Goal: Task Accomplishment & Management: Manage account settings

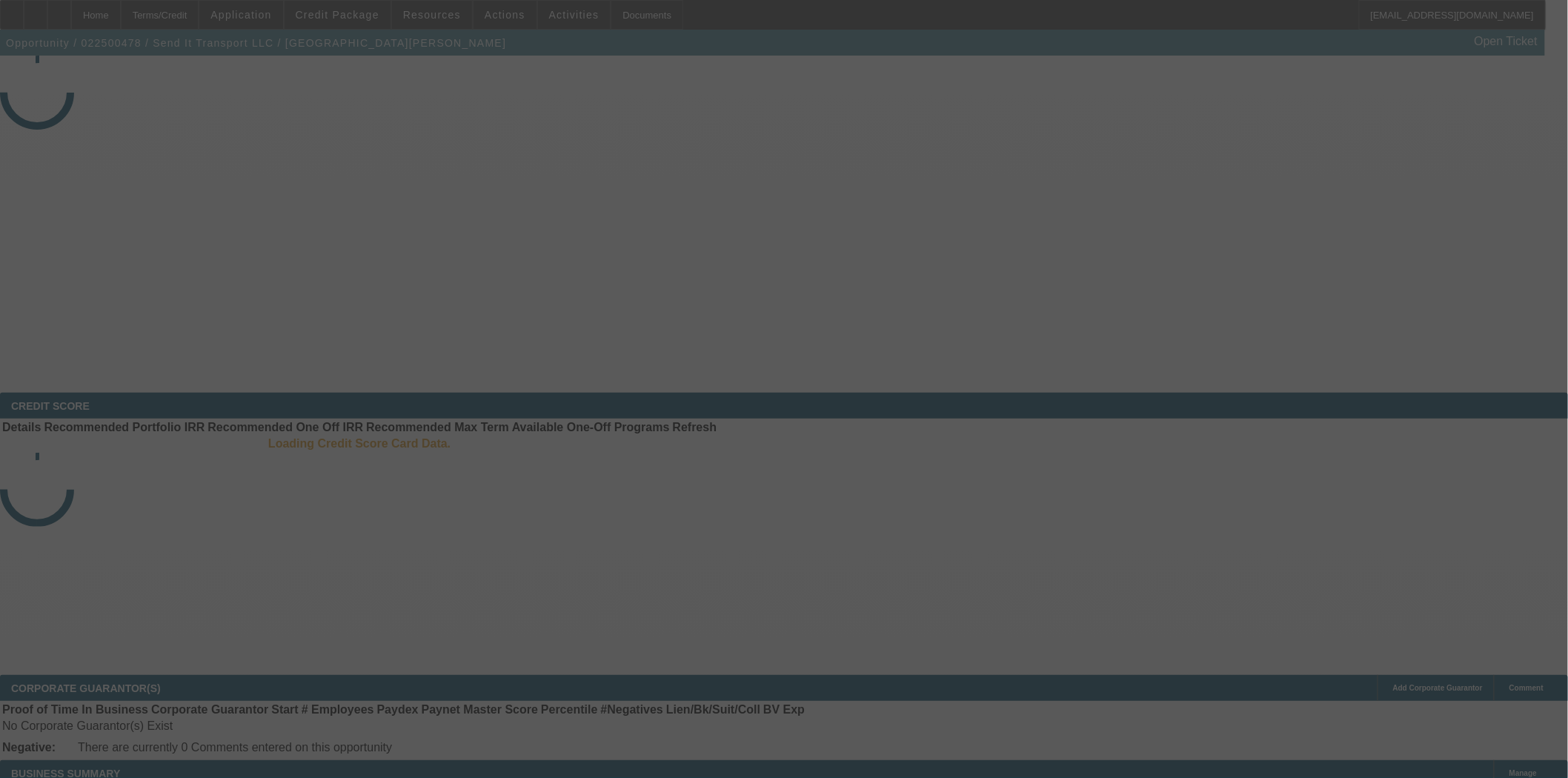
select select "4"
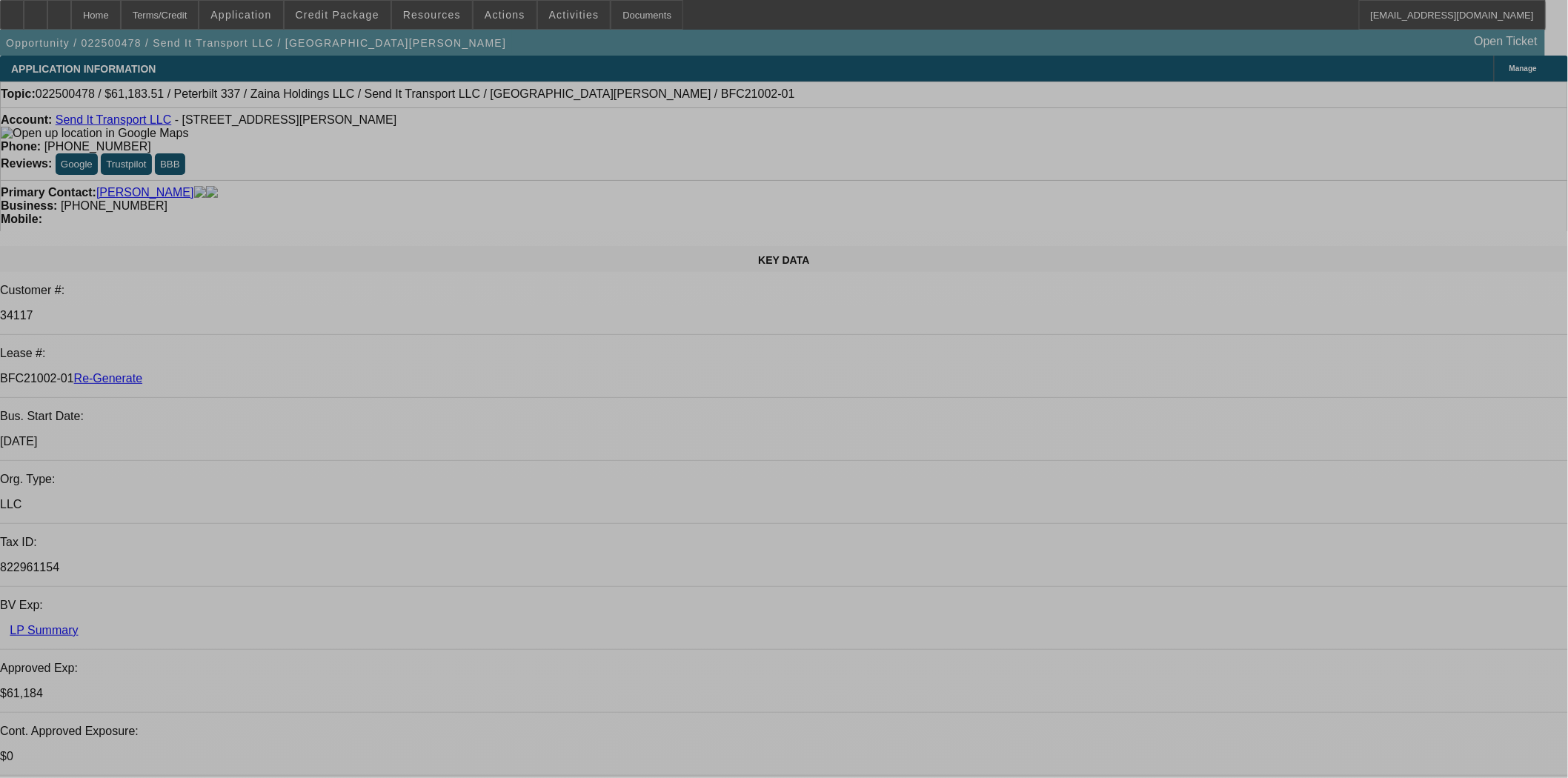
select select "0"
select select "2"
select select "0"
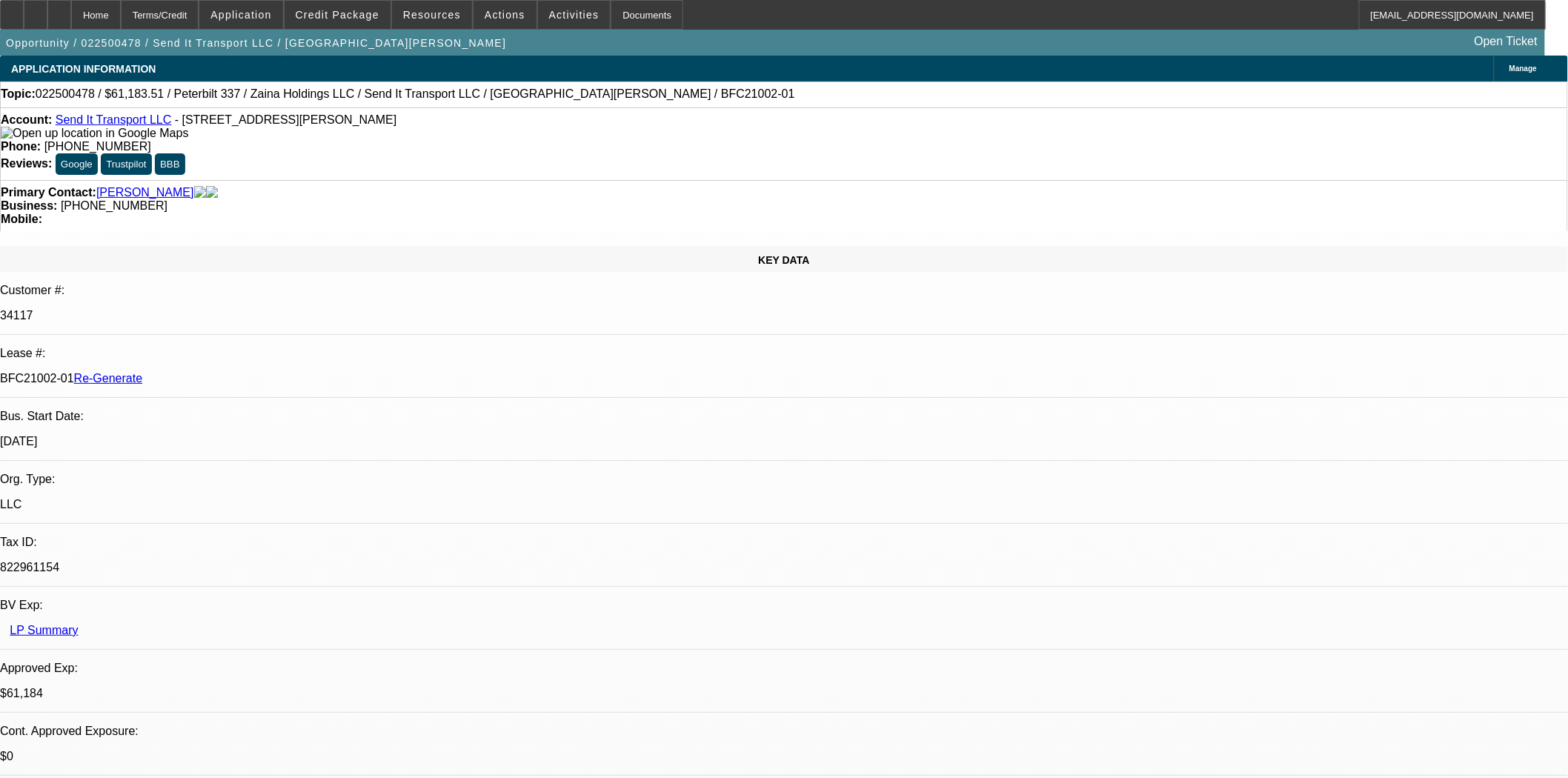
select select "6"
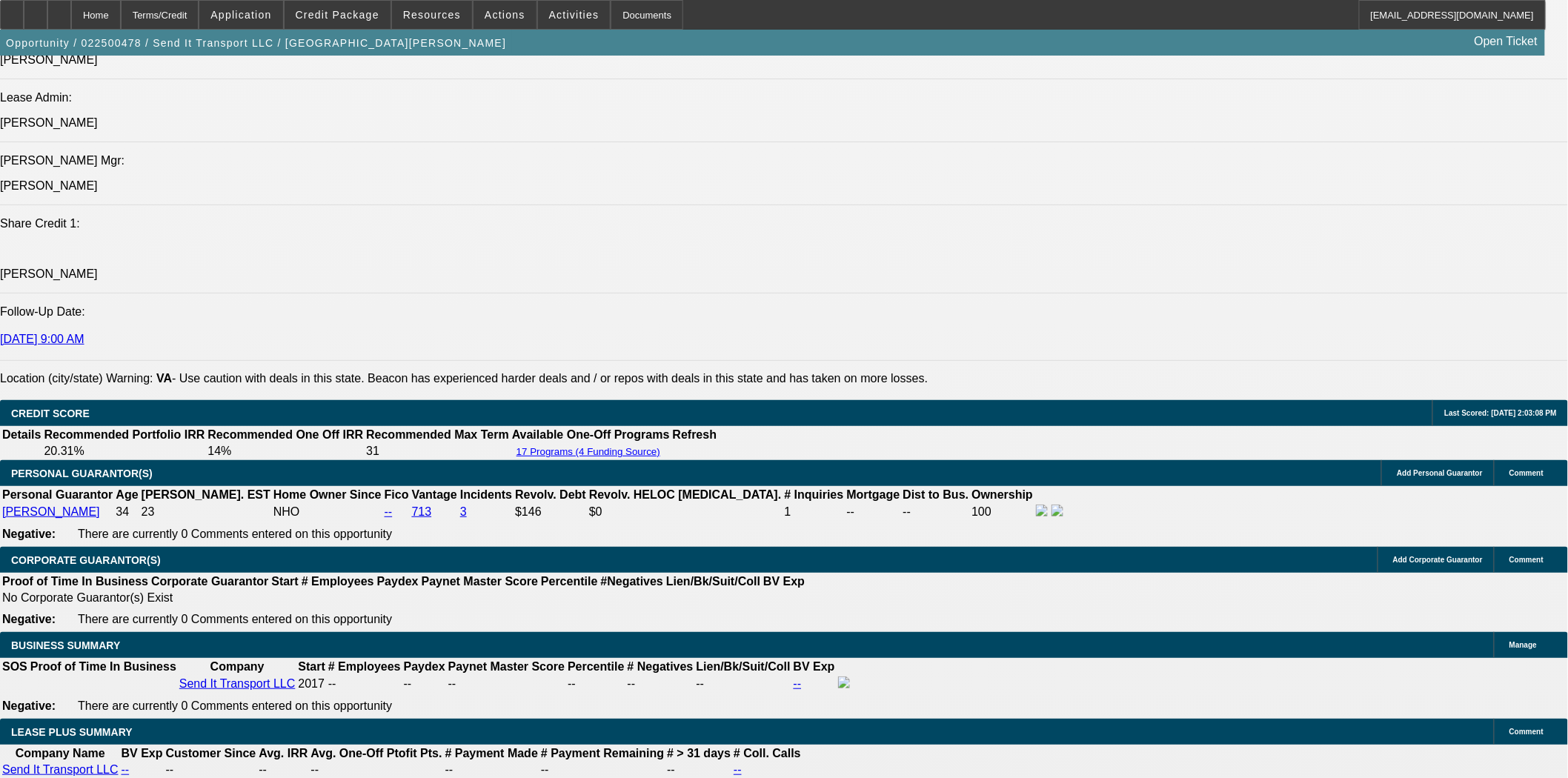
scroll to position [1317, 0]
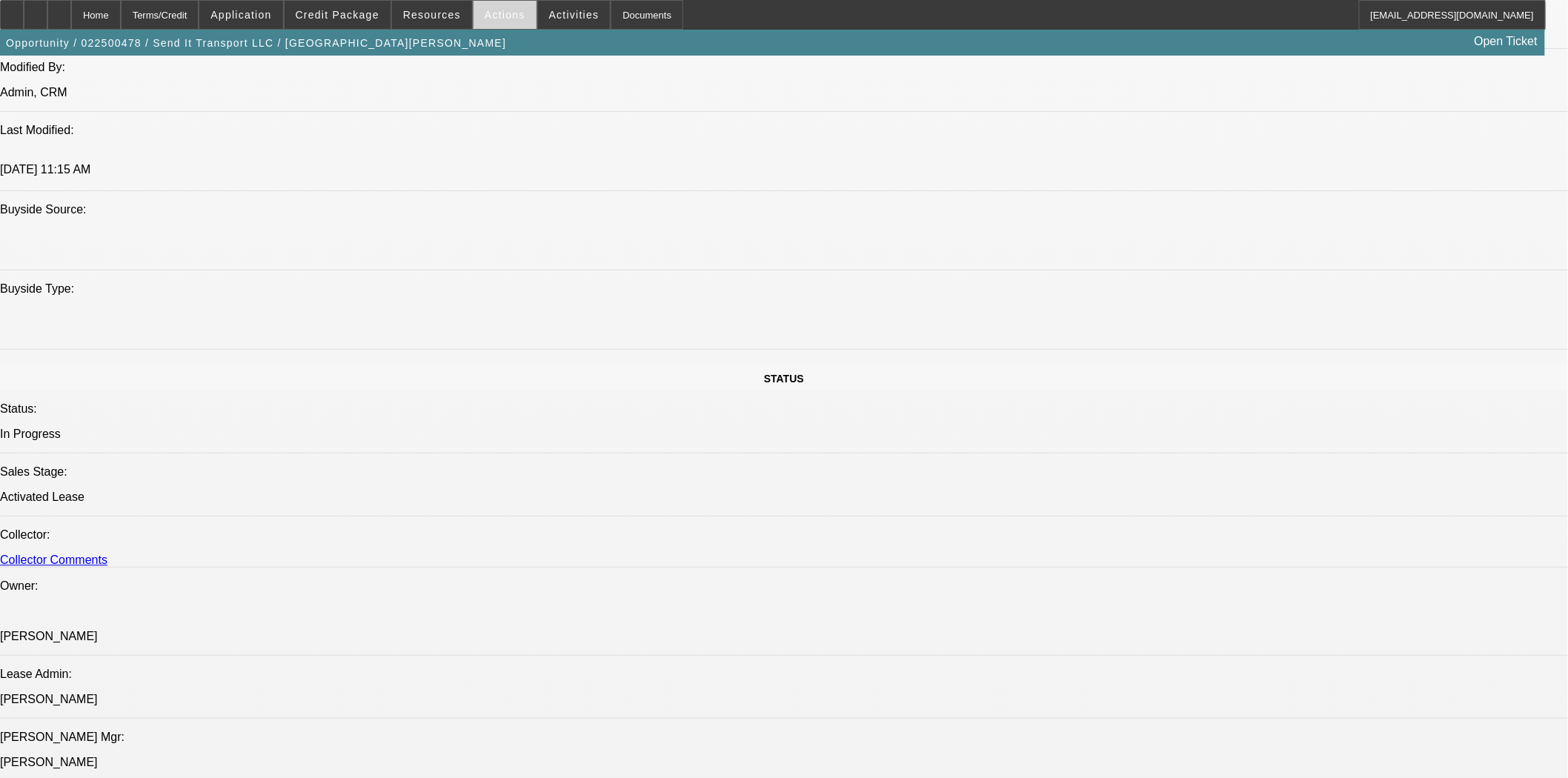
click at [493, 25] on span at bounding box center [505, 15] width 63 height 36
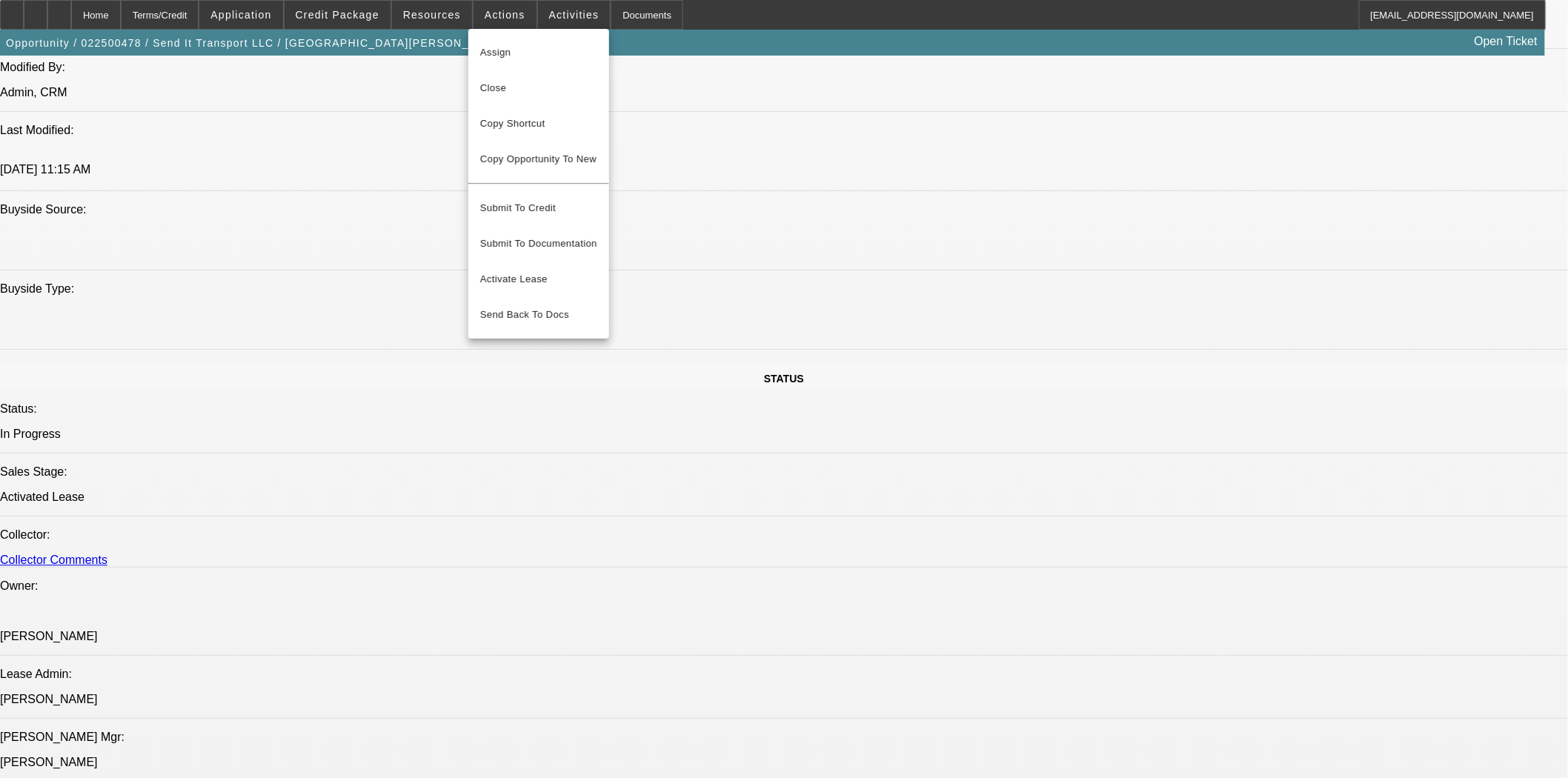
click at [433, 26] on div at bounding box center [784, 389] width 1568 height 778
click at [433, 26] on span at bounding box center [432, 15] width 80 height 36
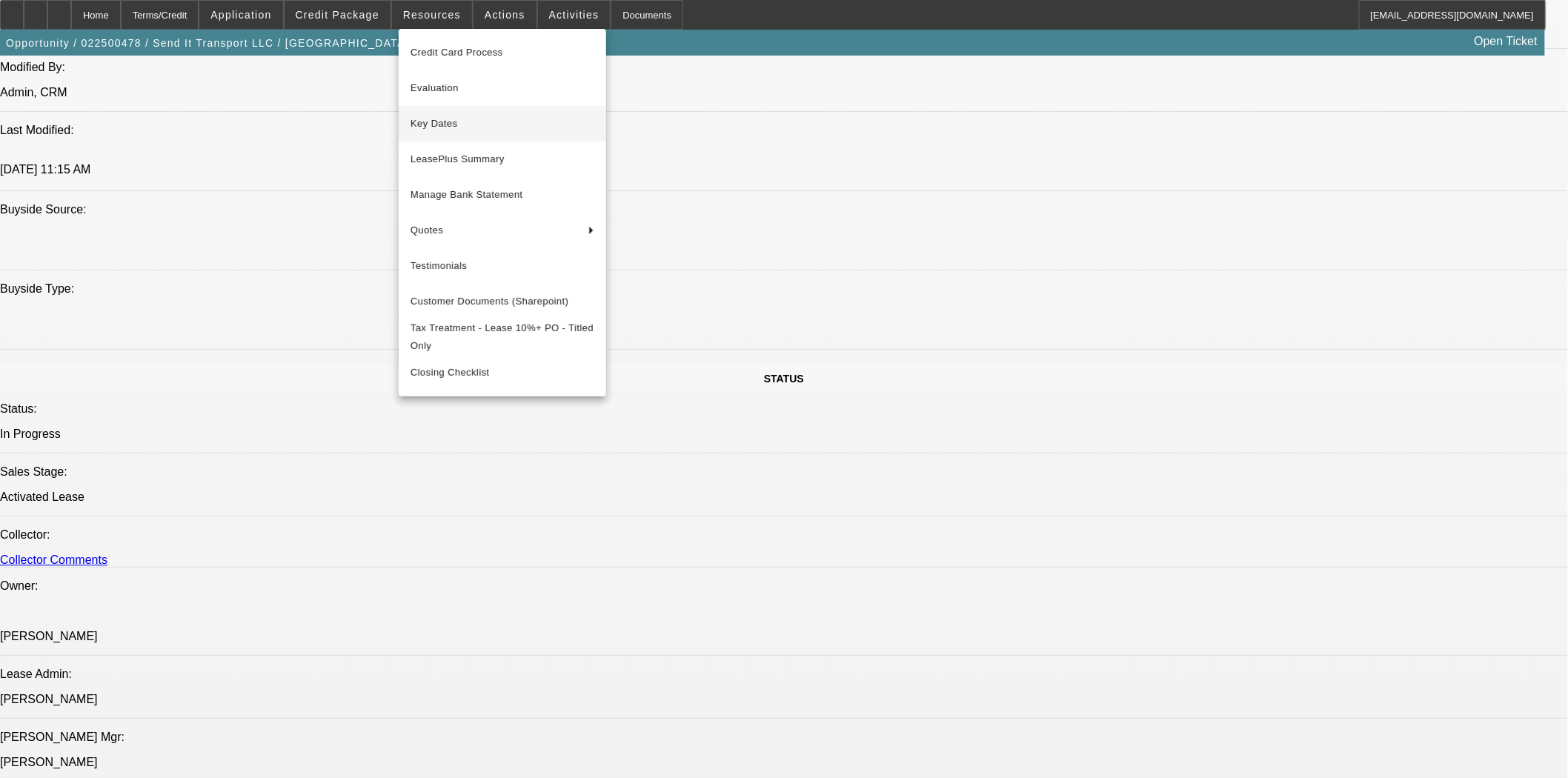
click at [441, 125] on span "Key Dates" at bounding box center [502, 124] width 184 height 18
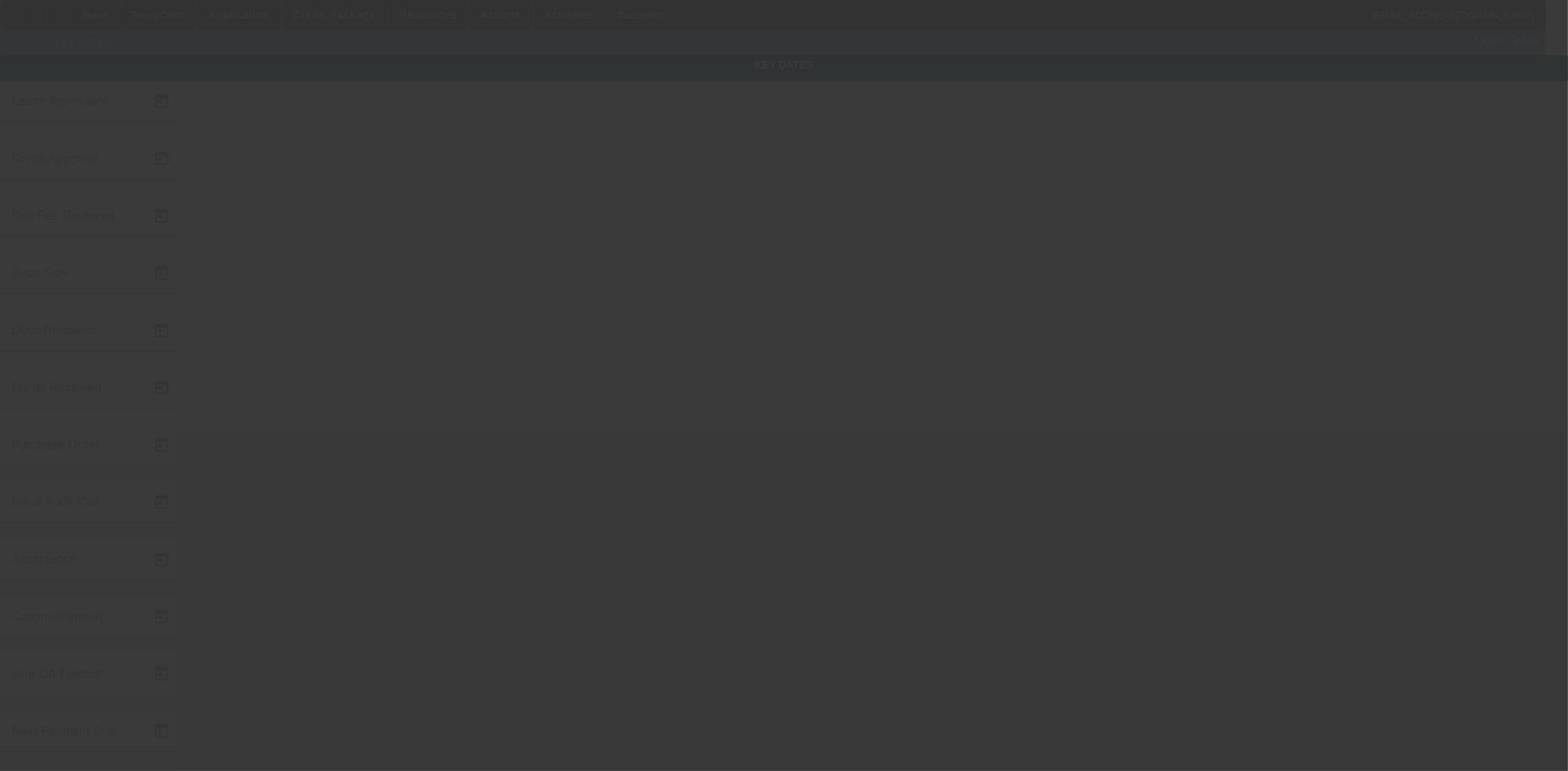
type input "[DATE]"
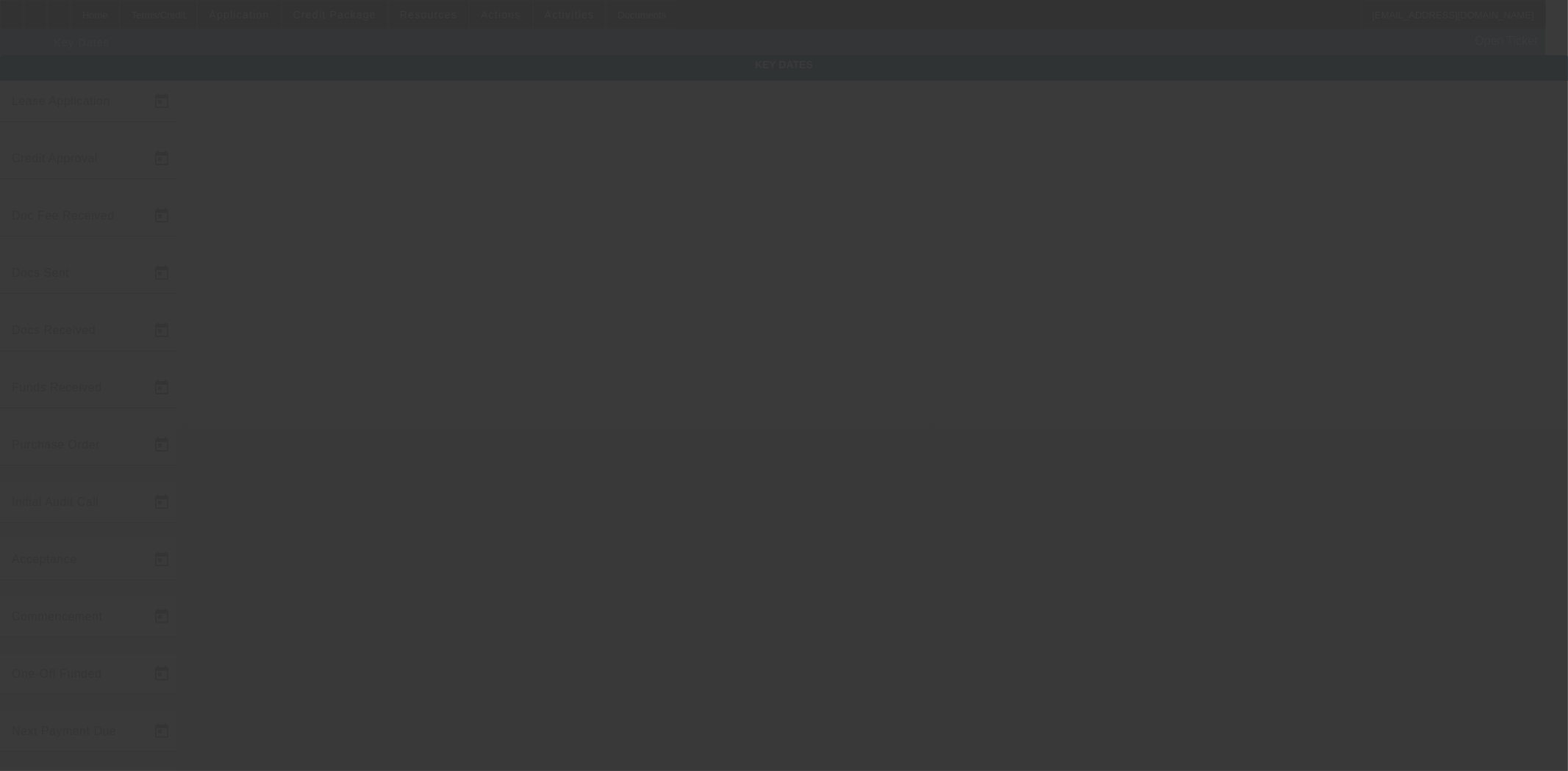
type input "[DATE]"
type input "10/1/2025"
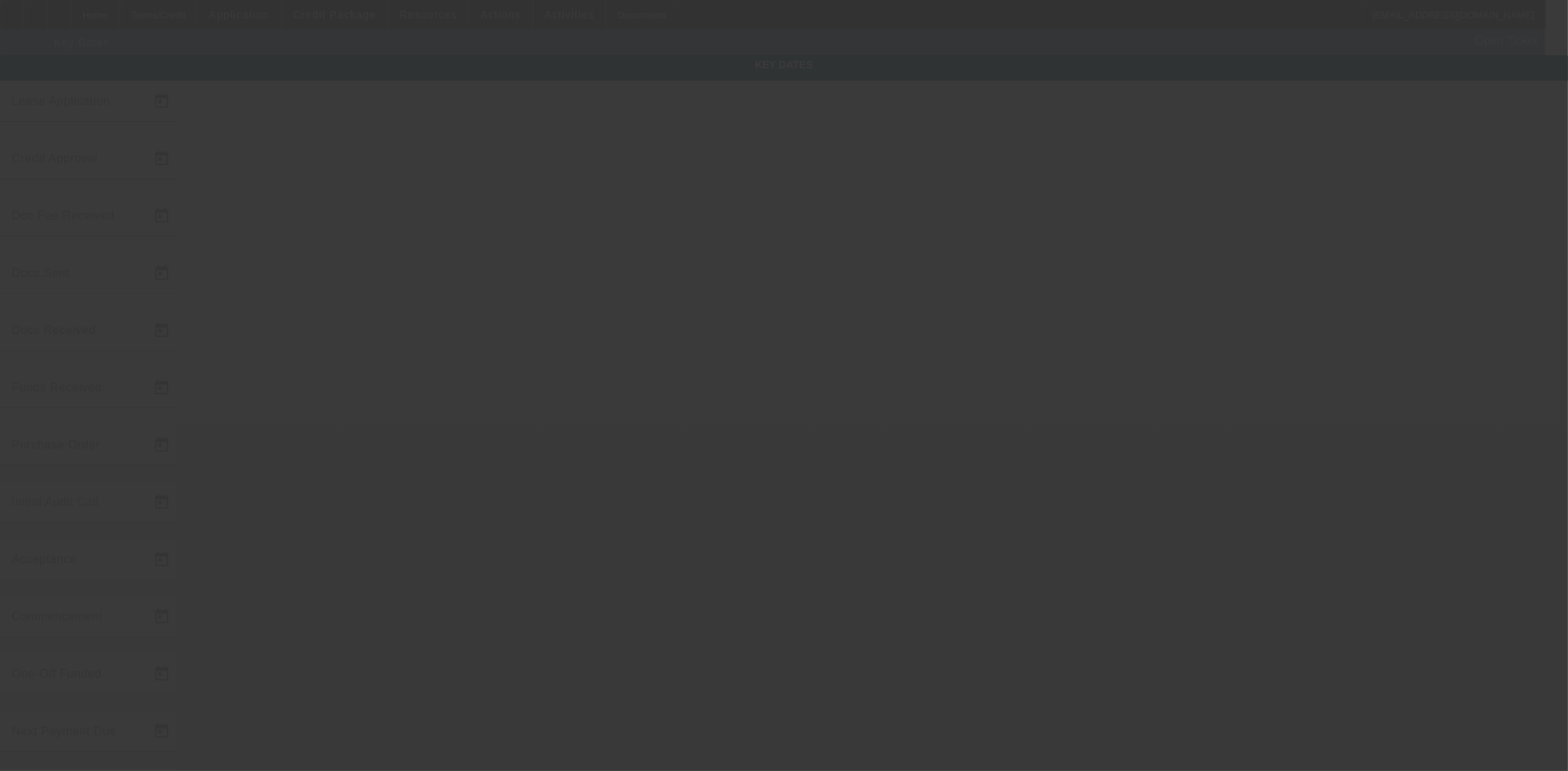
type input "11/1/2025"
type input "9/24/2025"
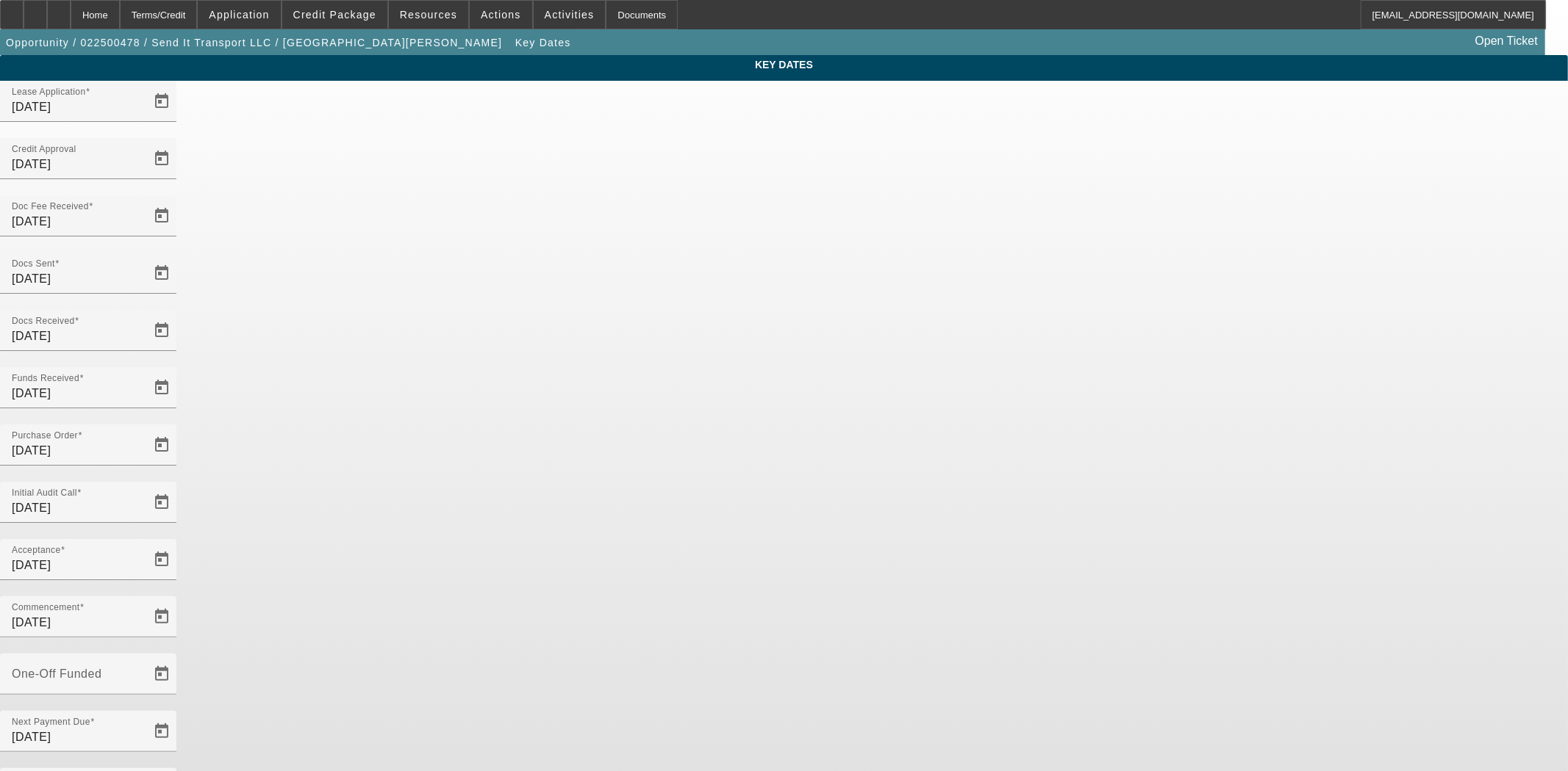
click at [120, 19] on div "Home" at bounding box center [95, 15] width 49 height 29
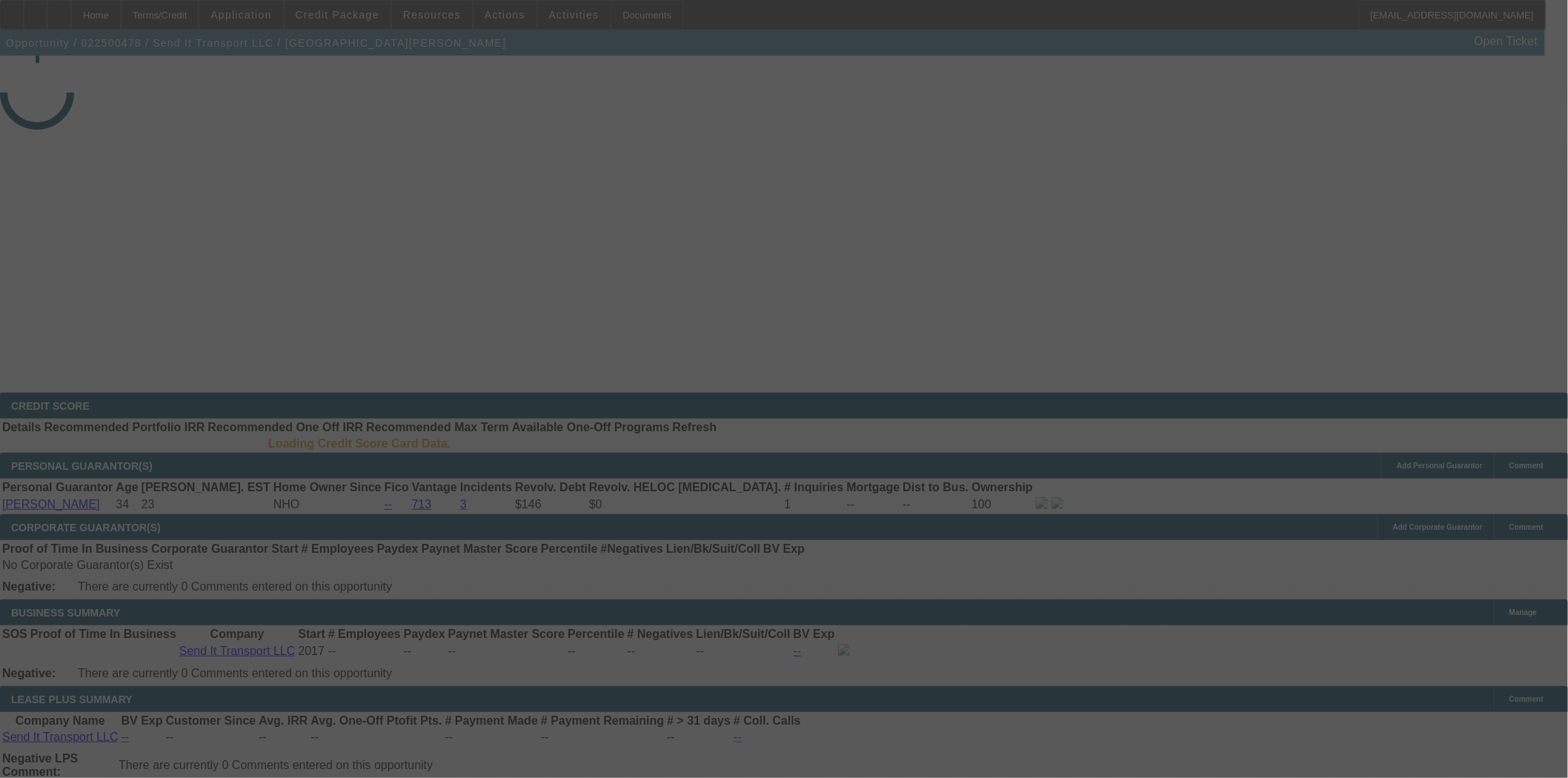
select select "4"
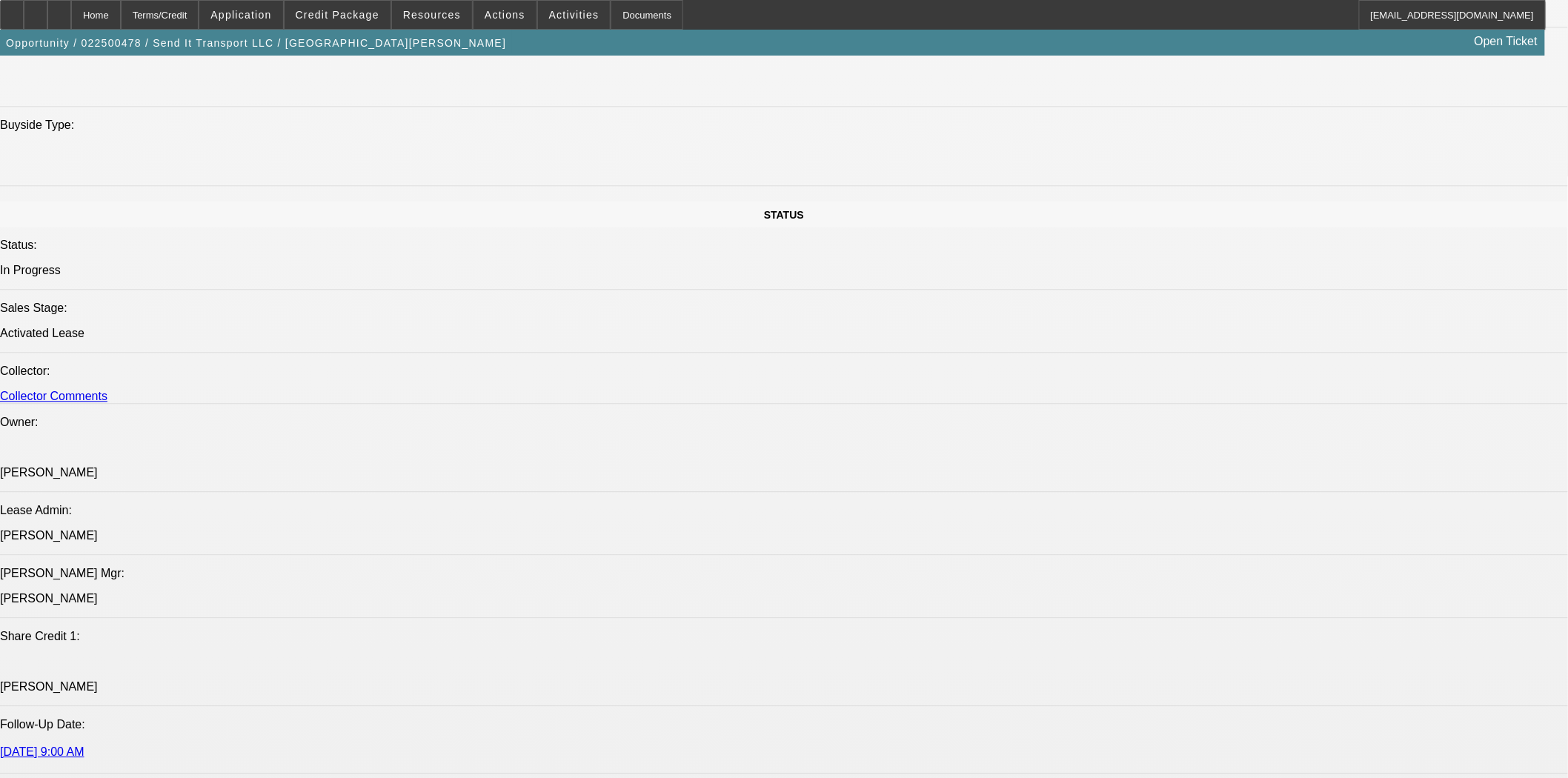
select select "0"
select select "2"
select select "0"
select select "6"
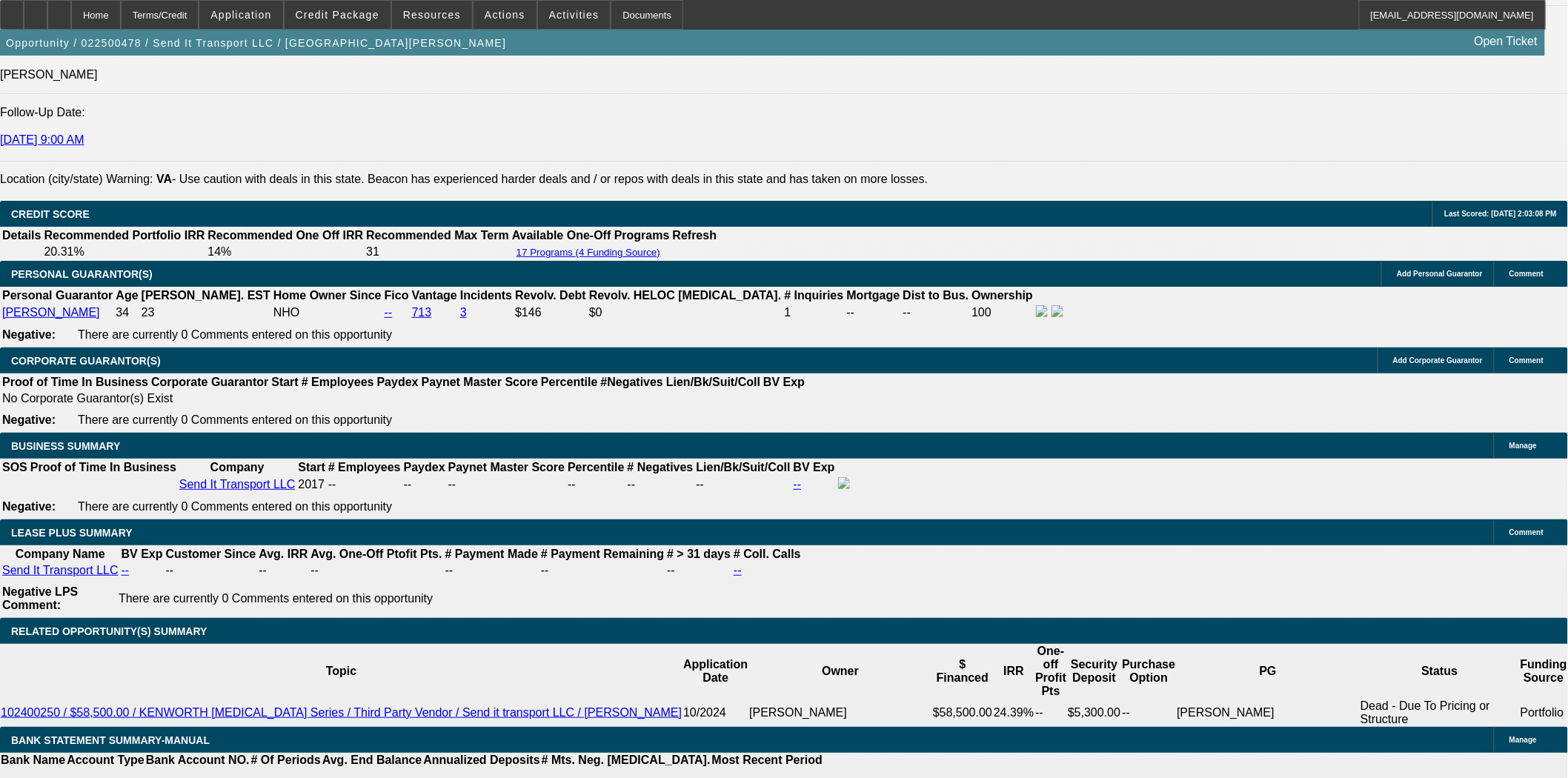
scroll to position [2110, 0]
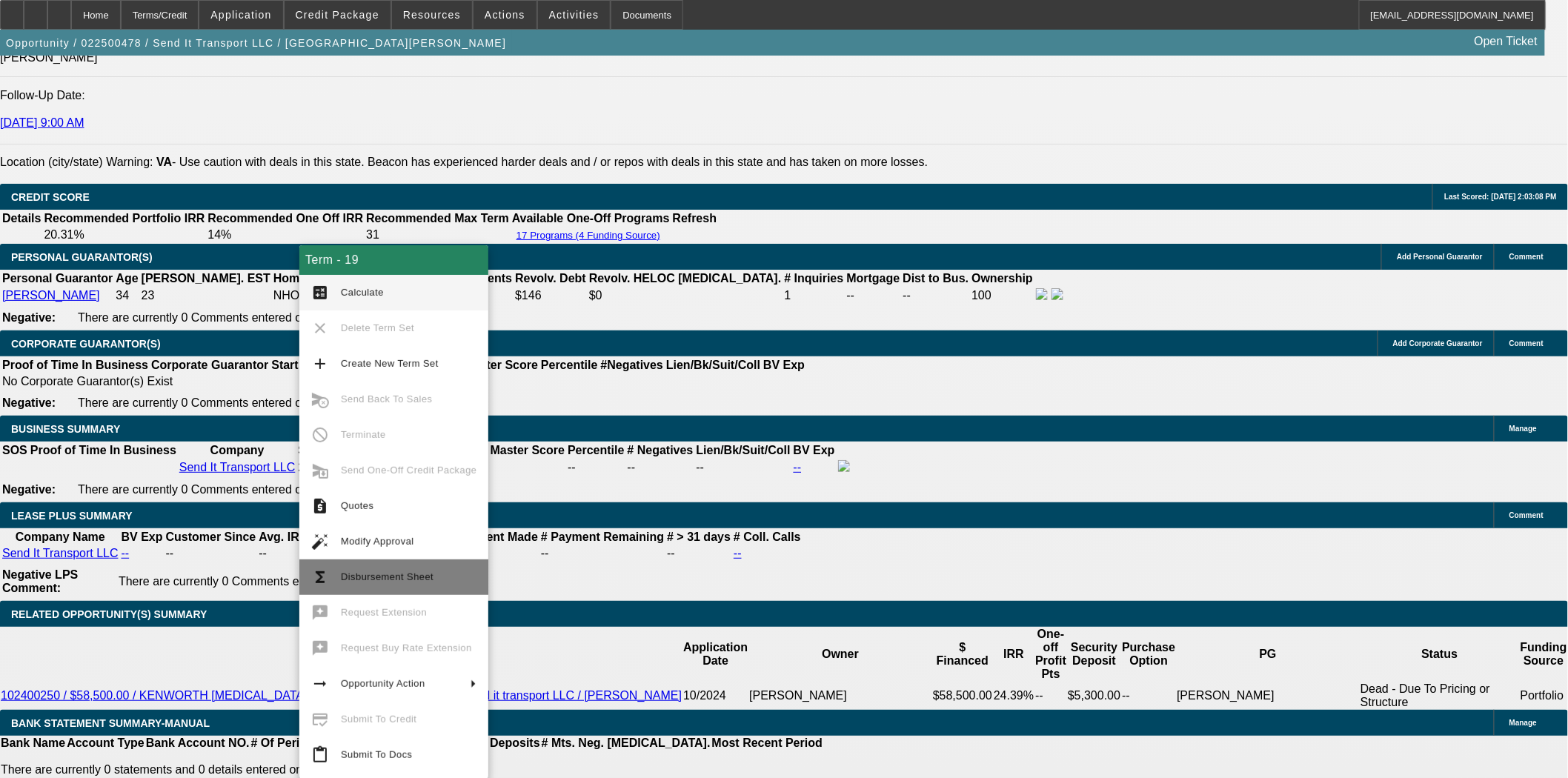
click at [393, 566] on button "functions Disbursement Sheet" at bounding box center [393, 578] width 189 height 36
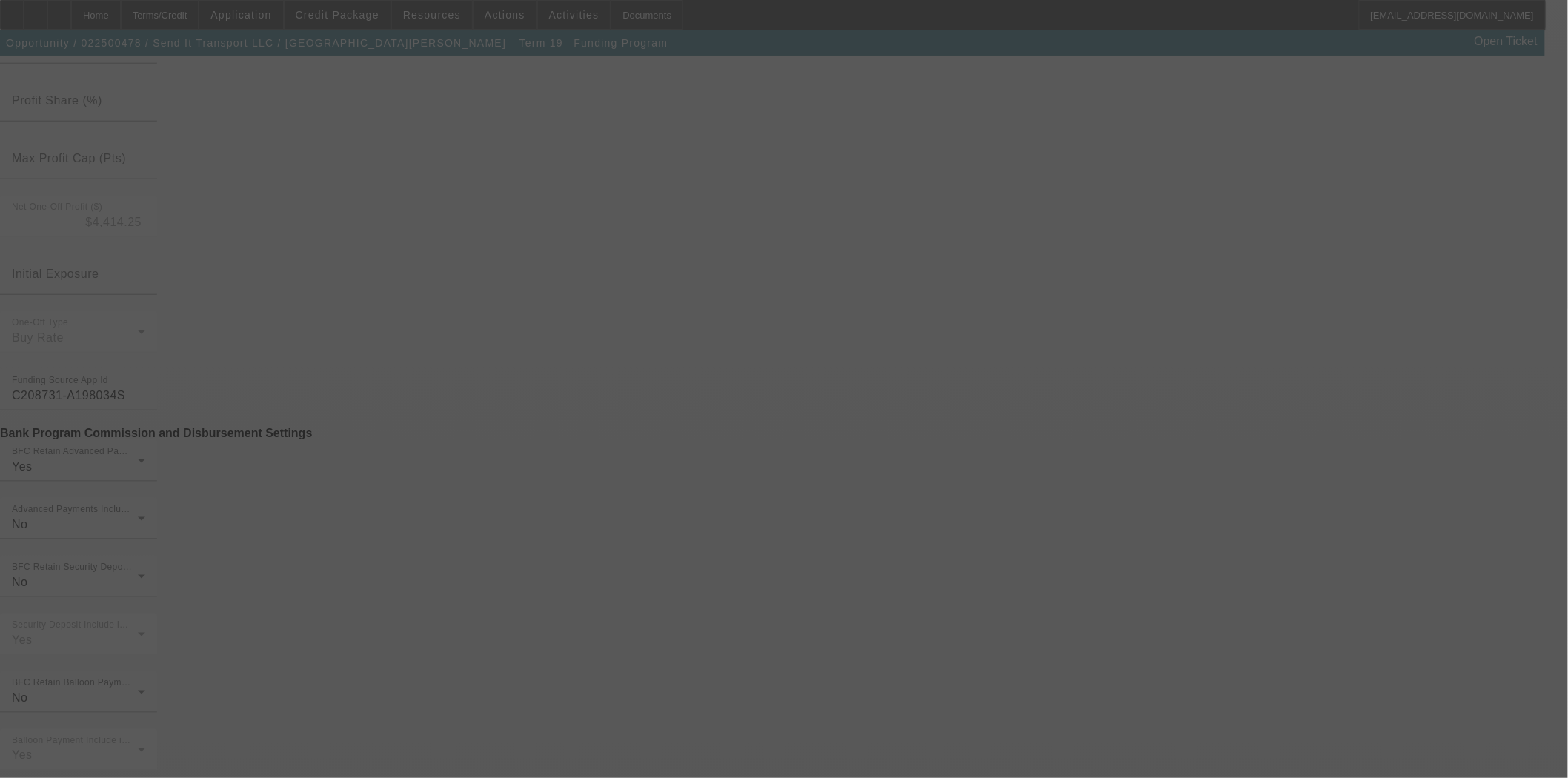
scroll to position [494, 0]
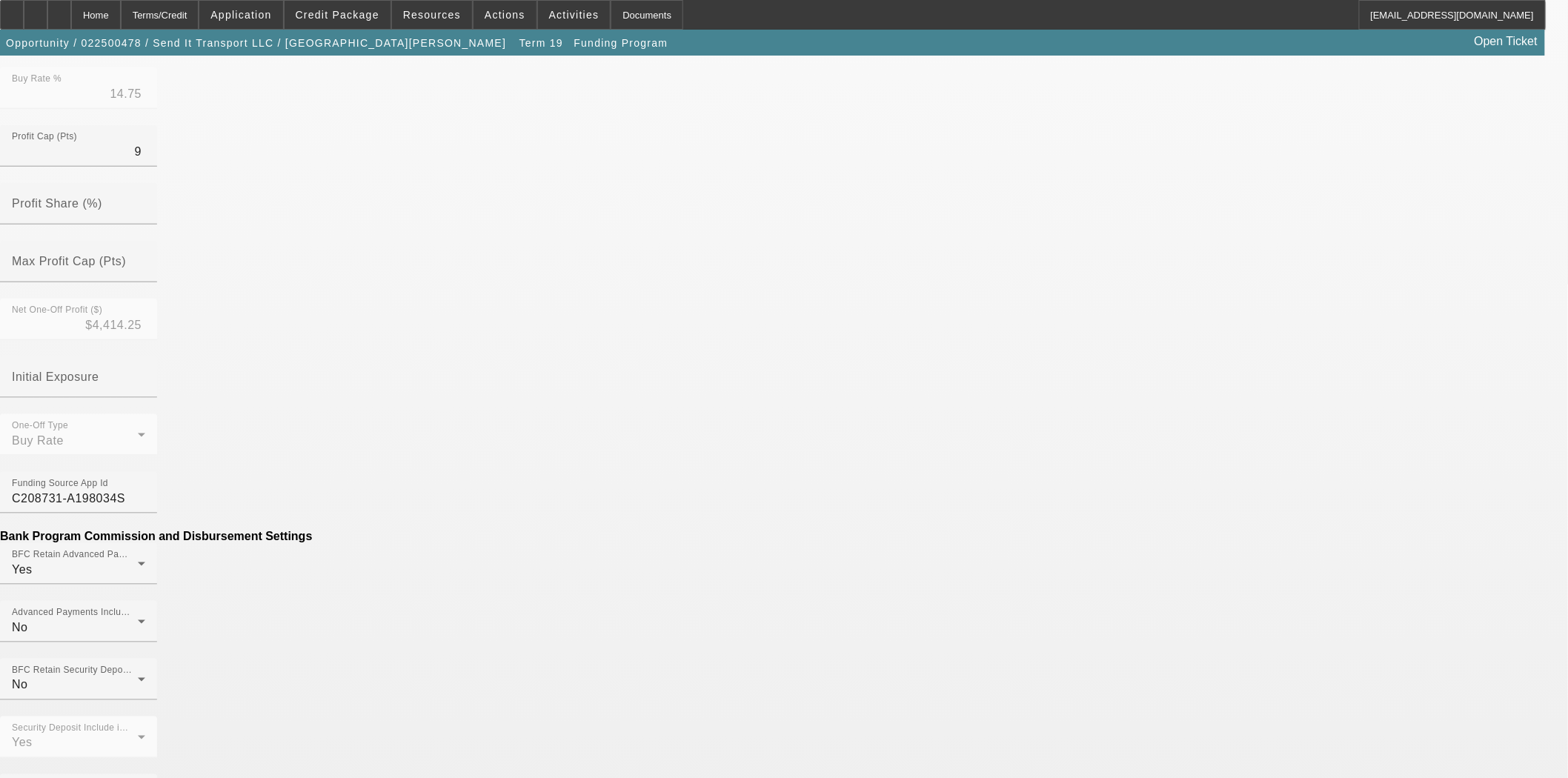
scroll to position [607, 0]
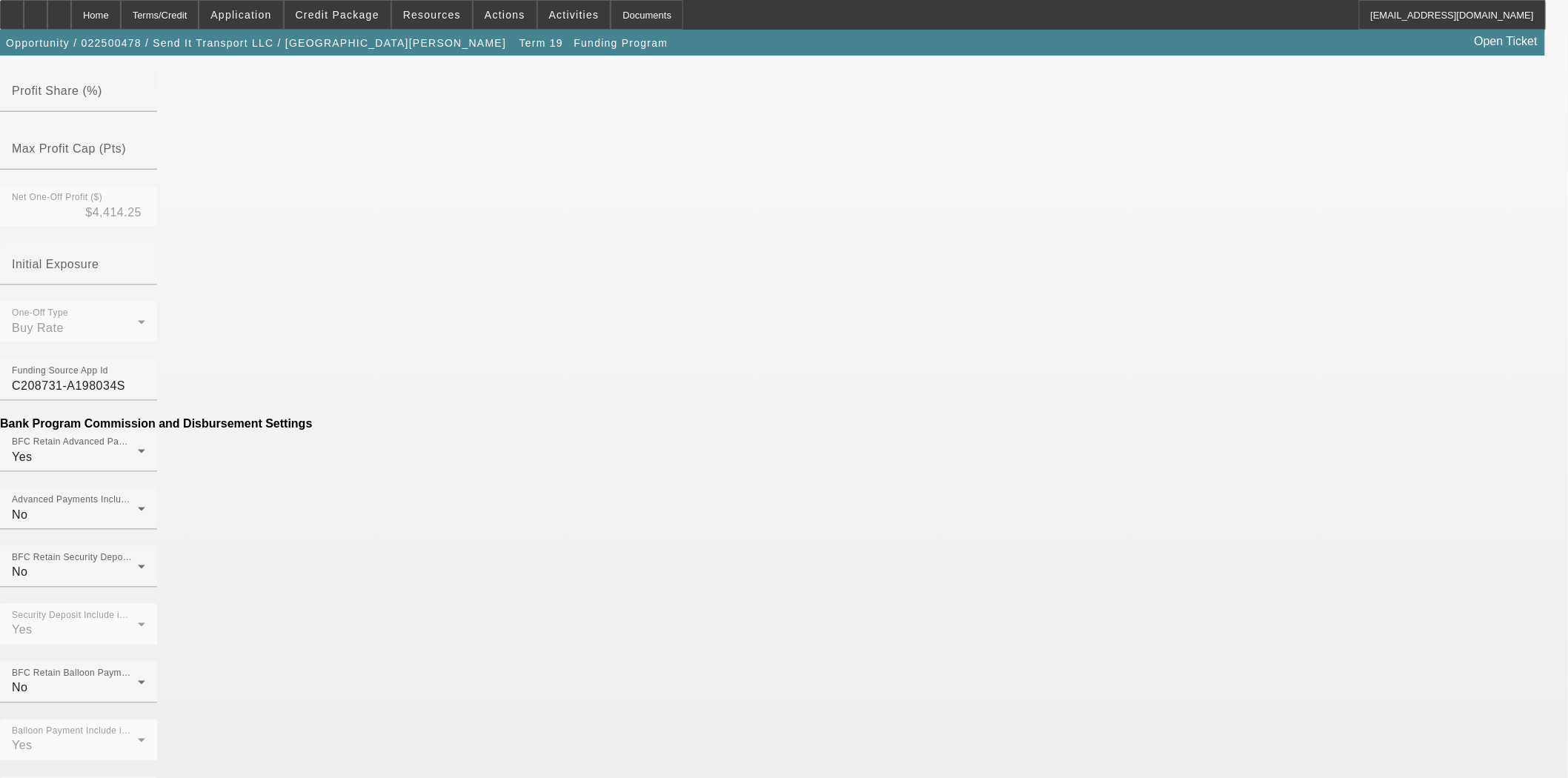
drag, startPoint x: 465, startPoint y: 393, endPoint x: 620, endPoint y: 390, distance: 155.0
type input "$200.00"
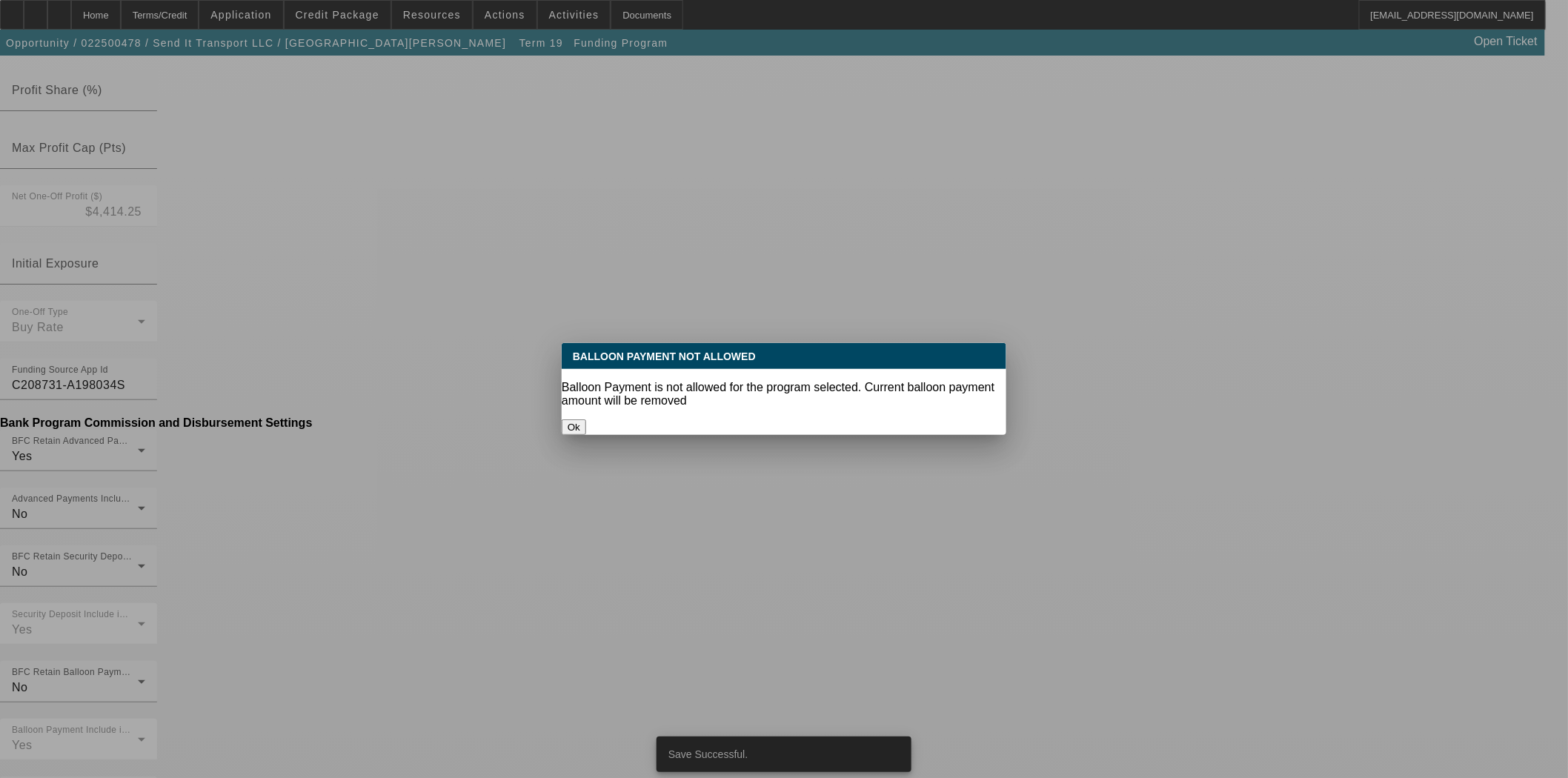
scroll to position [0, 0]
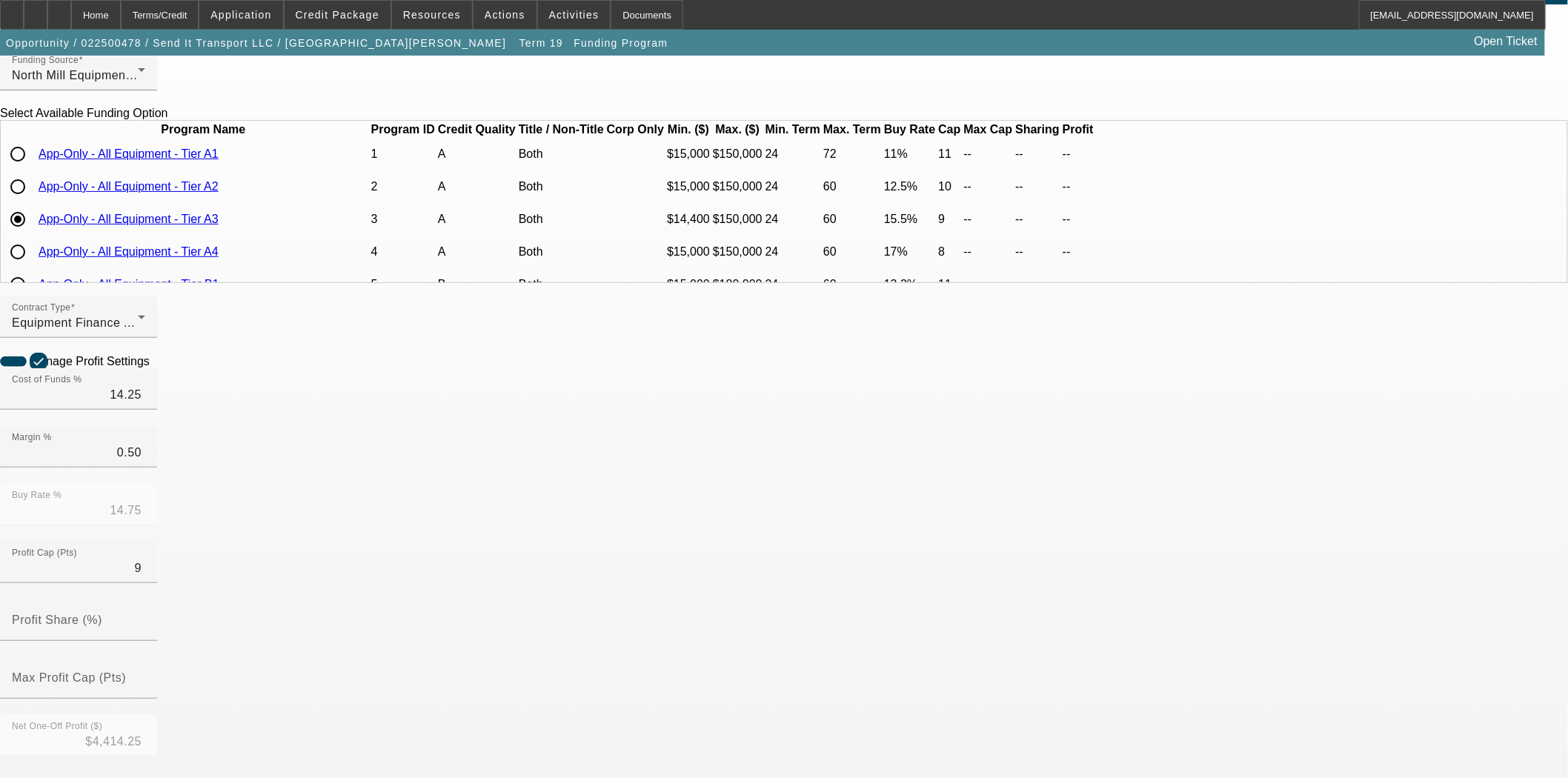
scroll to position [76, 0]
click at [121, 27] on div "Home" at bounding box center [96, 15] width 50 height 30
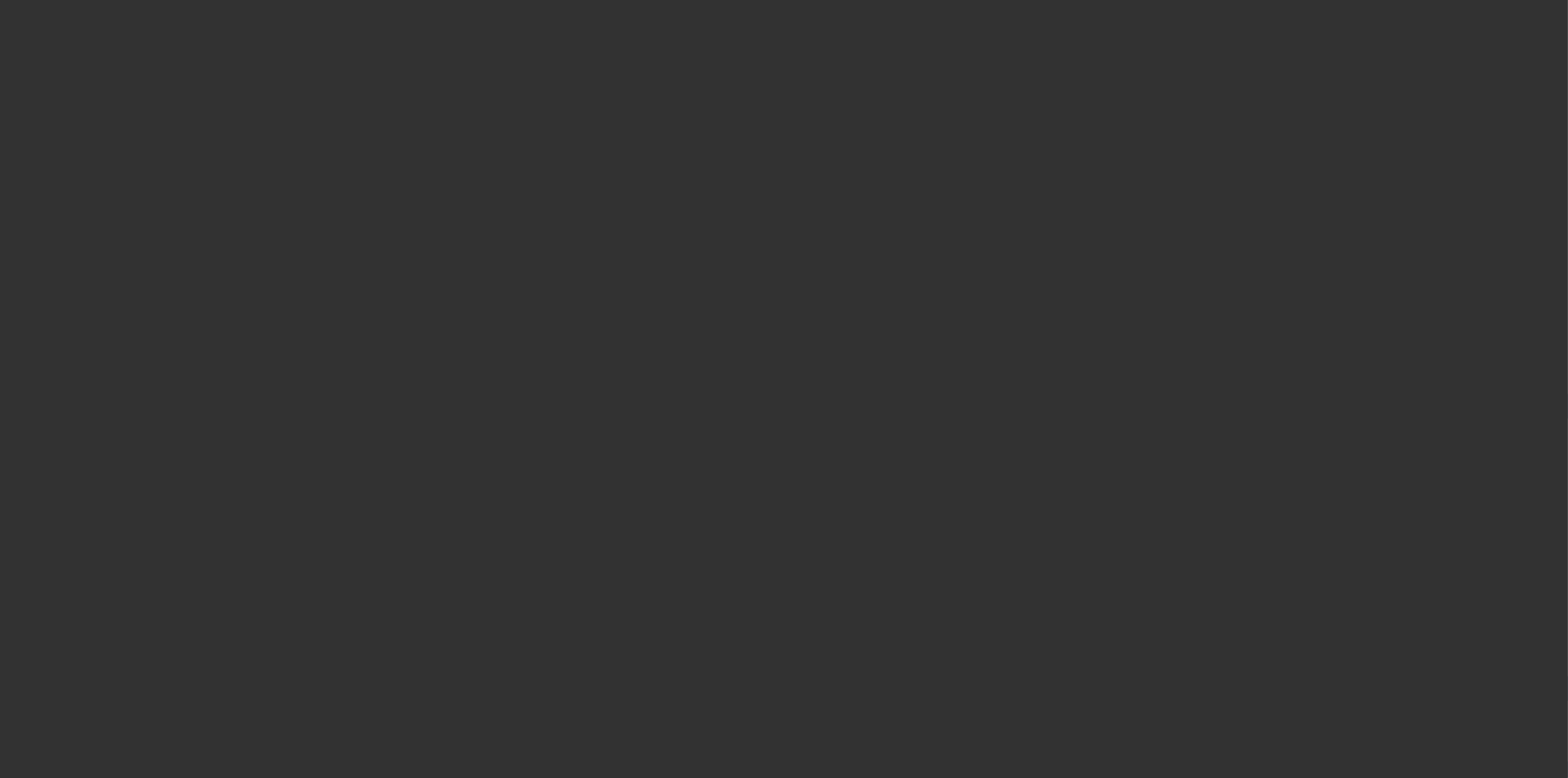
select select "4"
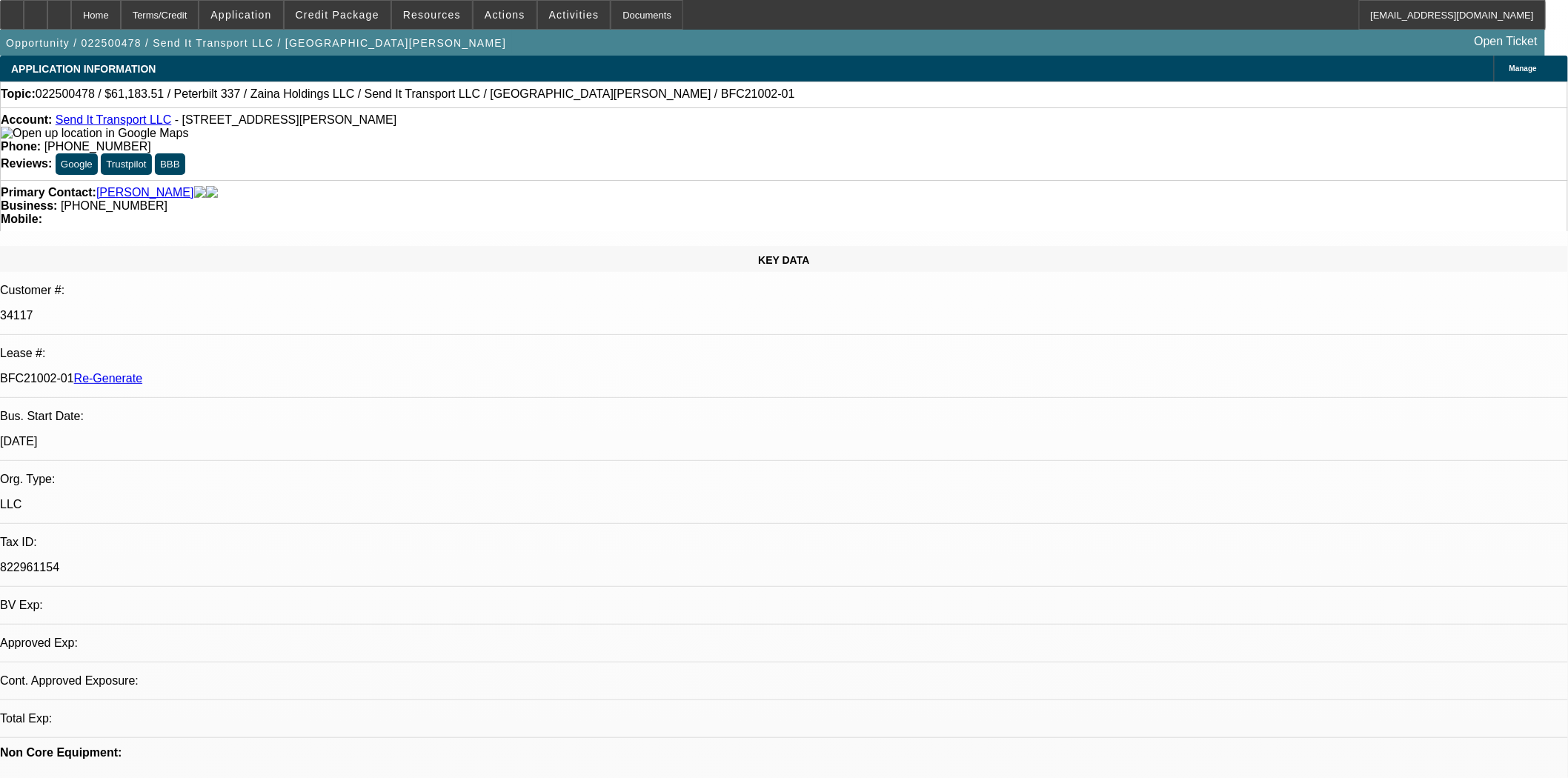
select select "0"
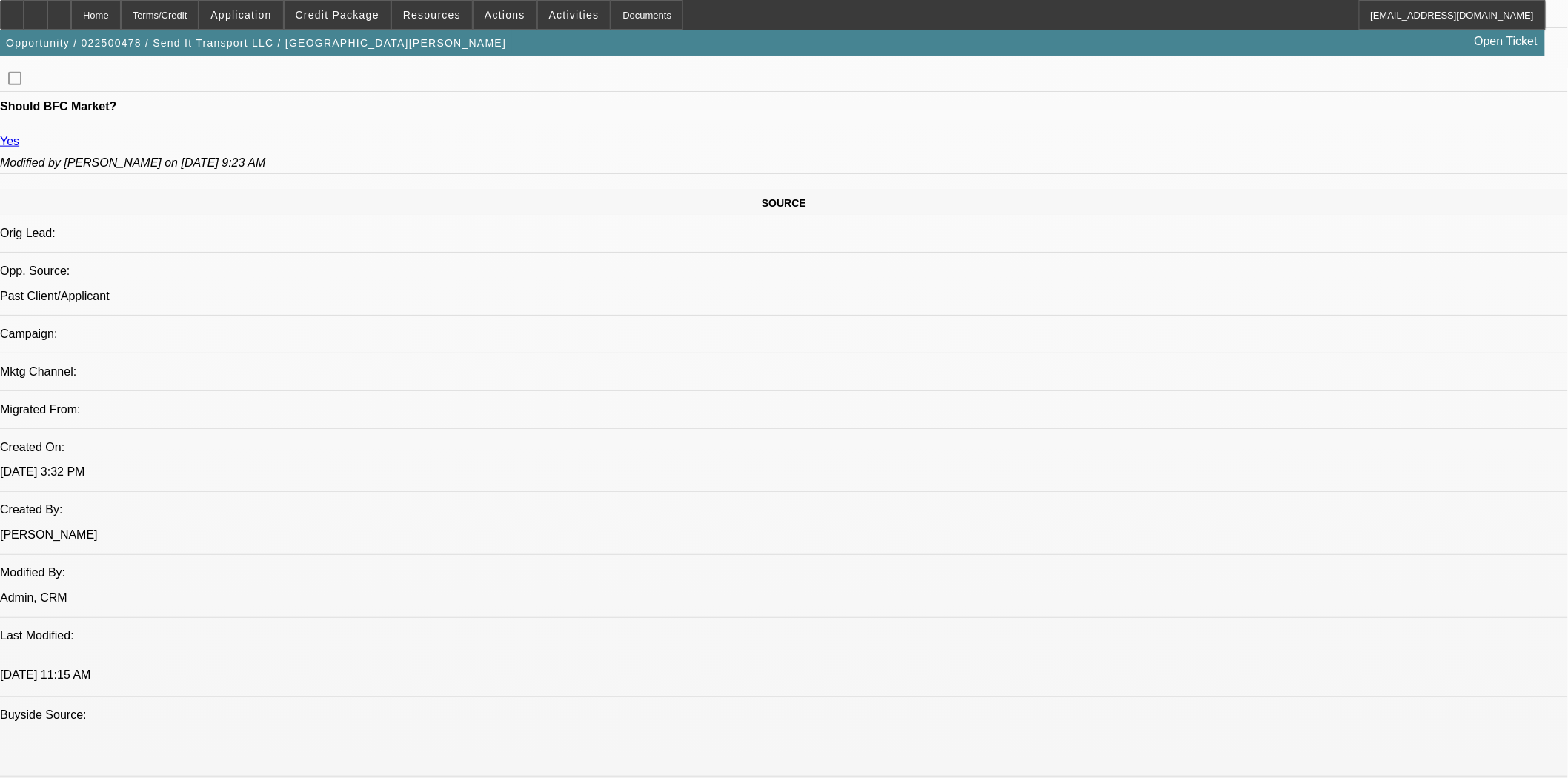
select select "1"
select select "2"
select select "6"
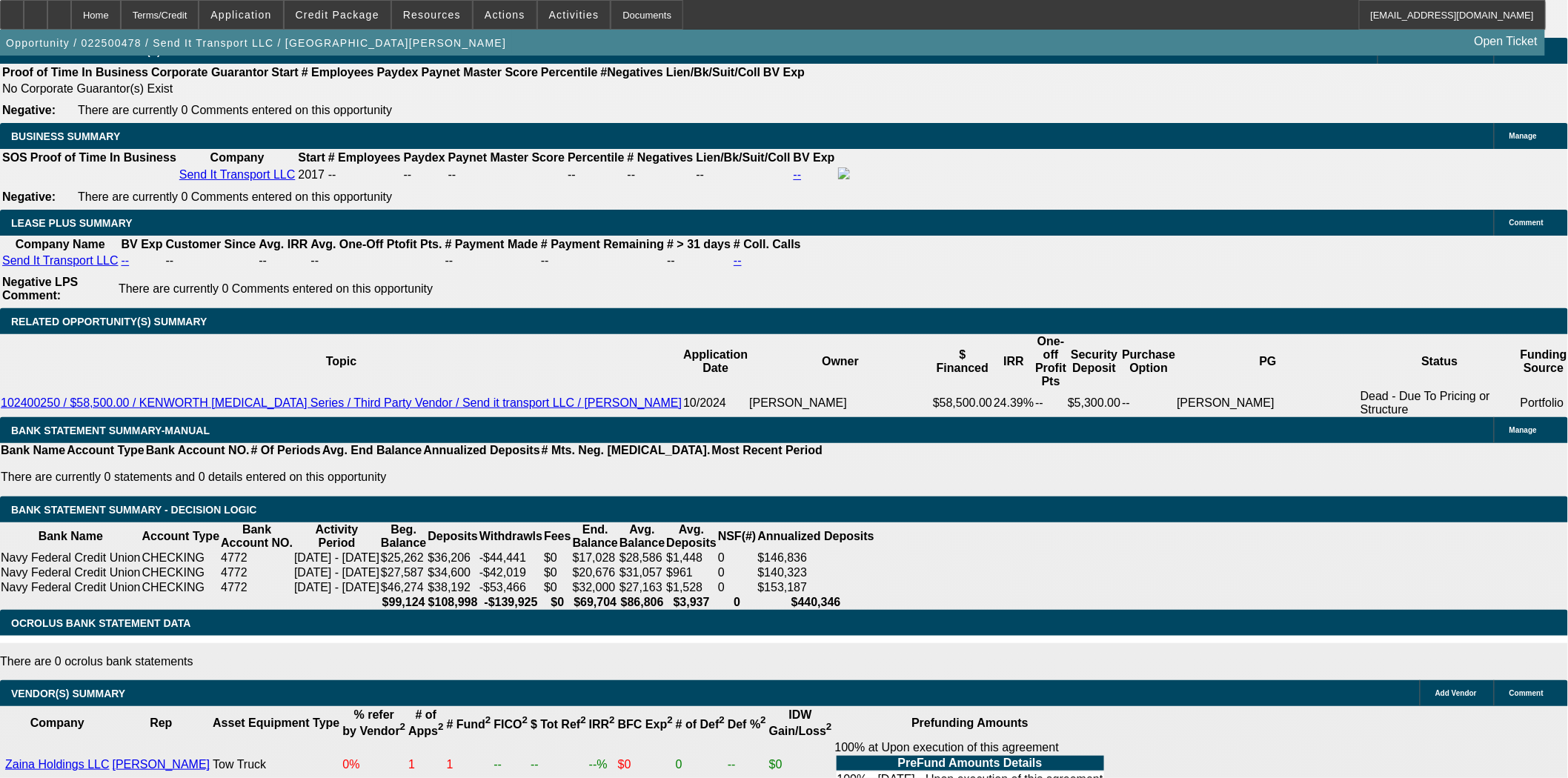
scroll to position [2374, 0]
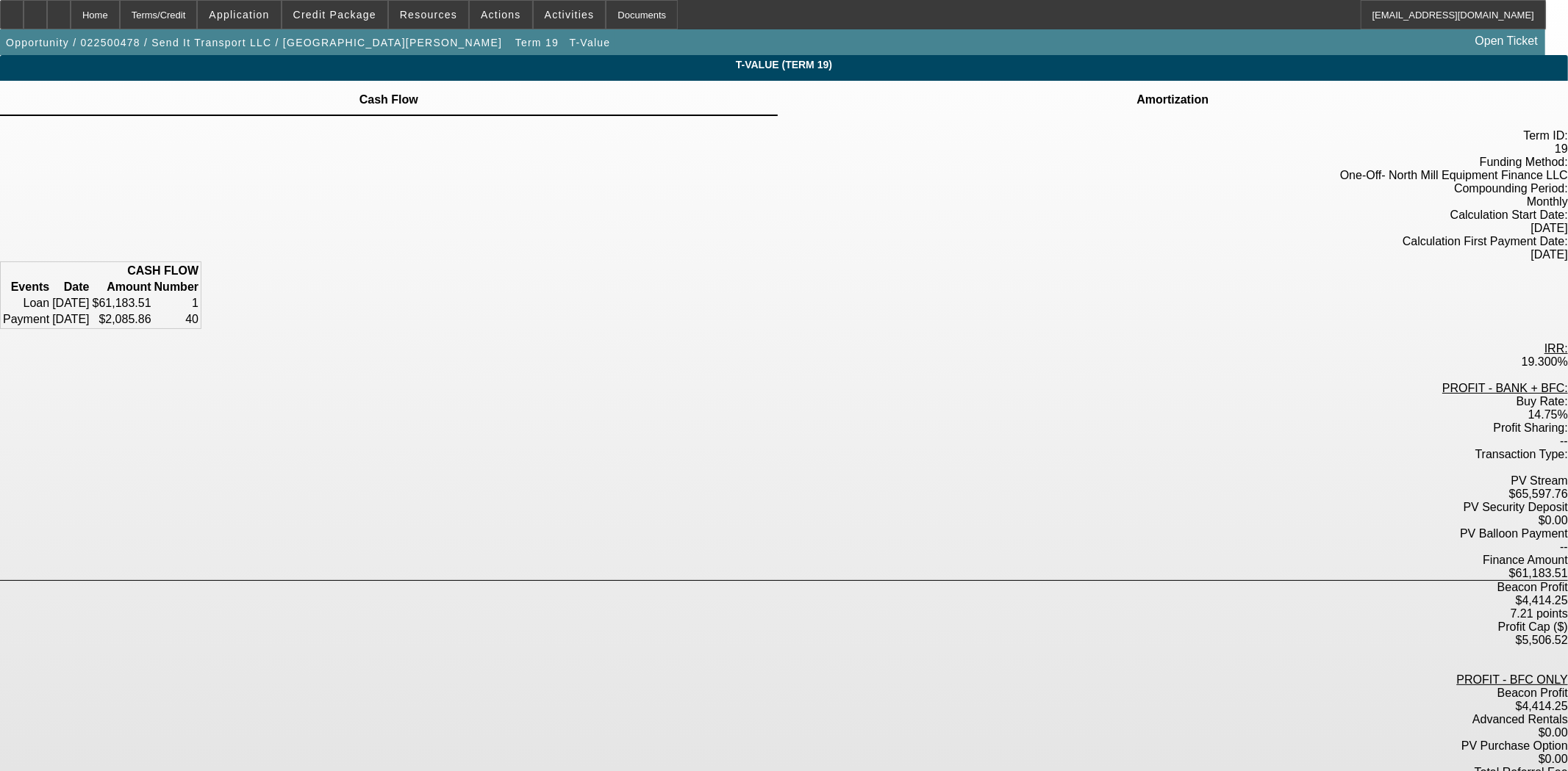
click at [1136, 92] on td at bounding box center [1173, 91] width 74 height 1
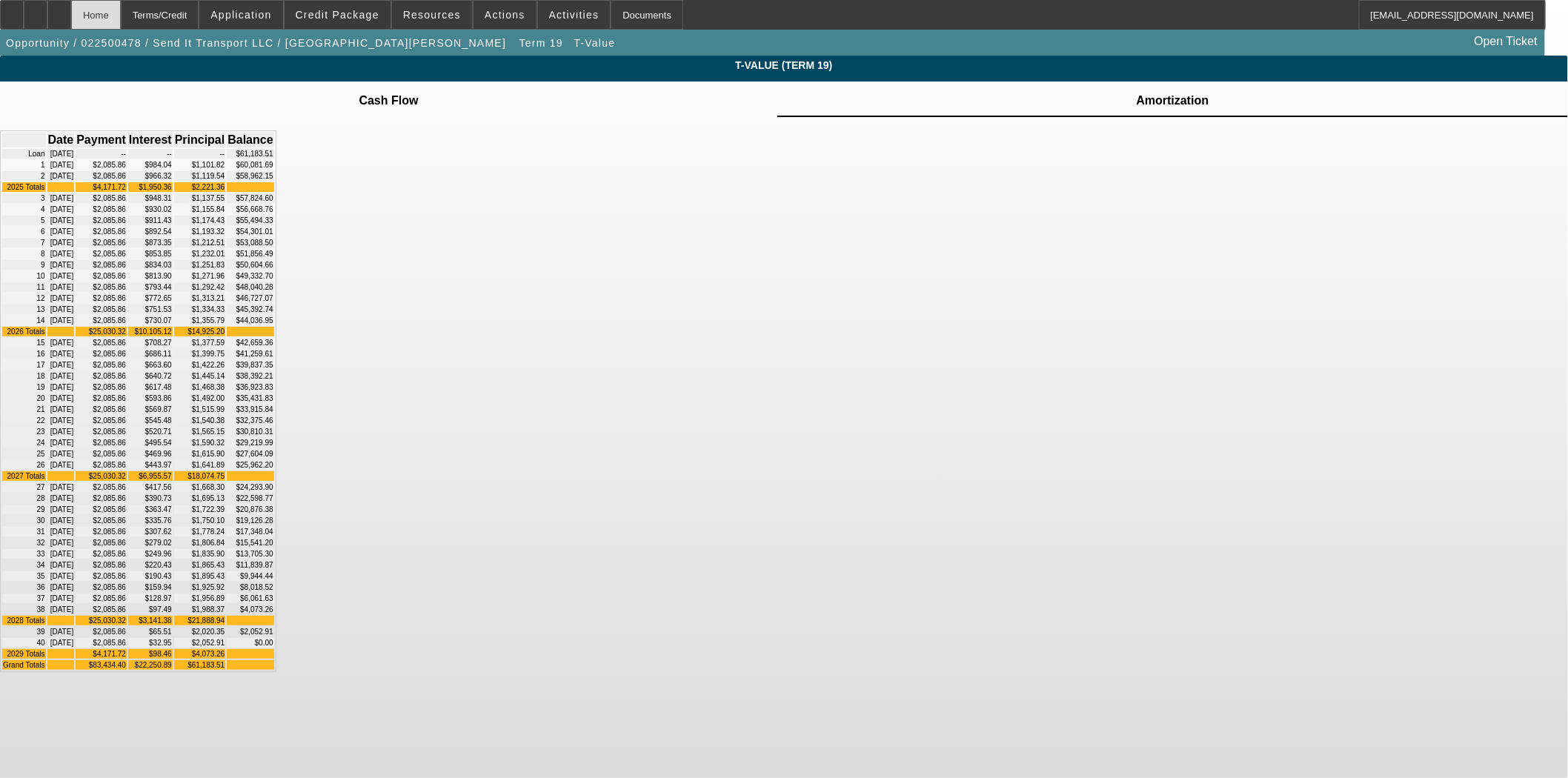
click at [121, 13] on div "Home" at bounding box center [96, 15] width 50 height 30
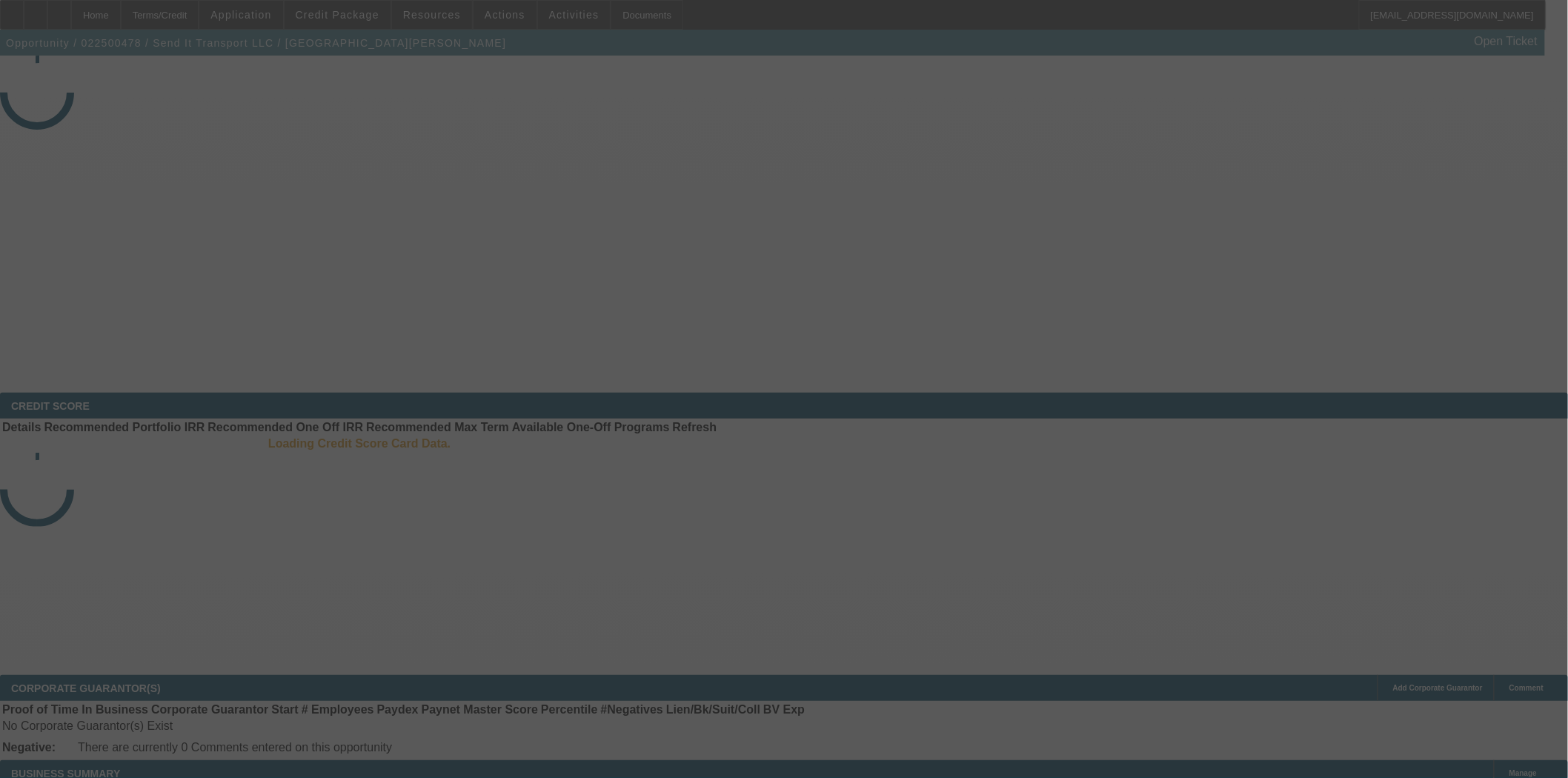
select select "4"
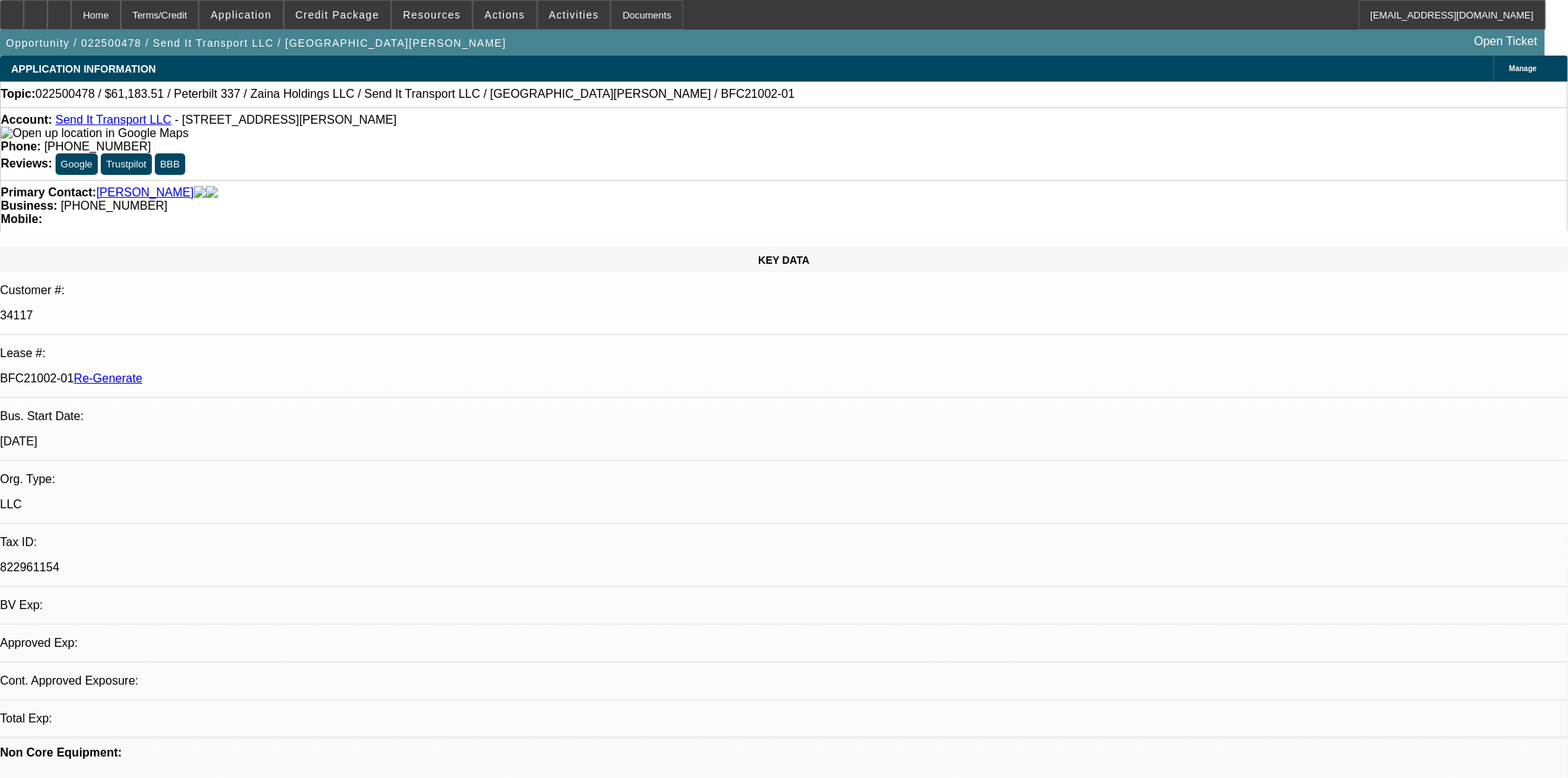
select select "0"
select select "2"
select select "0"
select select "6"
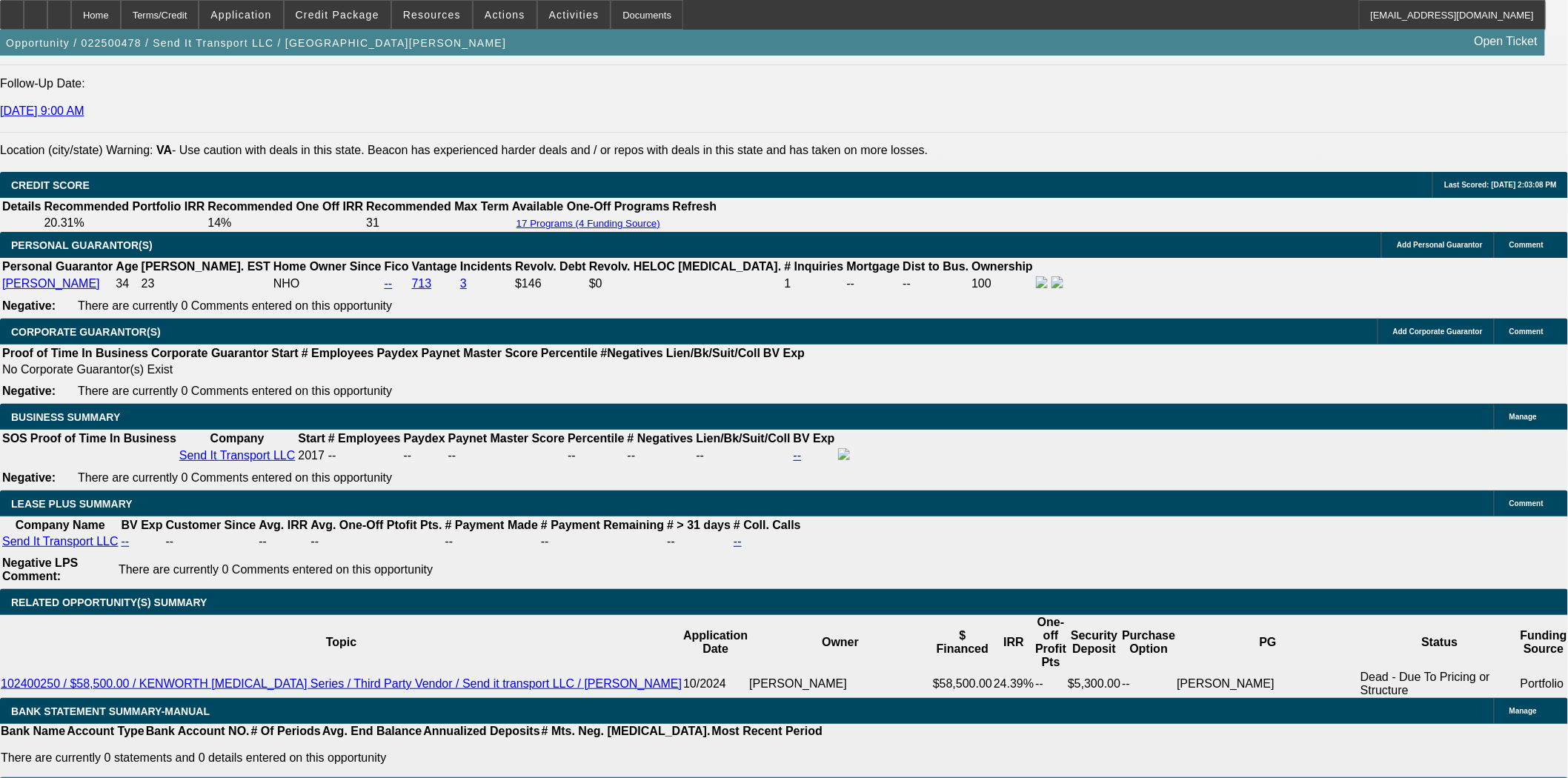
scroll to position [2162, 0]
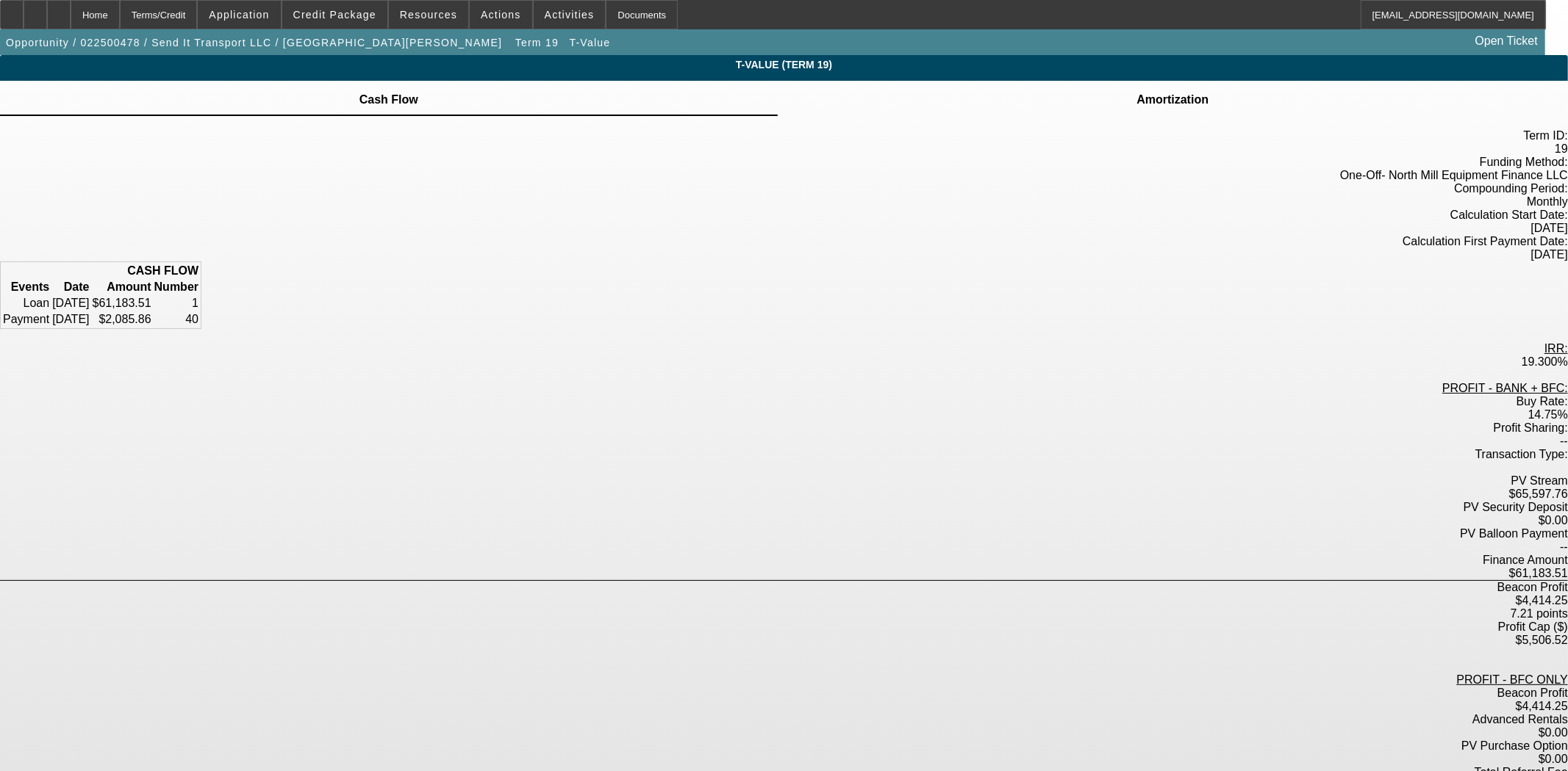
click at [971, 116] on div "Term ID: 19 Funding Method: One-Off - North Mill Equipment Finance LLC Compound…" at bounding box center [784, 576] width 1568 height 920
click at [1136, 104] on td "Amortization" at bounding box center [1173, 100] width 74 height 13
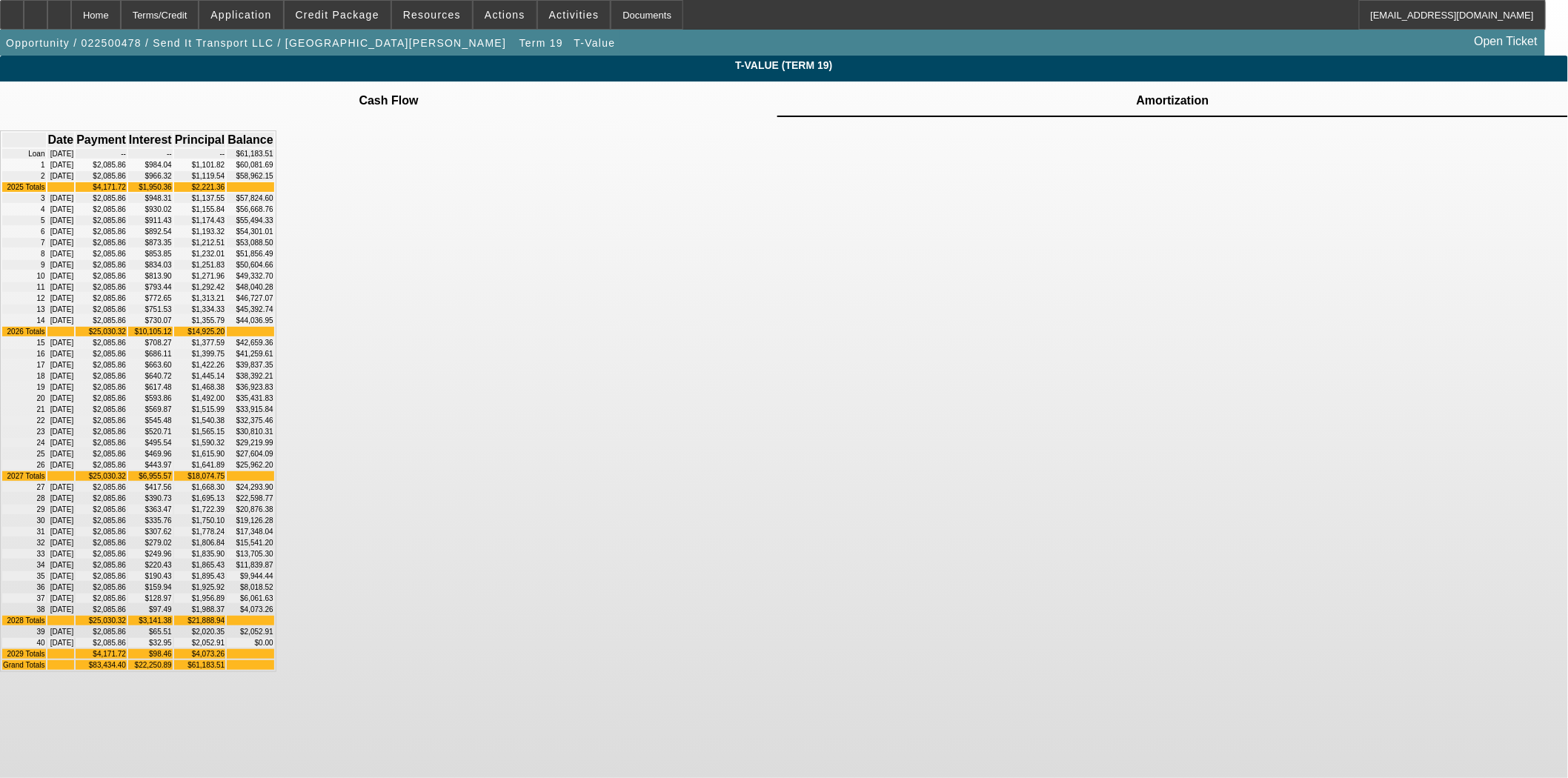
click at [421, 85] on span "Cash Flow" at bounding box center [389, 99] width 64 height 36
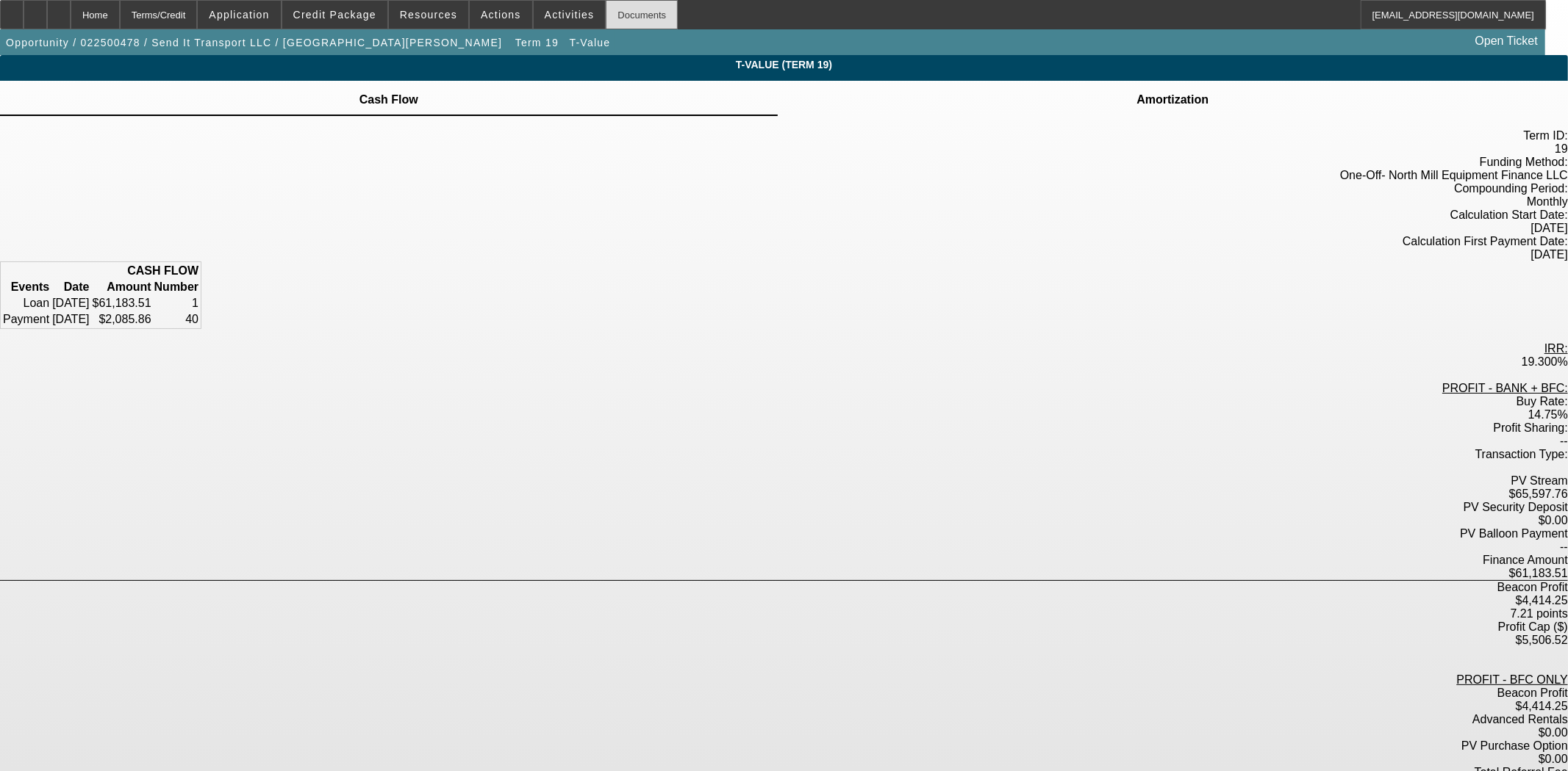
click at [615, 28] on div "Documents" at bounding box center [642, 15] width 72 height 29
click at [120, 22] on div "Home" at bounding box center [95, 15] width 49 height 29
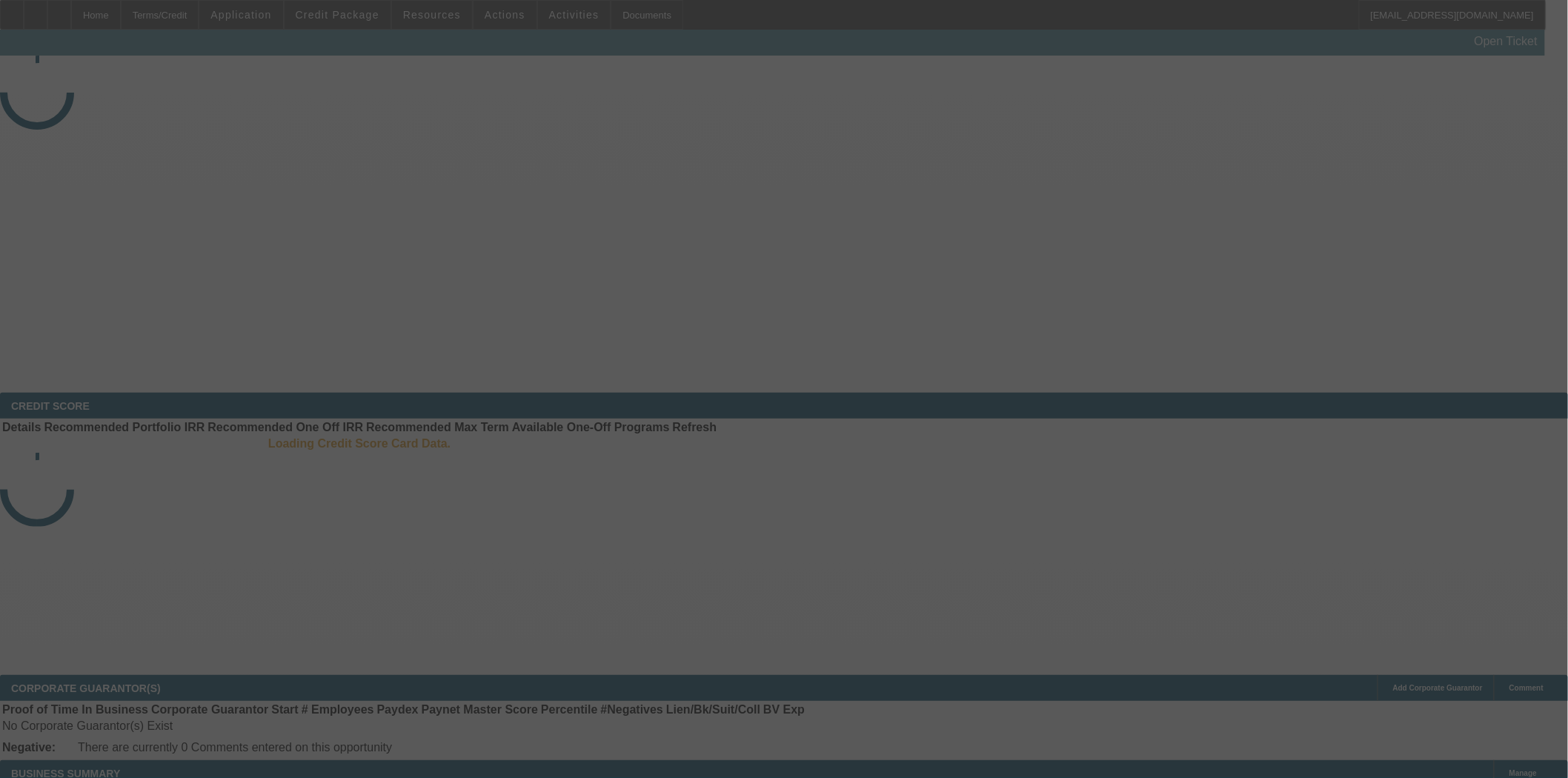
select select "4"
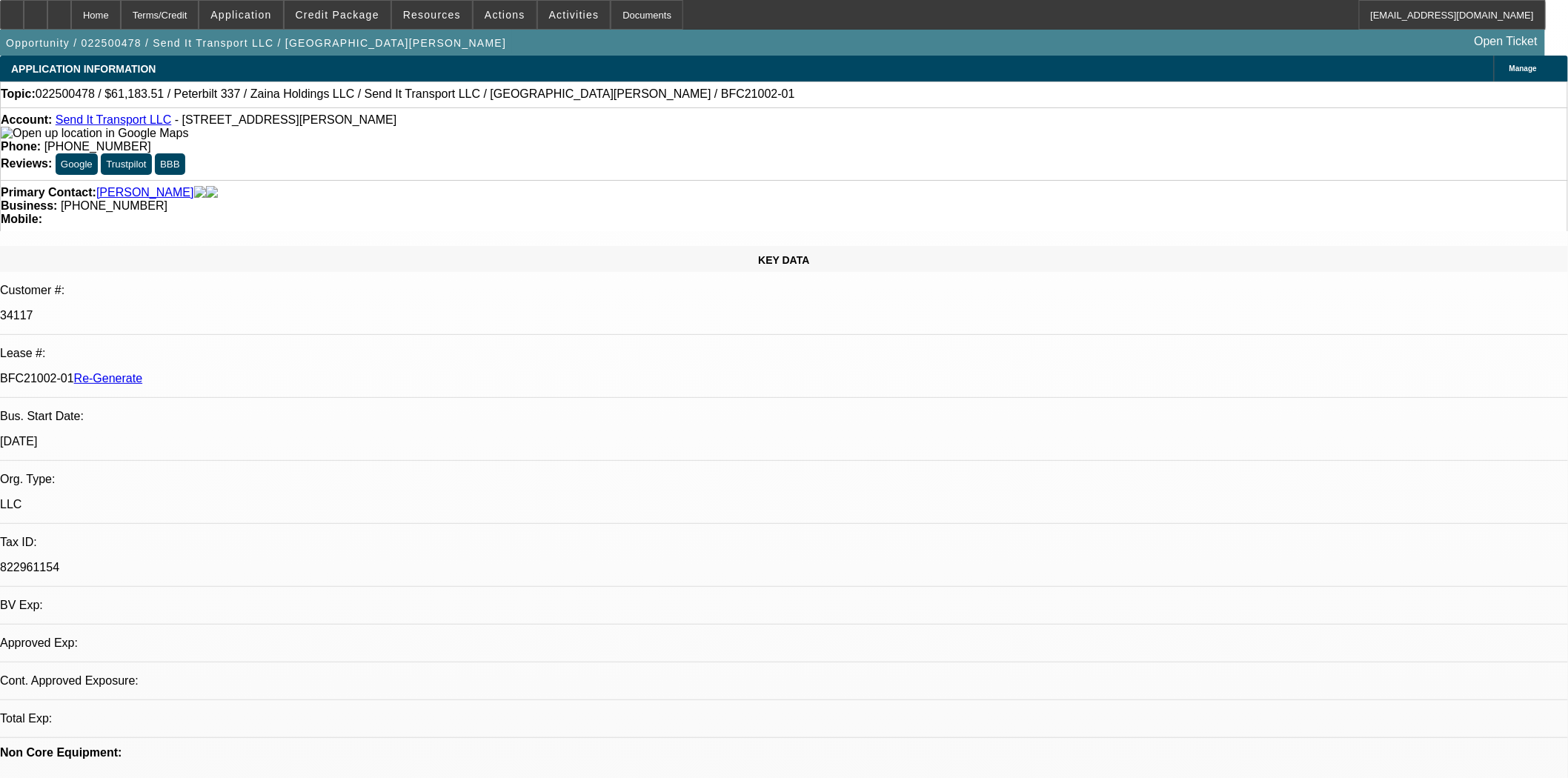
select select "0"
select select "2"
select select "0"
select select "6"
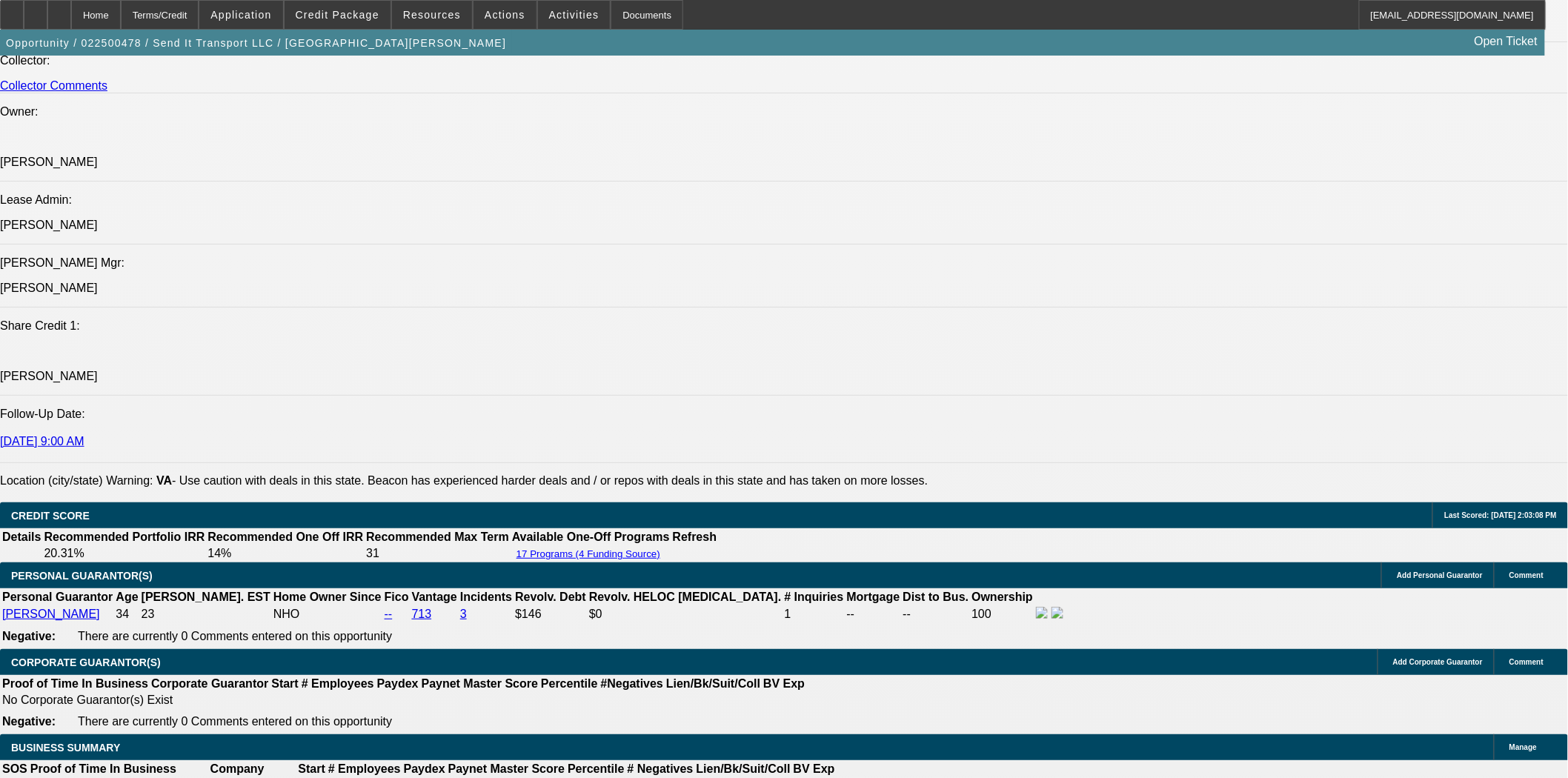
scroll to position [1811, 0]
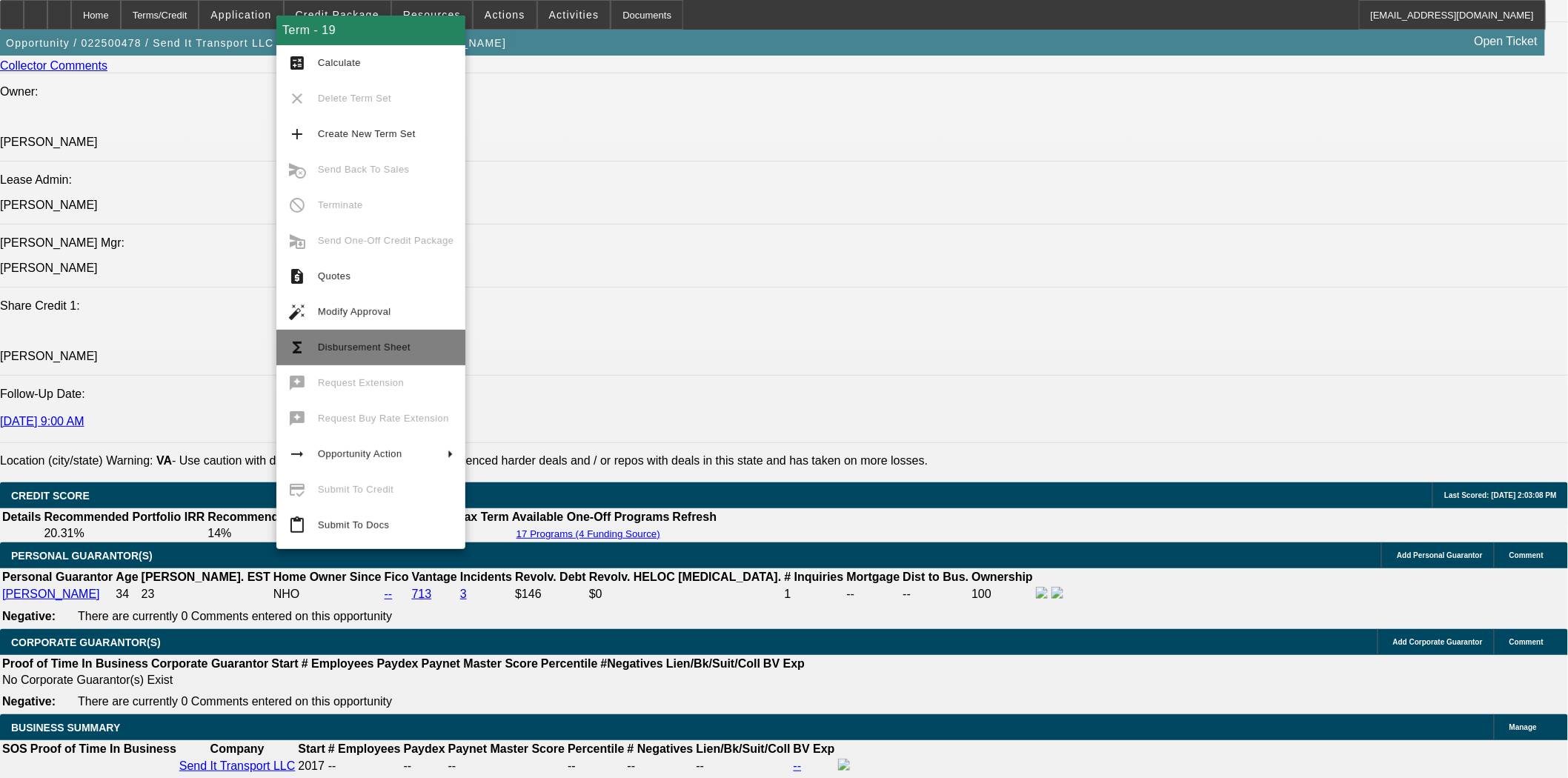
click at [329, 343] on span "Disbursement Sheet" at bounding box center [364, 347] width 93 height 11
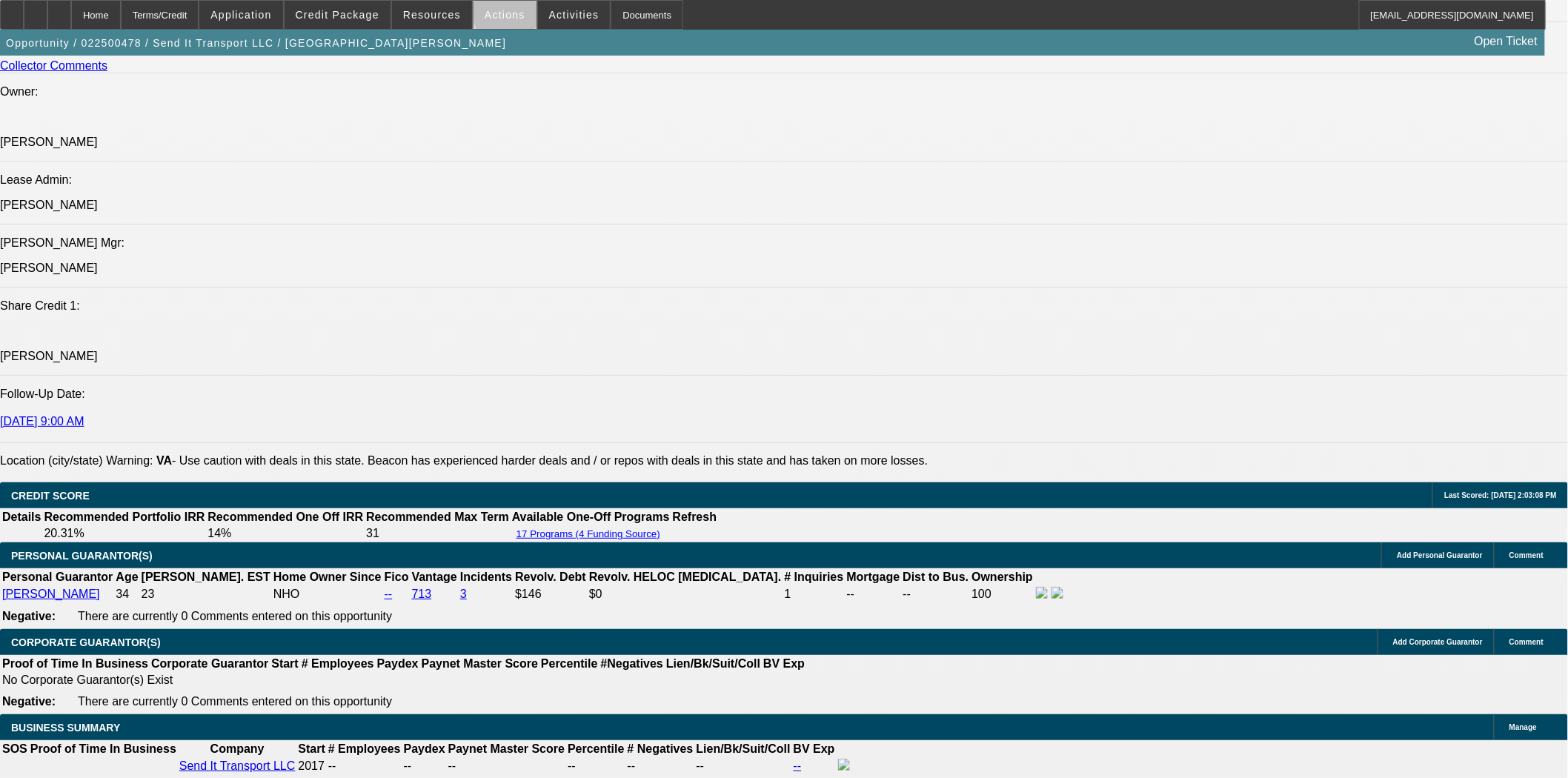
click at [508, 13] on span "Actions" at bounding box center [505, 15] width 41 height 12
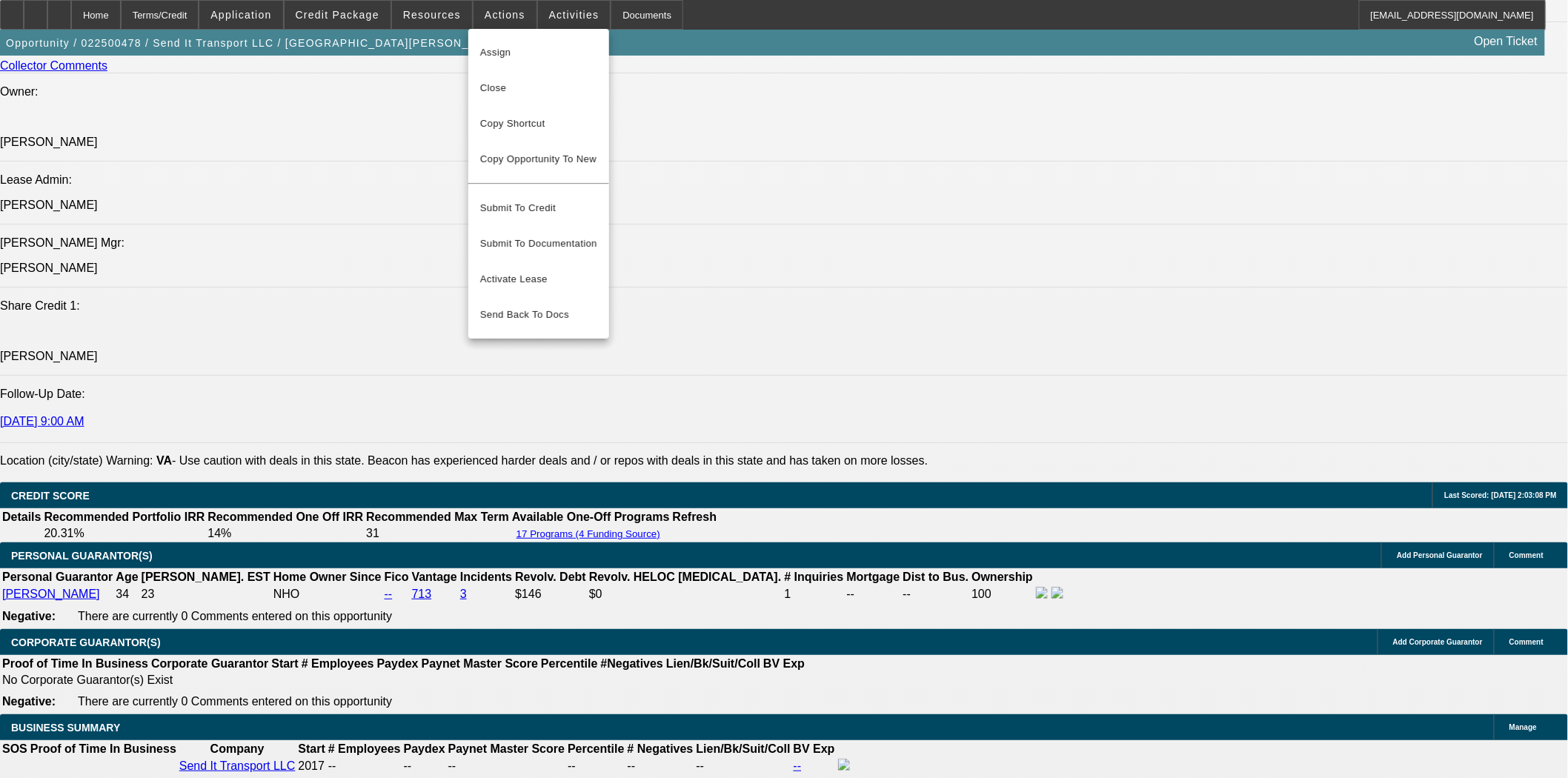
click at [453, 26] on div at bounding box center [784, 389] width 1568 height 778
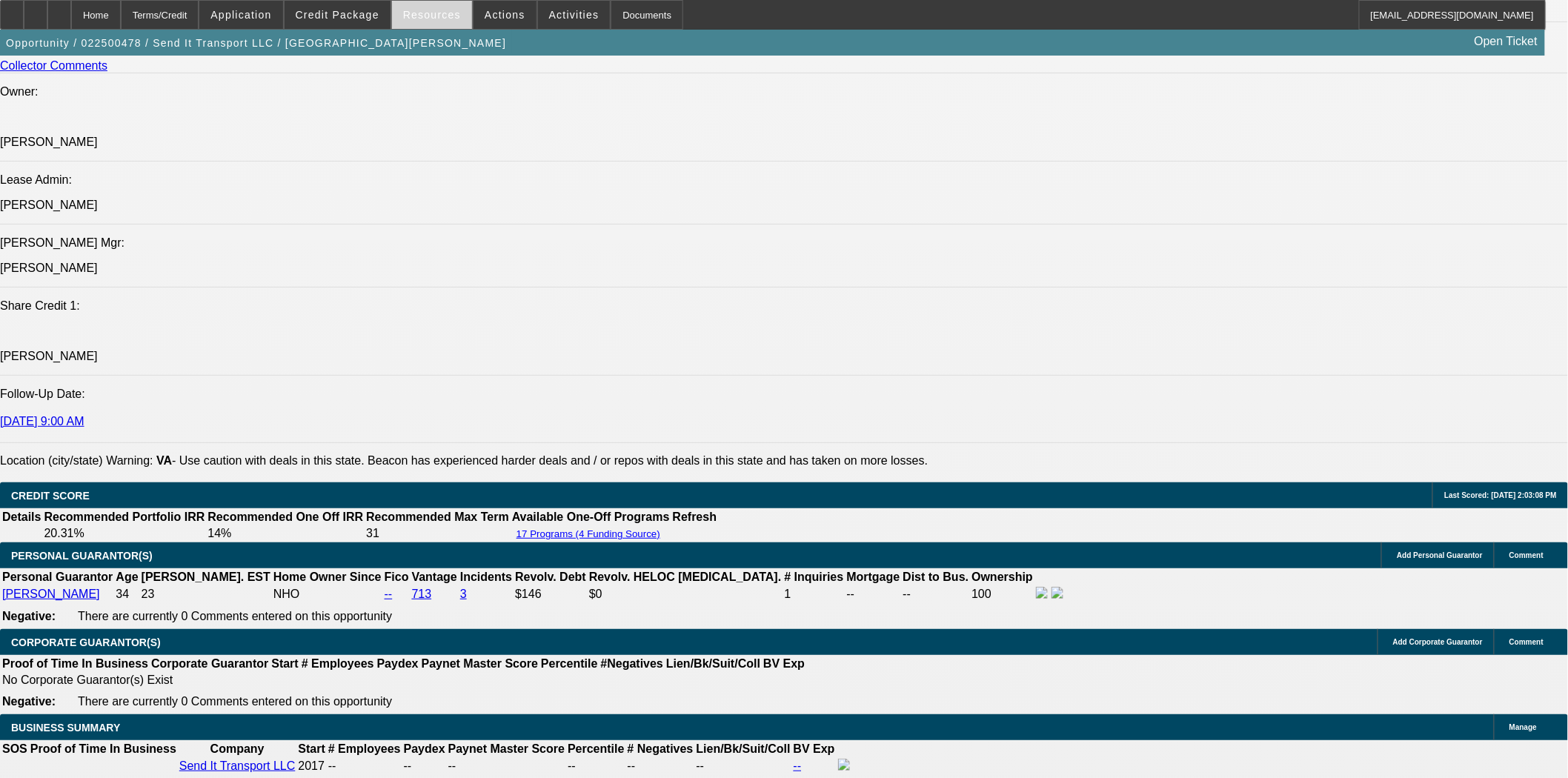
click at [436, 21] on span at bounding box center [432, 15] width 80 height 36
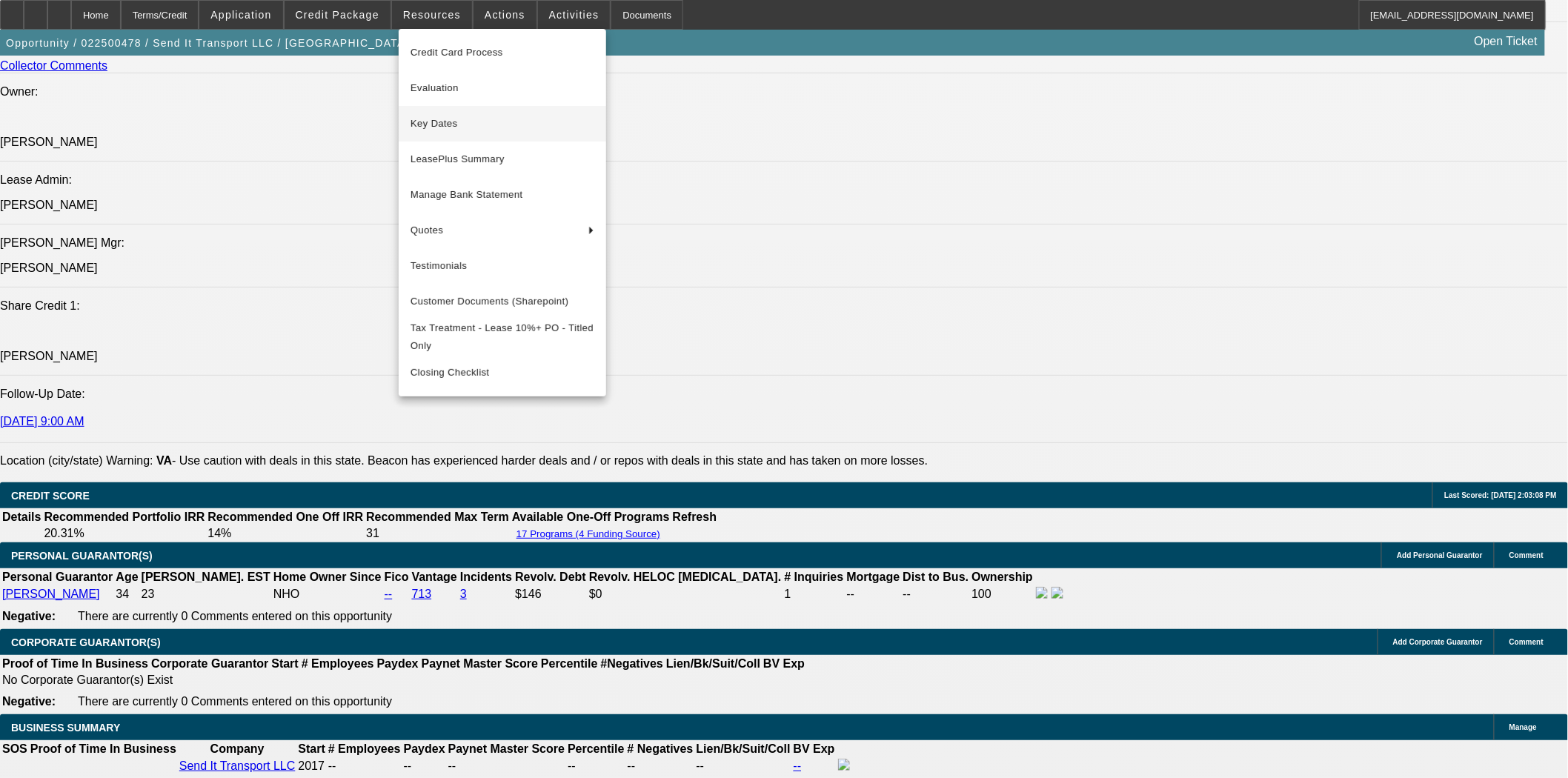
click at [438, 124] on span "Key Dates" at bounding box center [502, 124] width 184 height 18
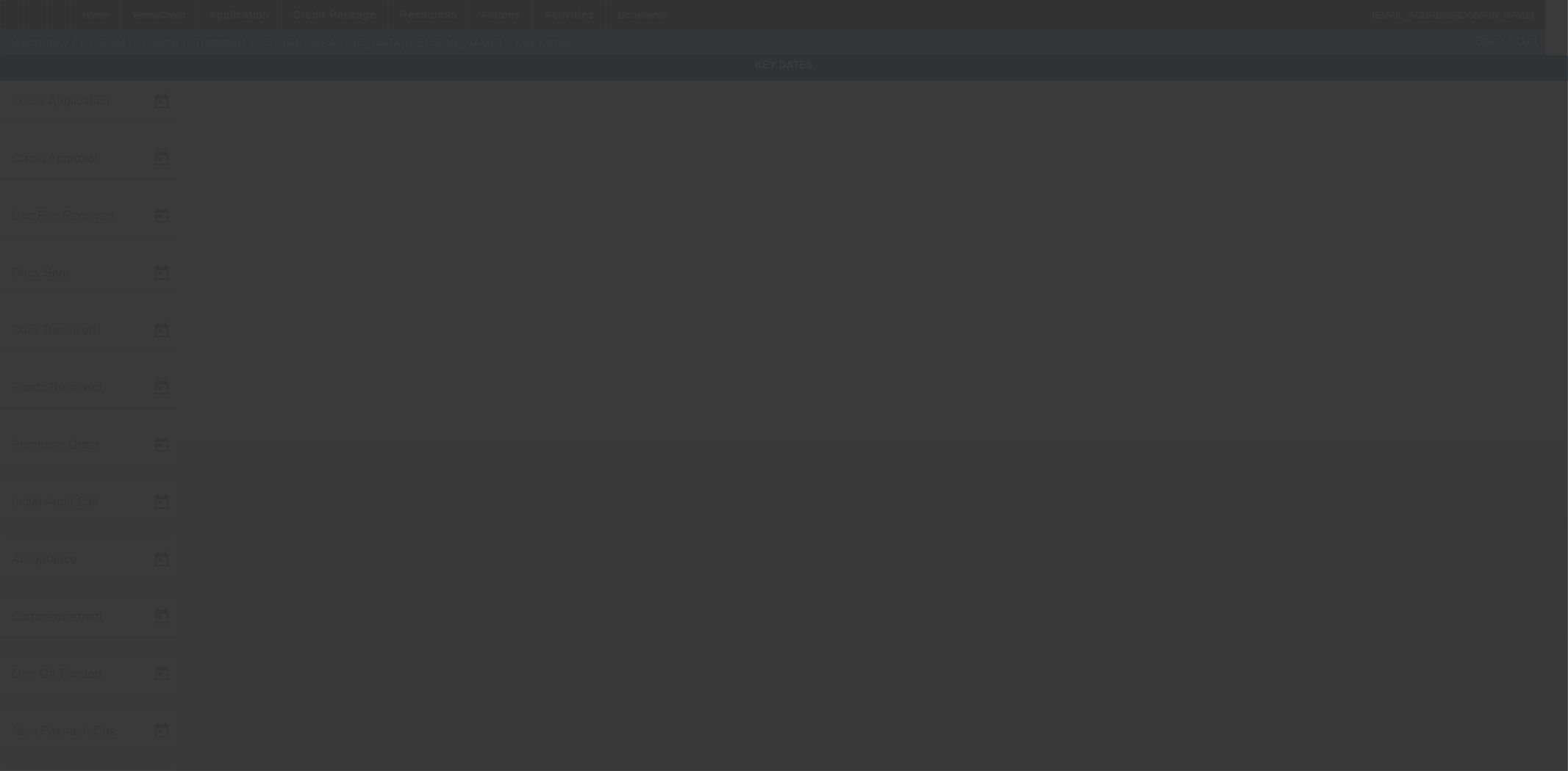
type input "2/19/2025"
type input "9/12/2025"
type input "9/22/2025"
type input "9/15/2025"
type input "9/22/2025"
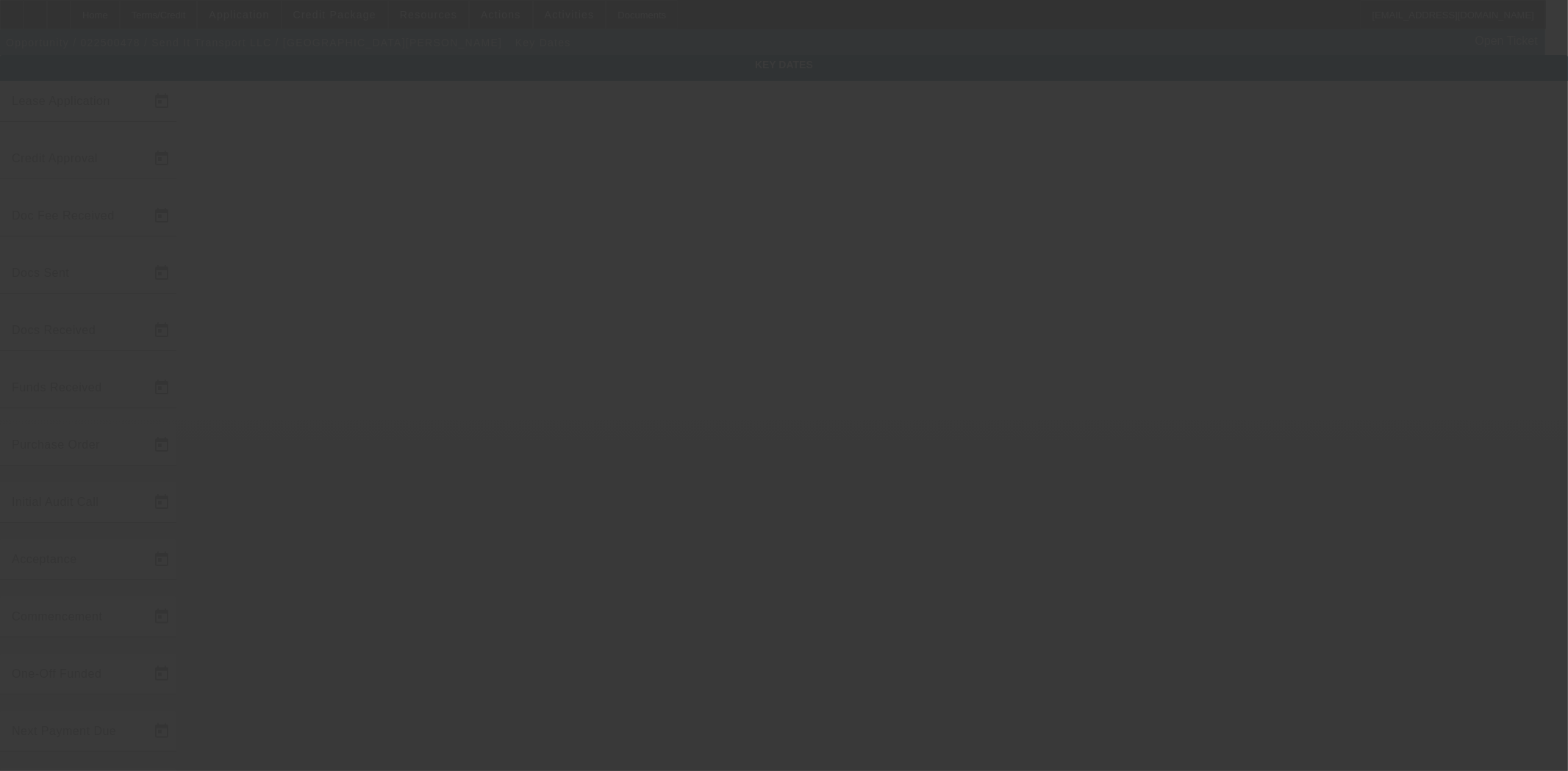
type input "9/22/2025"
type input "10/1/2025"
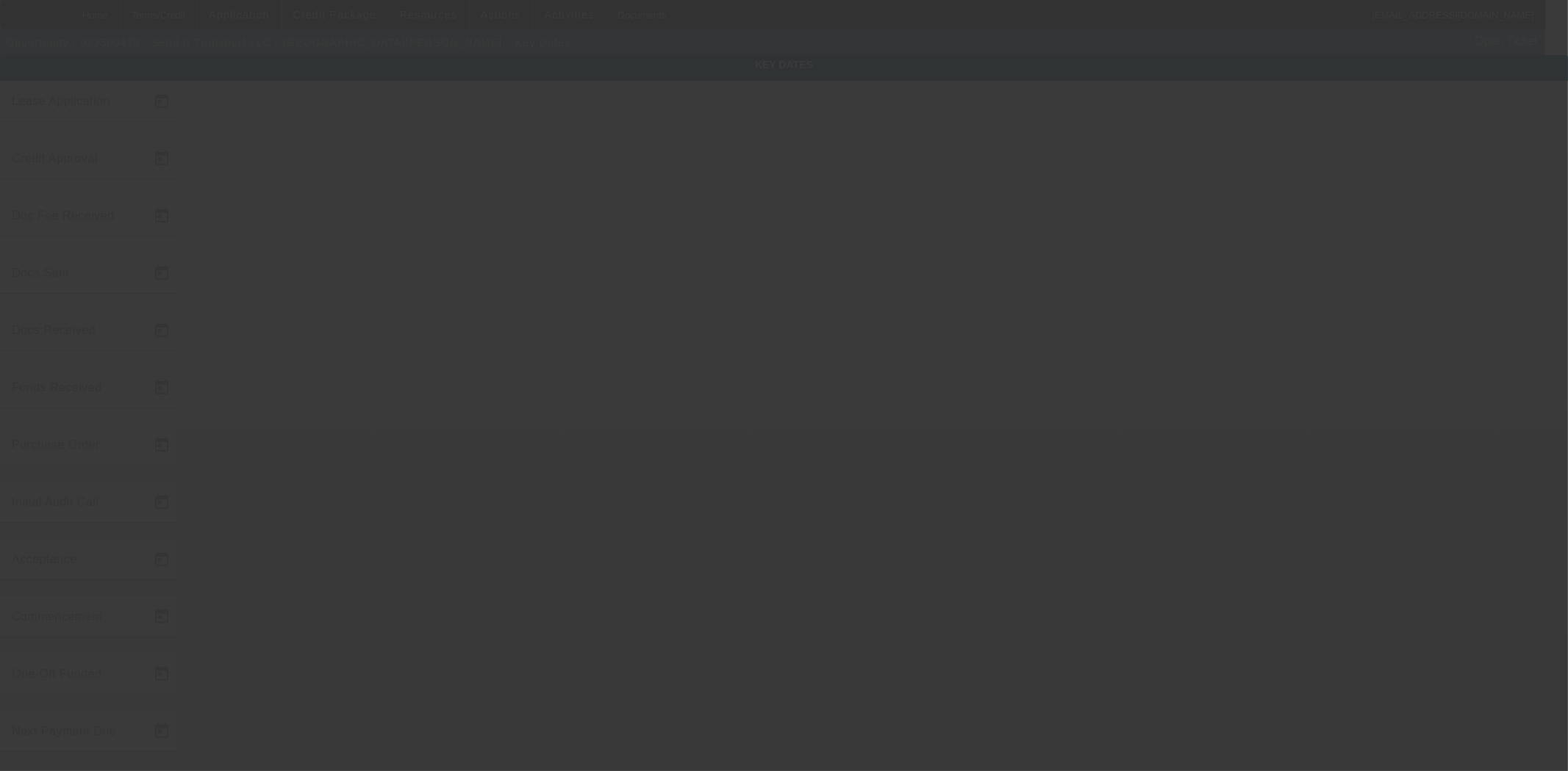
type input "11/1/2025"
type input "9/24/2025"
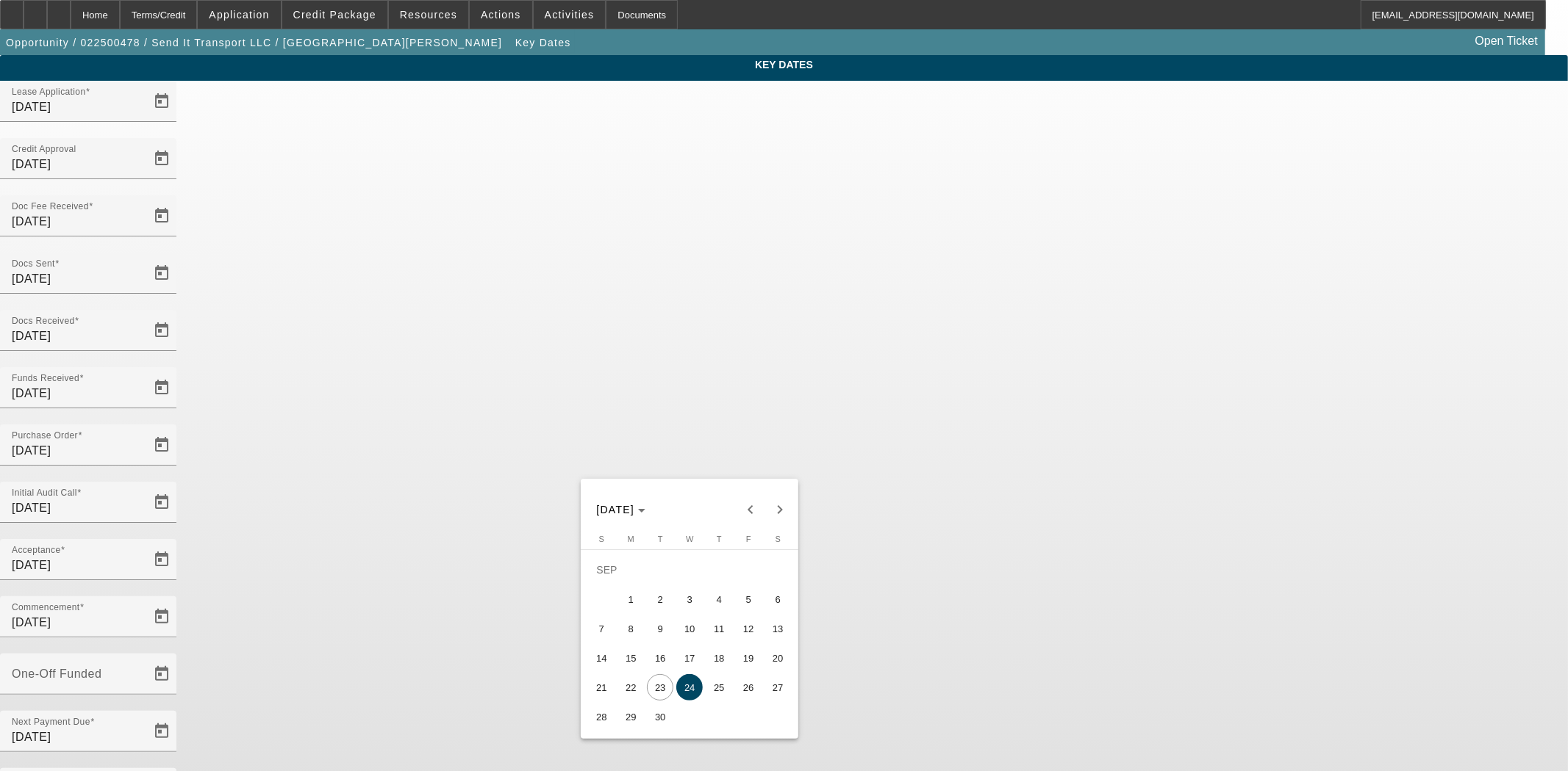
click at [695, 690] on span "24" at bounding box center [690, 688] width 27 height 26
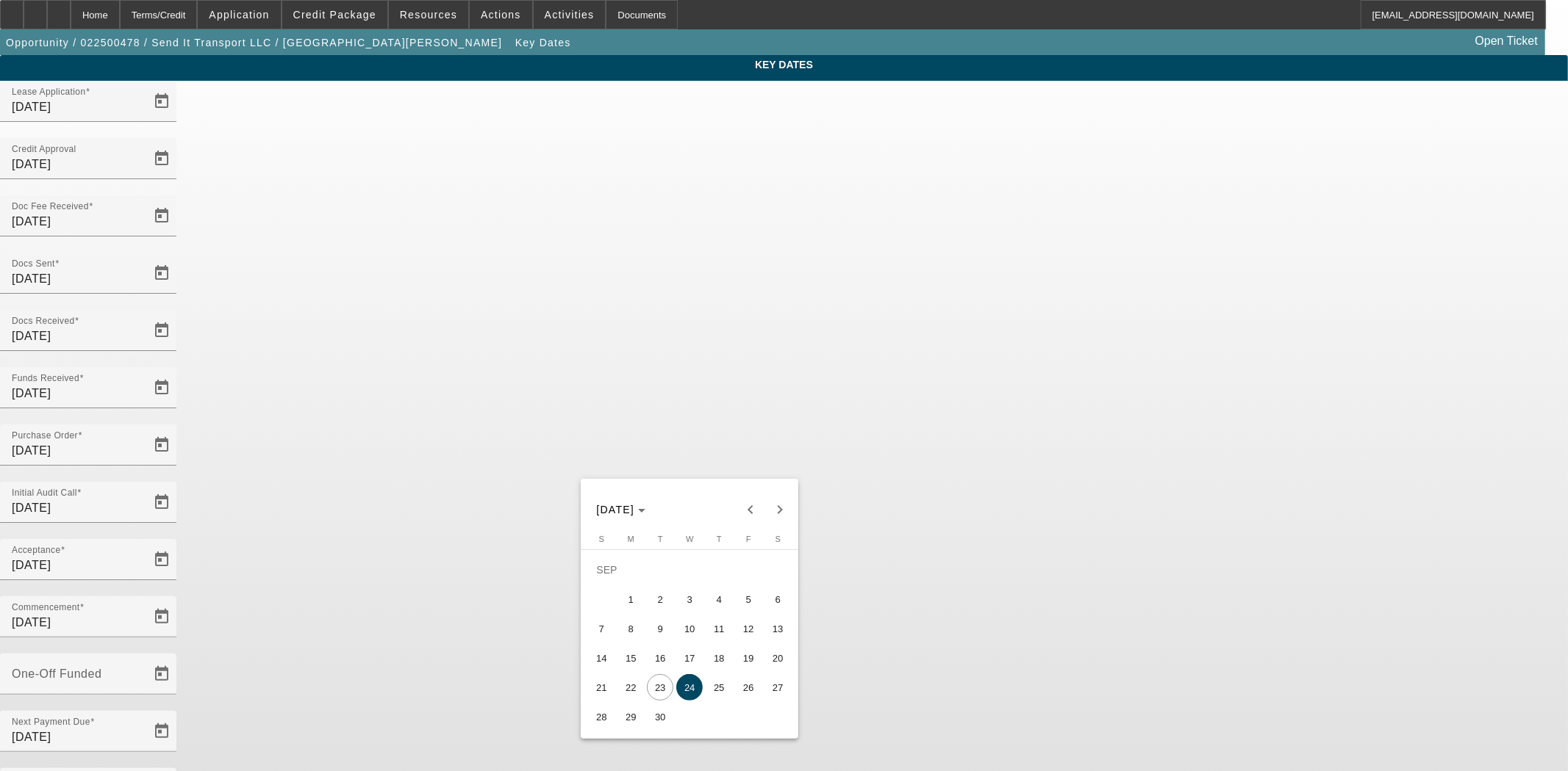
drag, startPoint x: 670, startPoint y: 460, endPoint x: 563, endPoint y: 448, distance: 107.7
click at [527, 450] on div at bounding box center [784, 386] width 1568 height 771
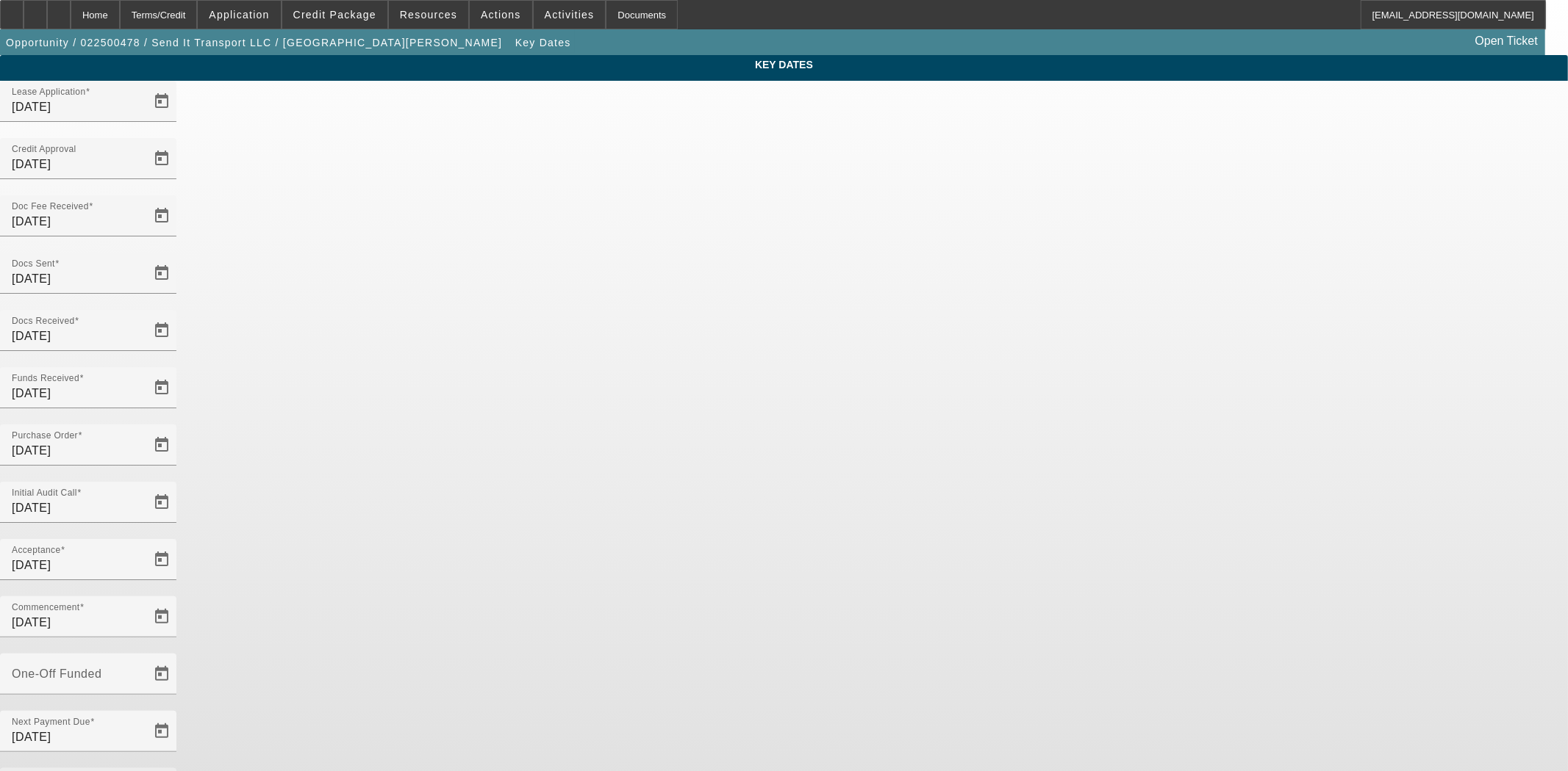
drag, startPoint x: 652, startPoint y: 458, endPoint x: 371, endPoint y: 460, distance: 281.0
click at [371, 459] on div "Key Dates Lease Application 2/19/2025 Credit Approval 9/12/2025 Doc Fee Receive…" at bounding box center [784, 484] width 1568 height 859
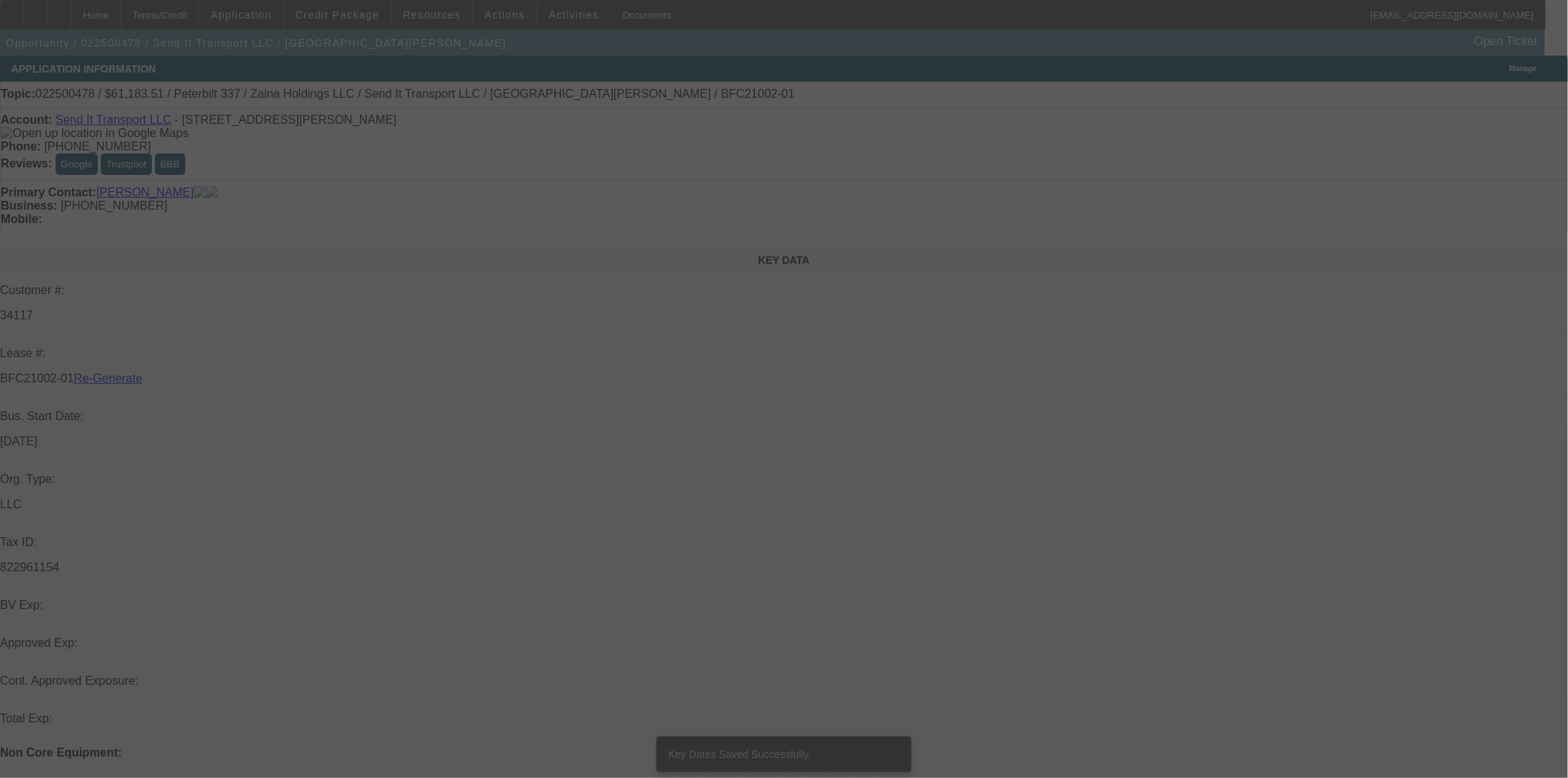
select select "4"
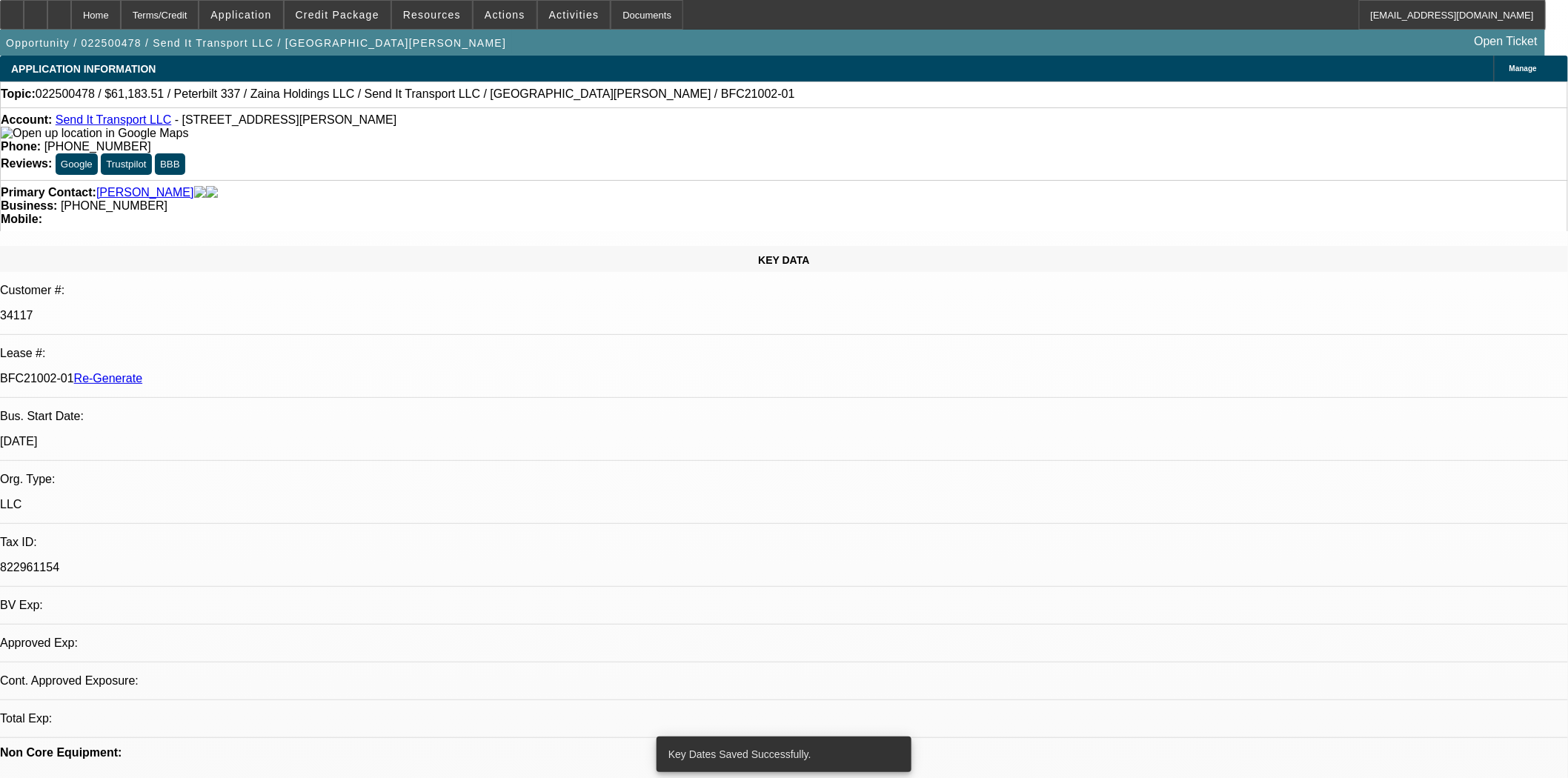
select select "0"
select select "2"
select select "0"
select select "6"
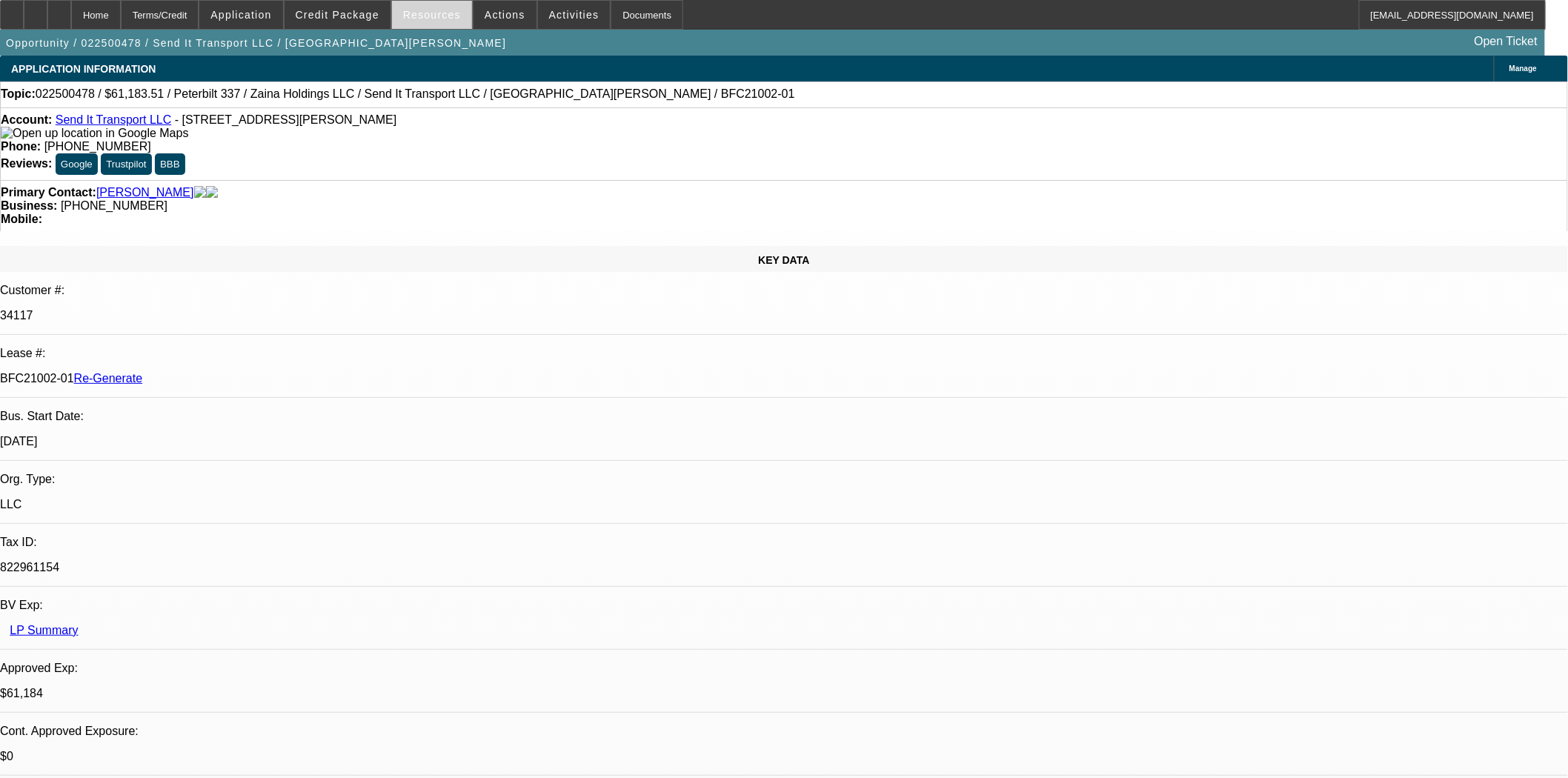
click at [446, 17] on span "Resources" at bounding box center [432, 15] width 58 height 12
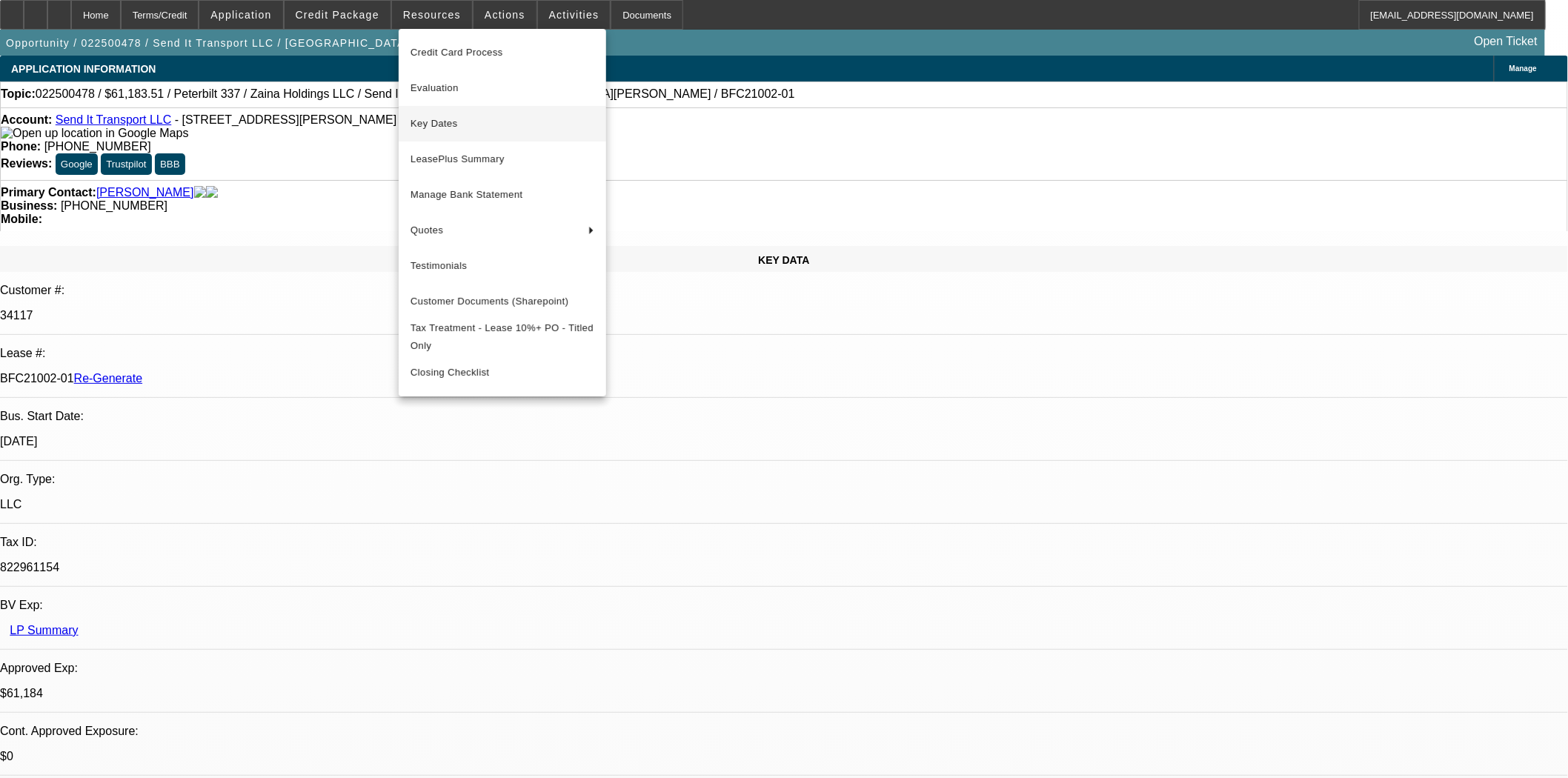
click at [455, 120] on span "Key Dates" at bounding box center [502, 124] width 184 height 18
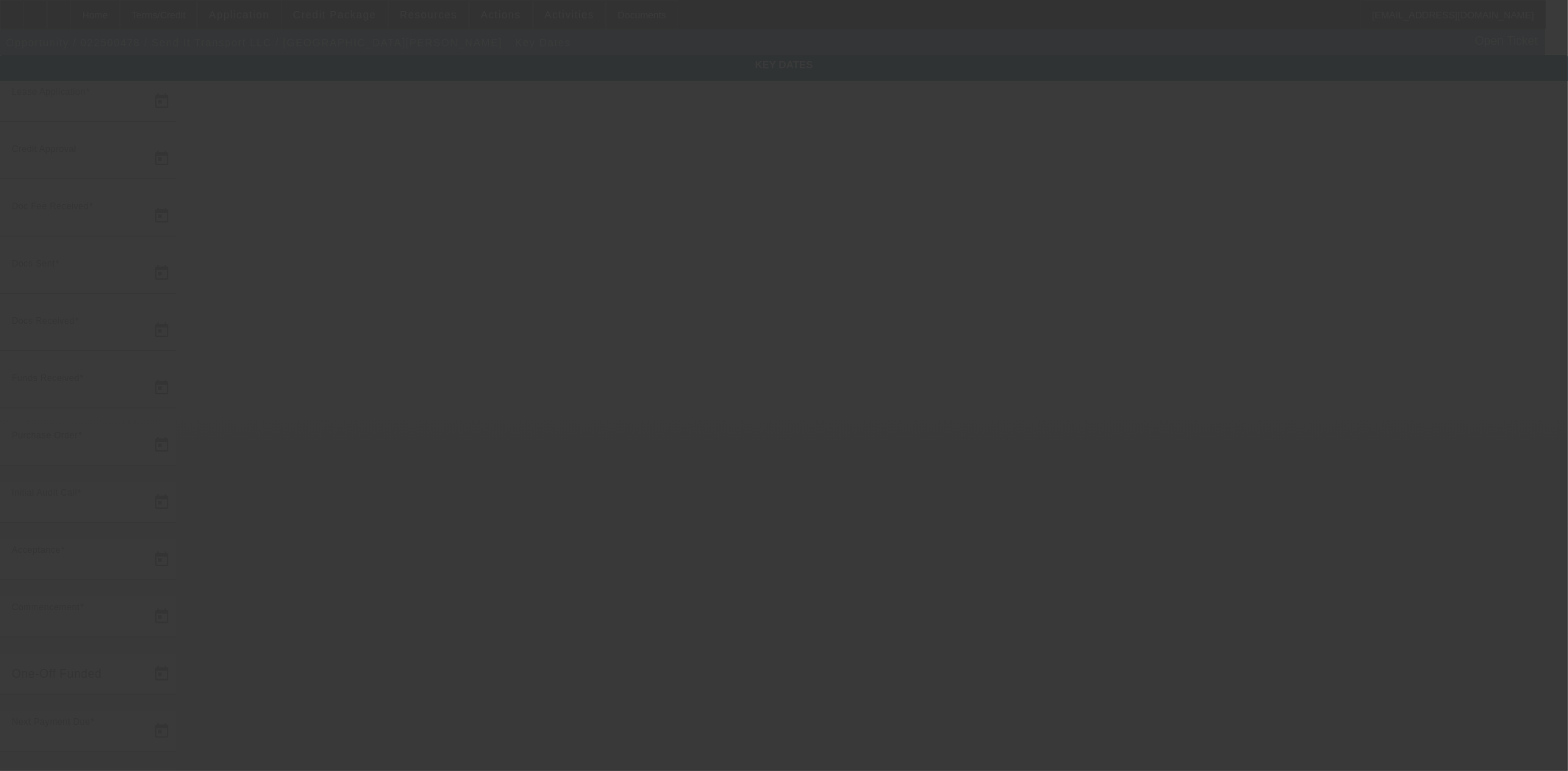
type input "2/19/2025"
type input "9/12/2025"
type input "9/22/2025"
type input "9/15/2025"
type input "9/22/2025"
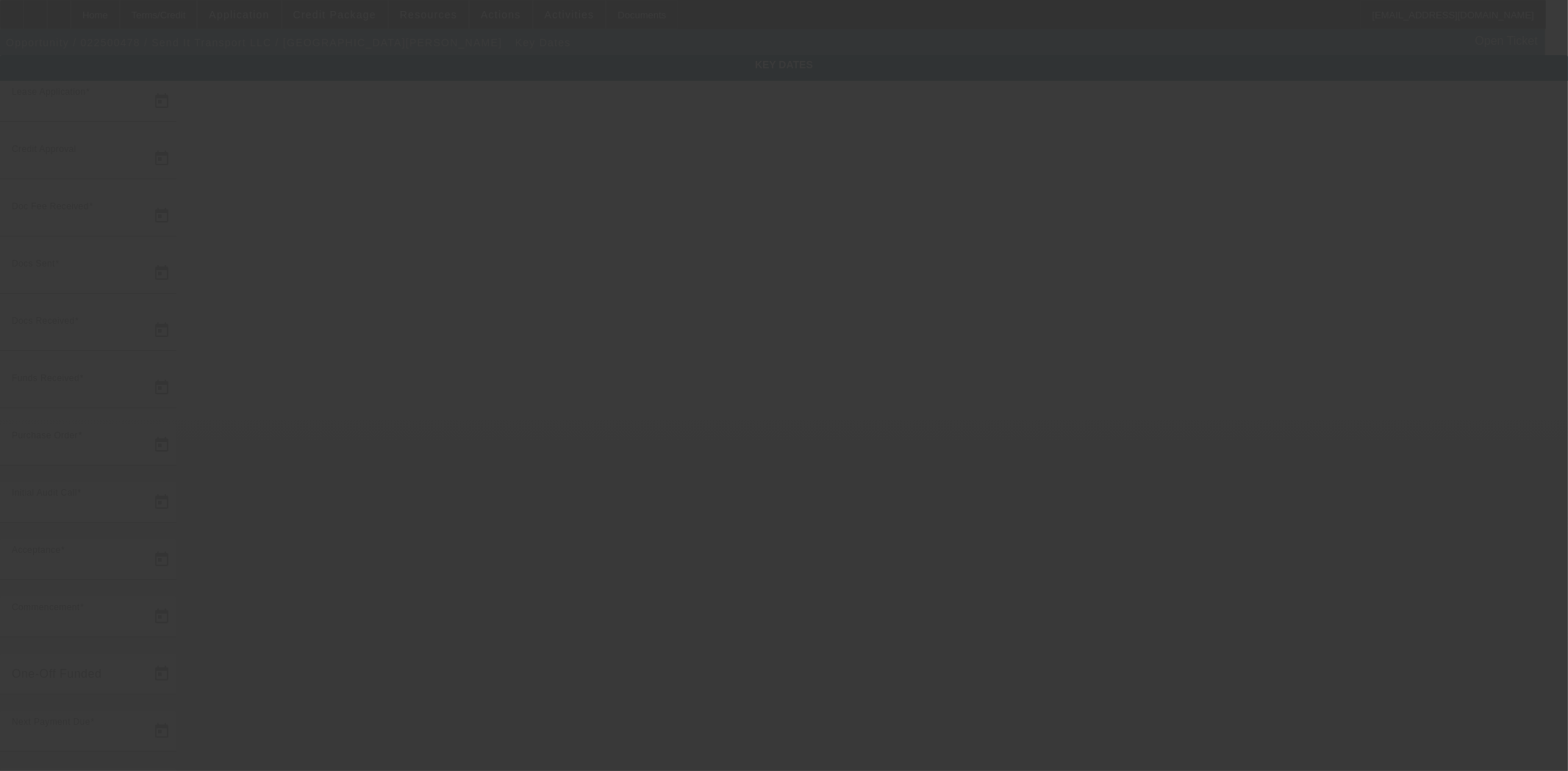
type input "9/22/2025"
type input "10/1/2025"
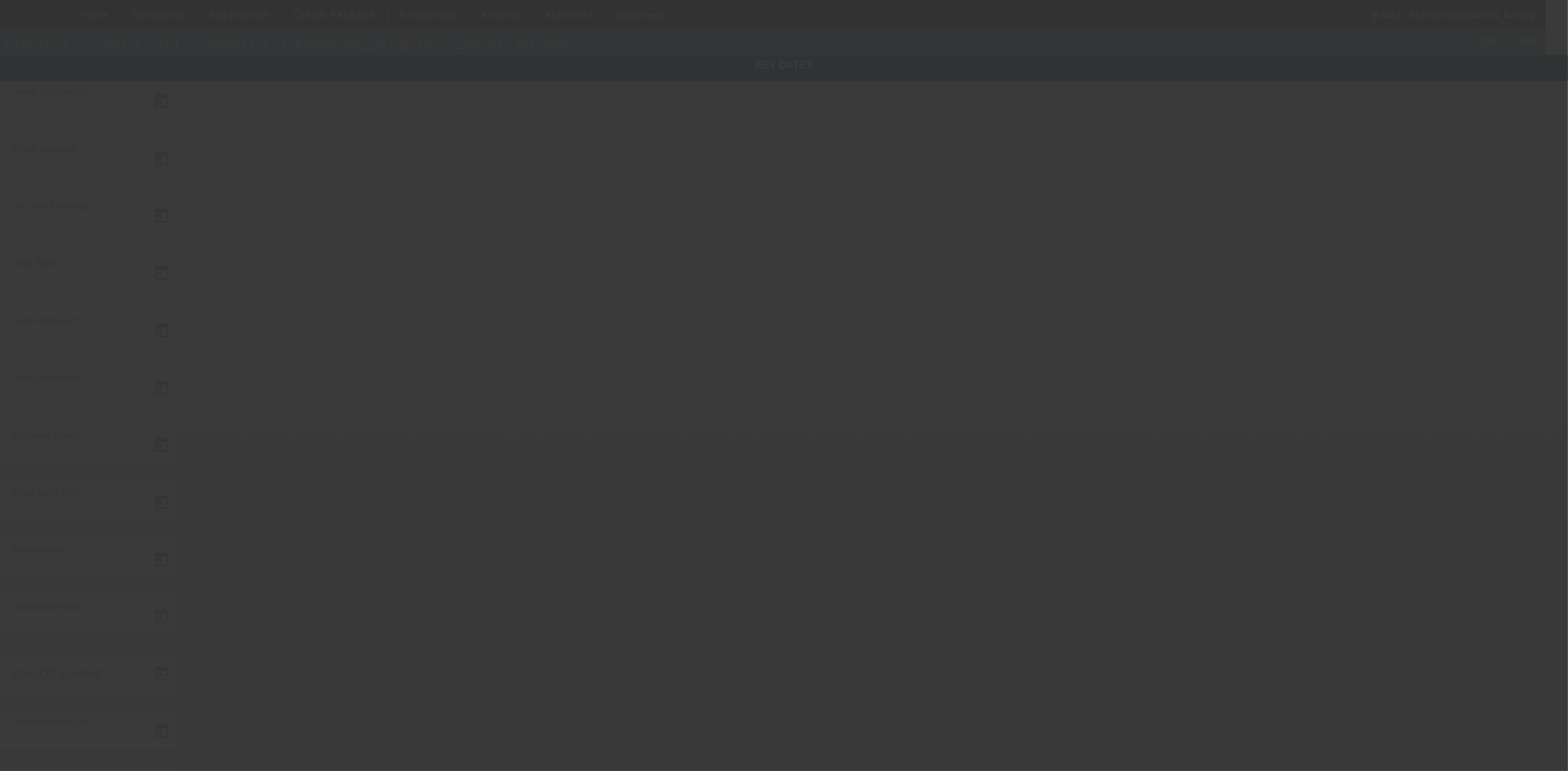
type input "11/1/2025"
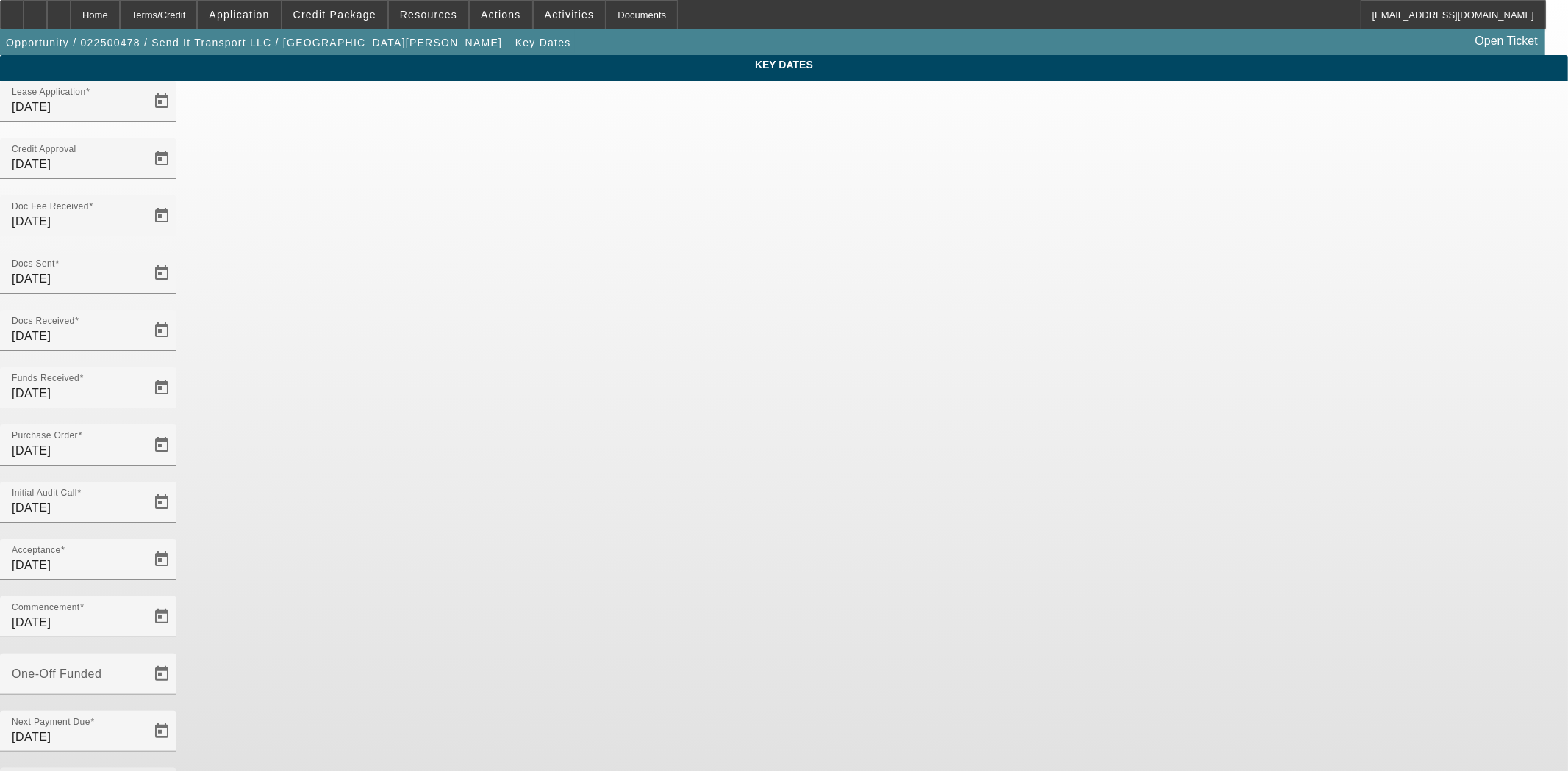
type input "9/24/2025"
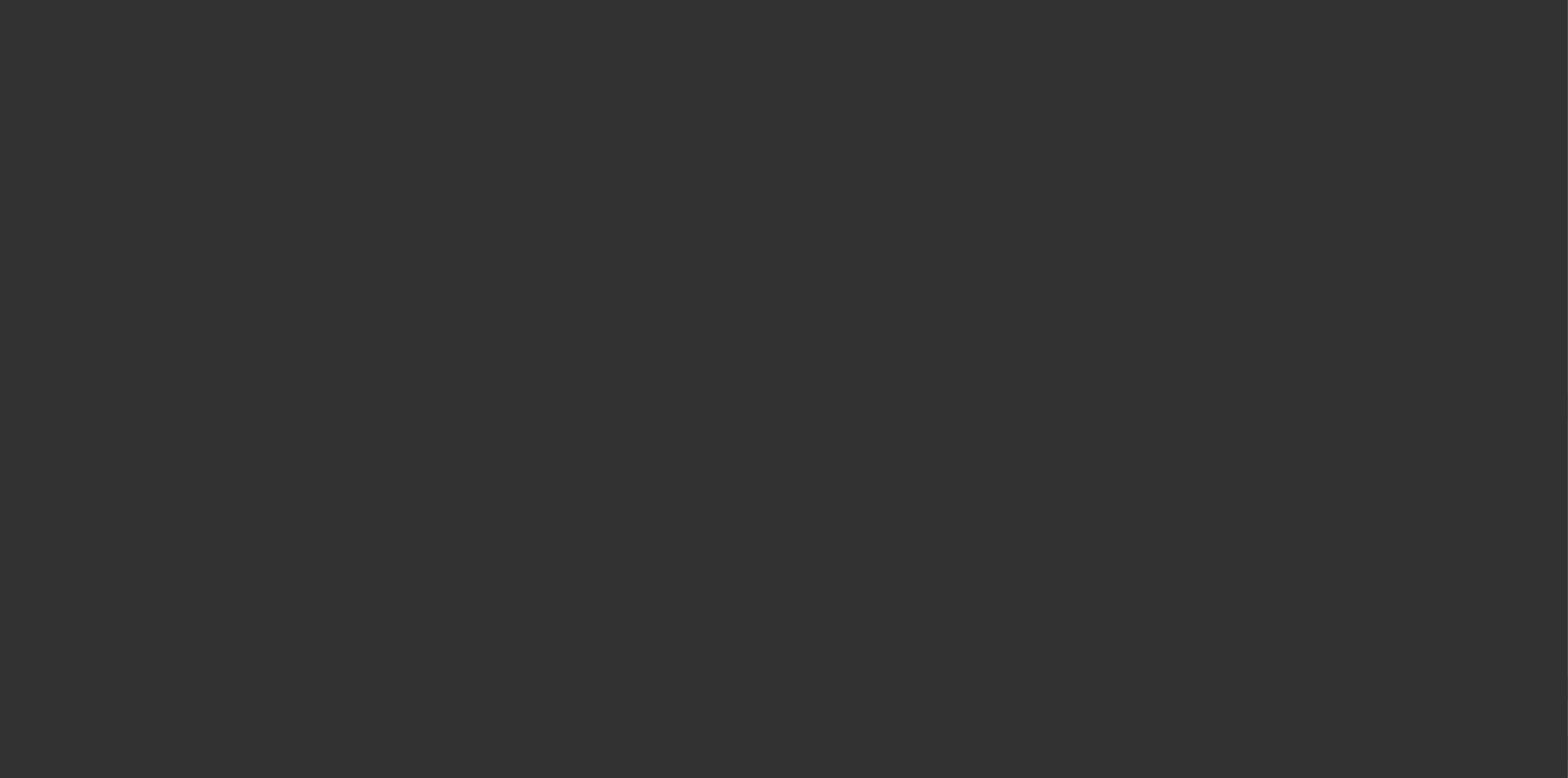
select select "4"
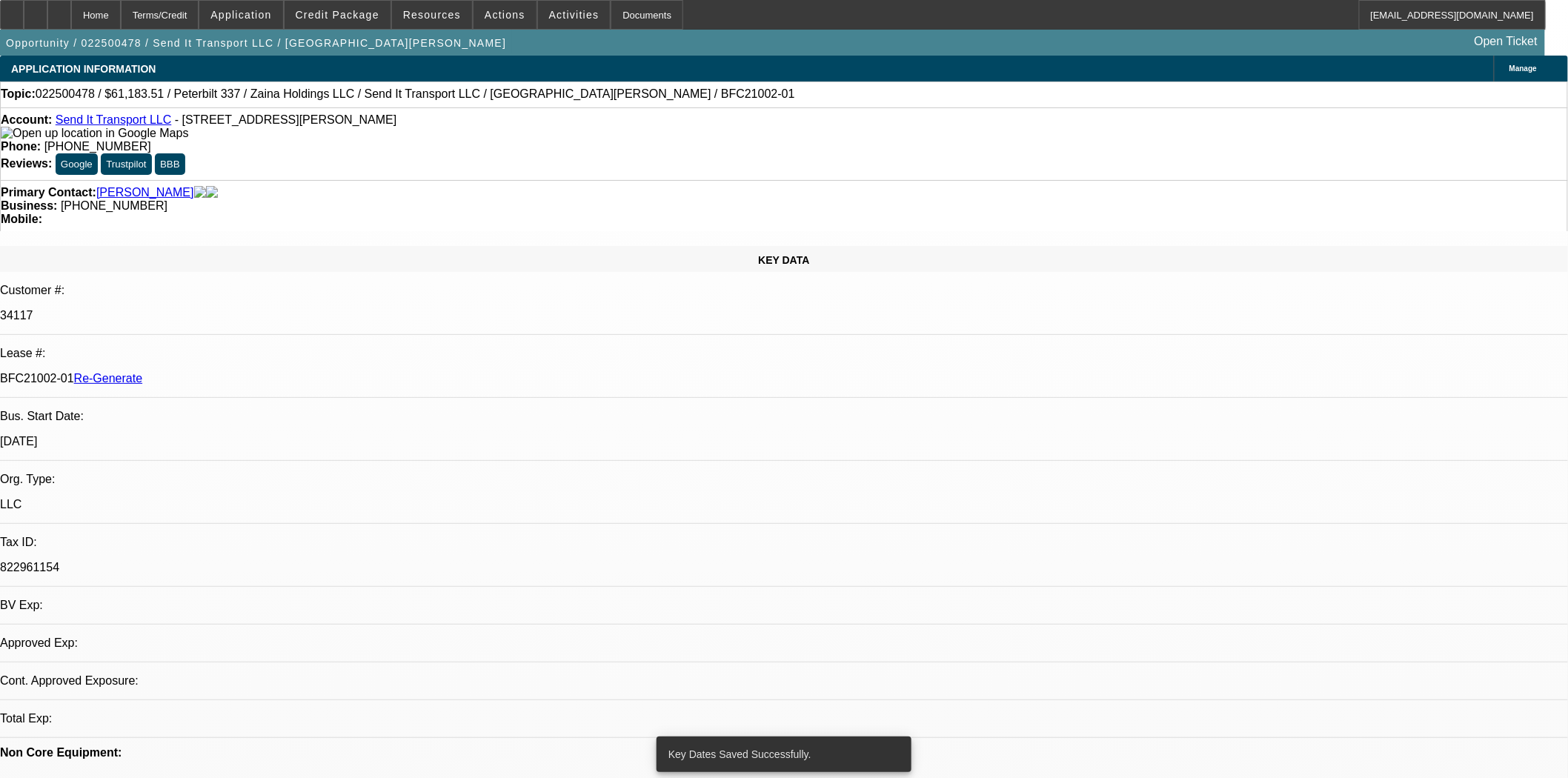
select select "0"
select select "2"
select select "0"
select select "6"
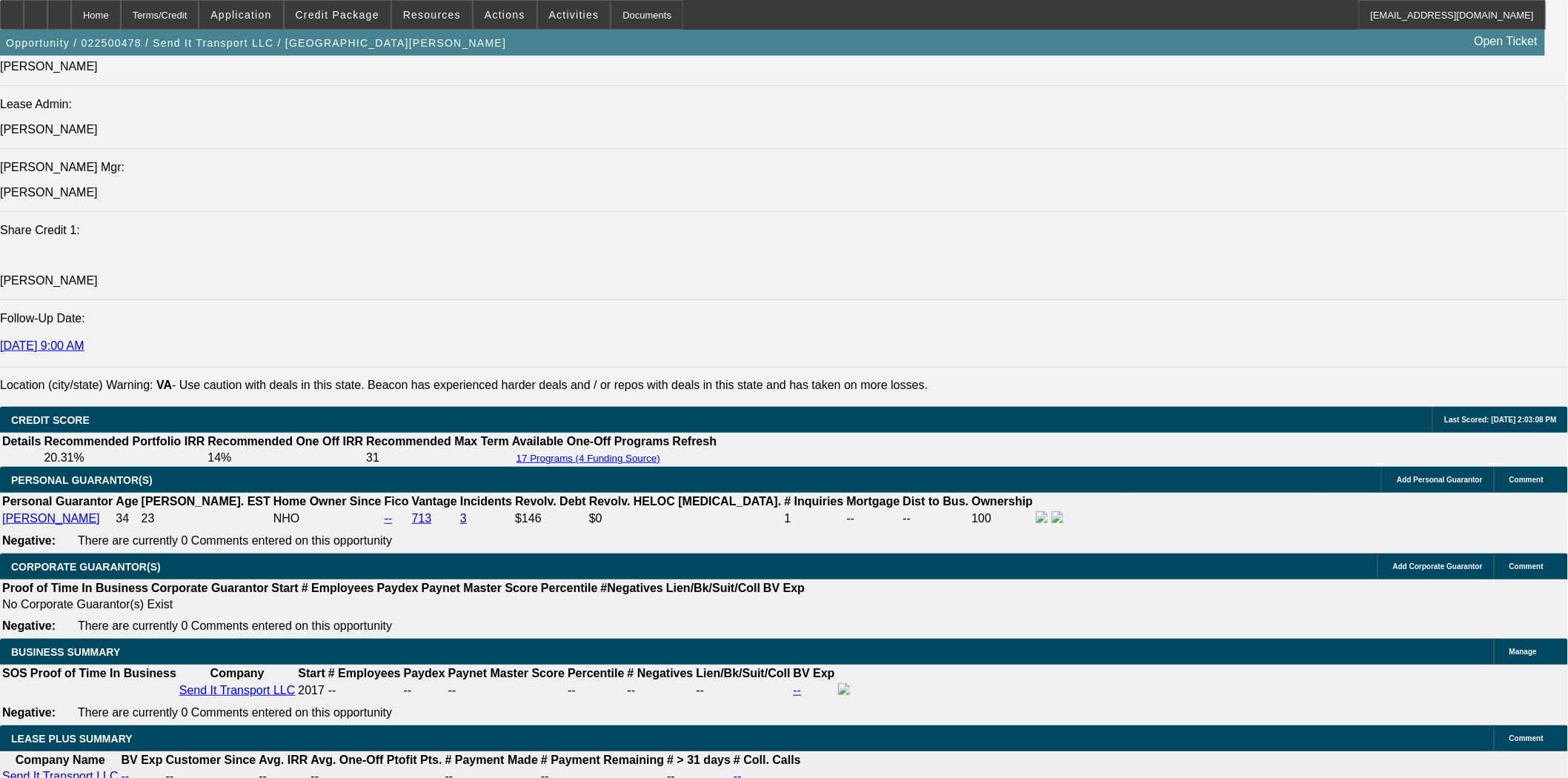
scroll to position [2217, 0]
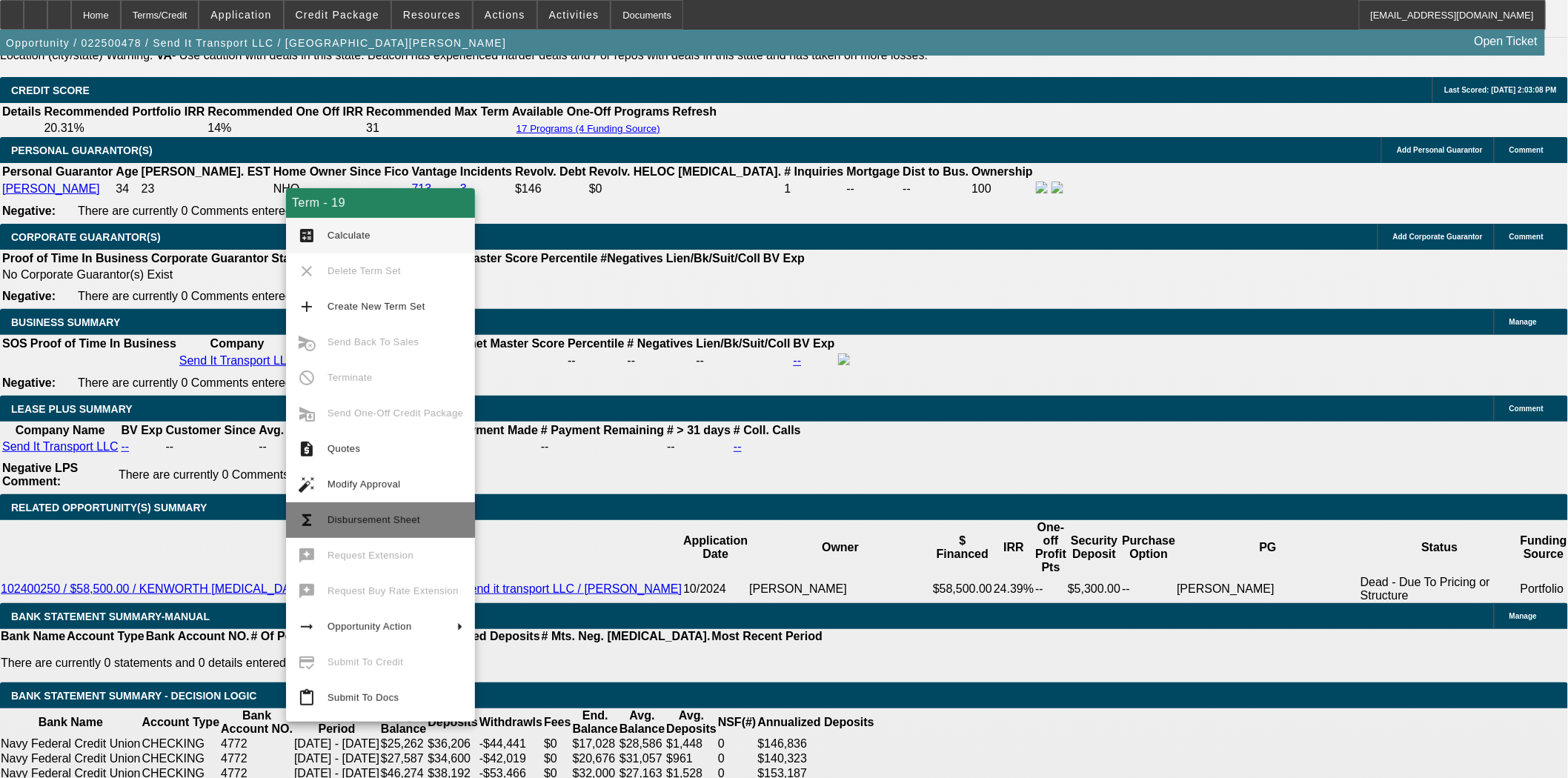
click at [400, 521] on span "Disbursement Sheet" at bounding box center [373, 520] width 93 height 11
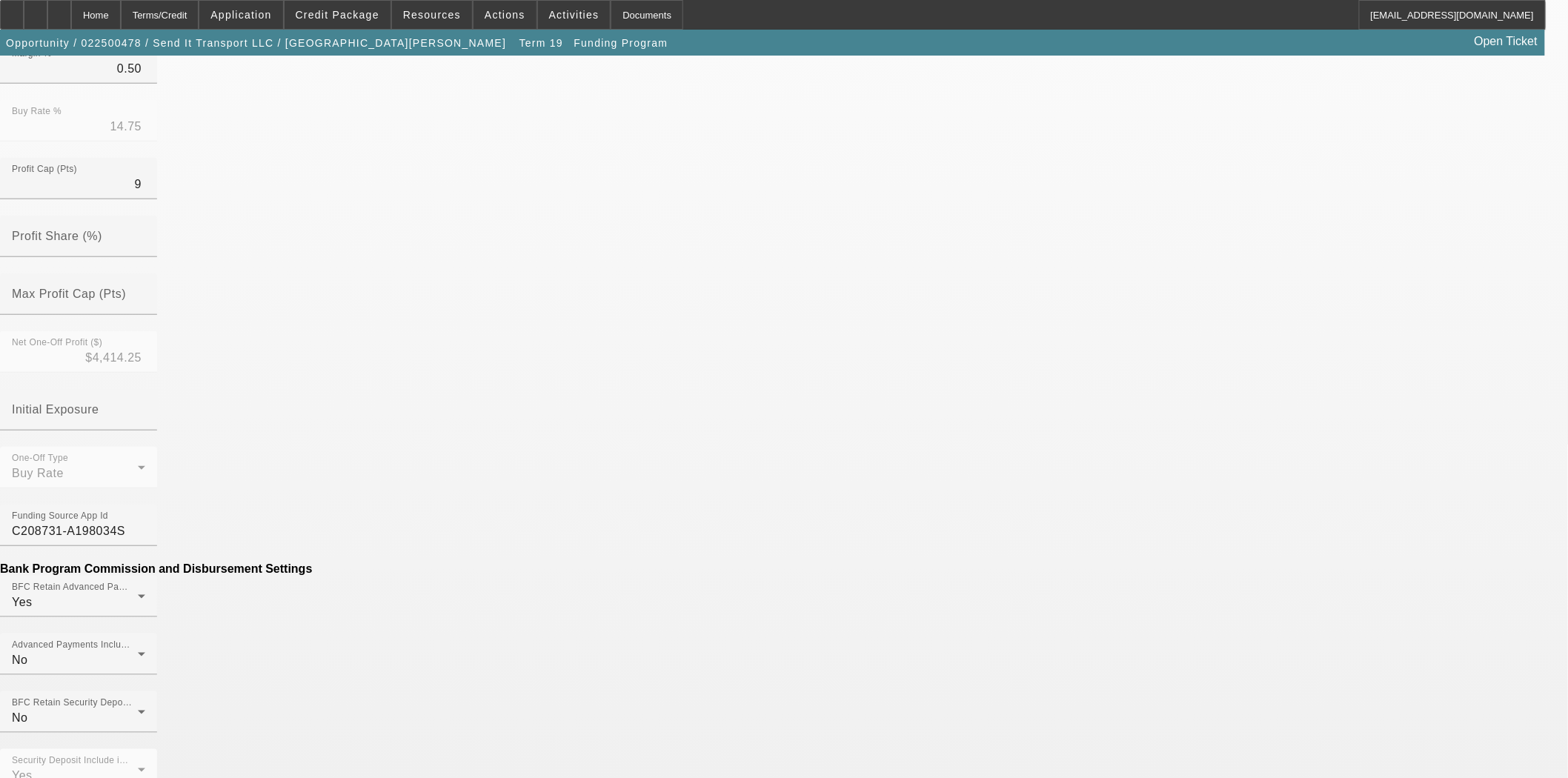
scroll to position [411, 0]
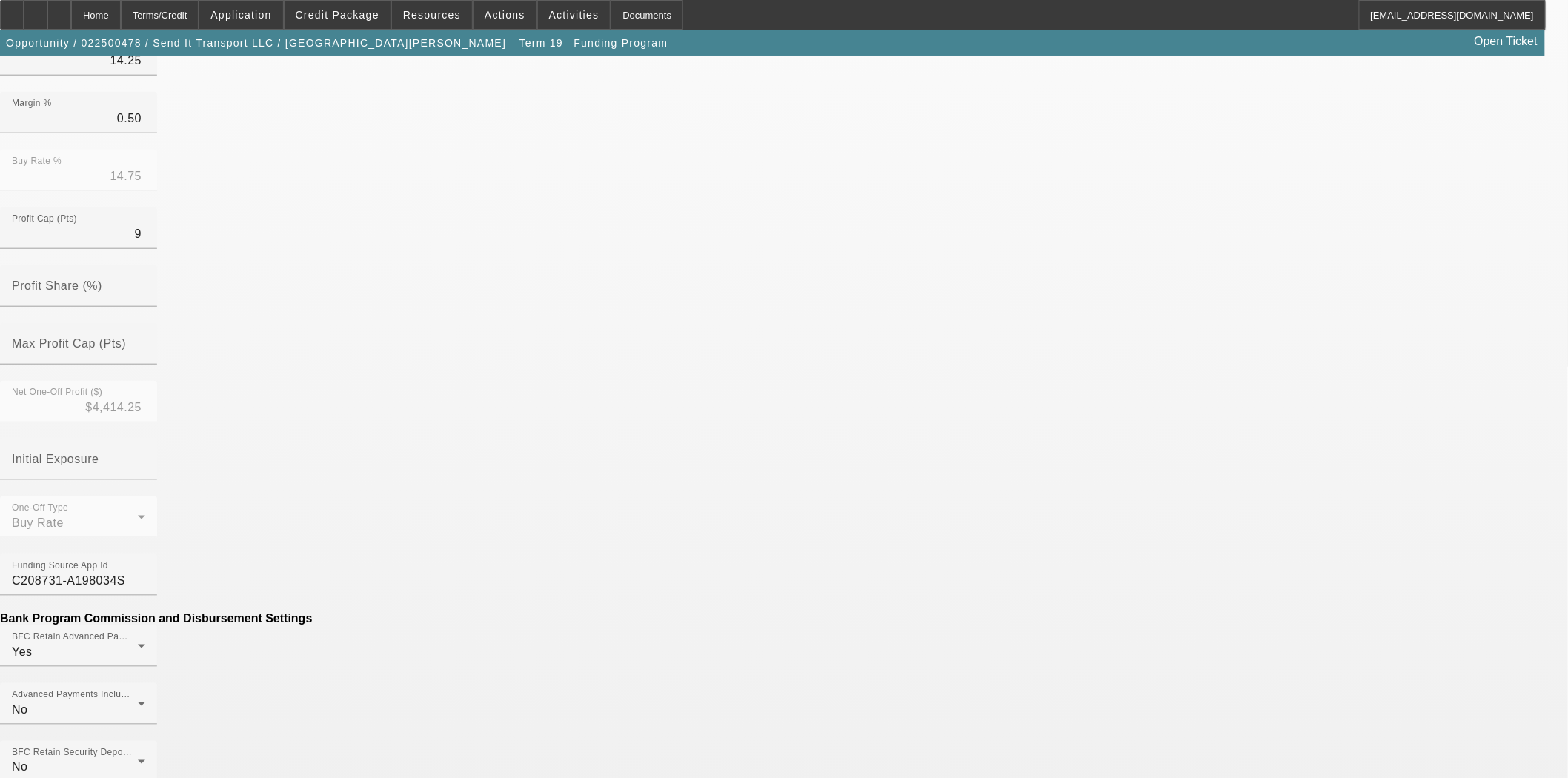
scroll to position [524, 0]
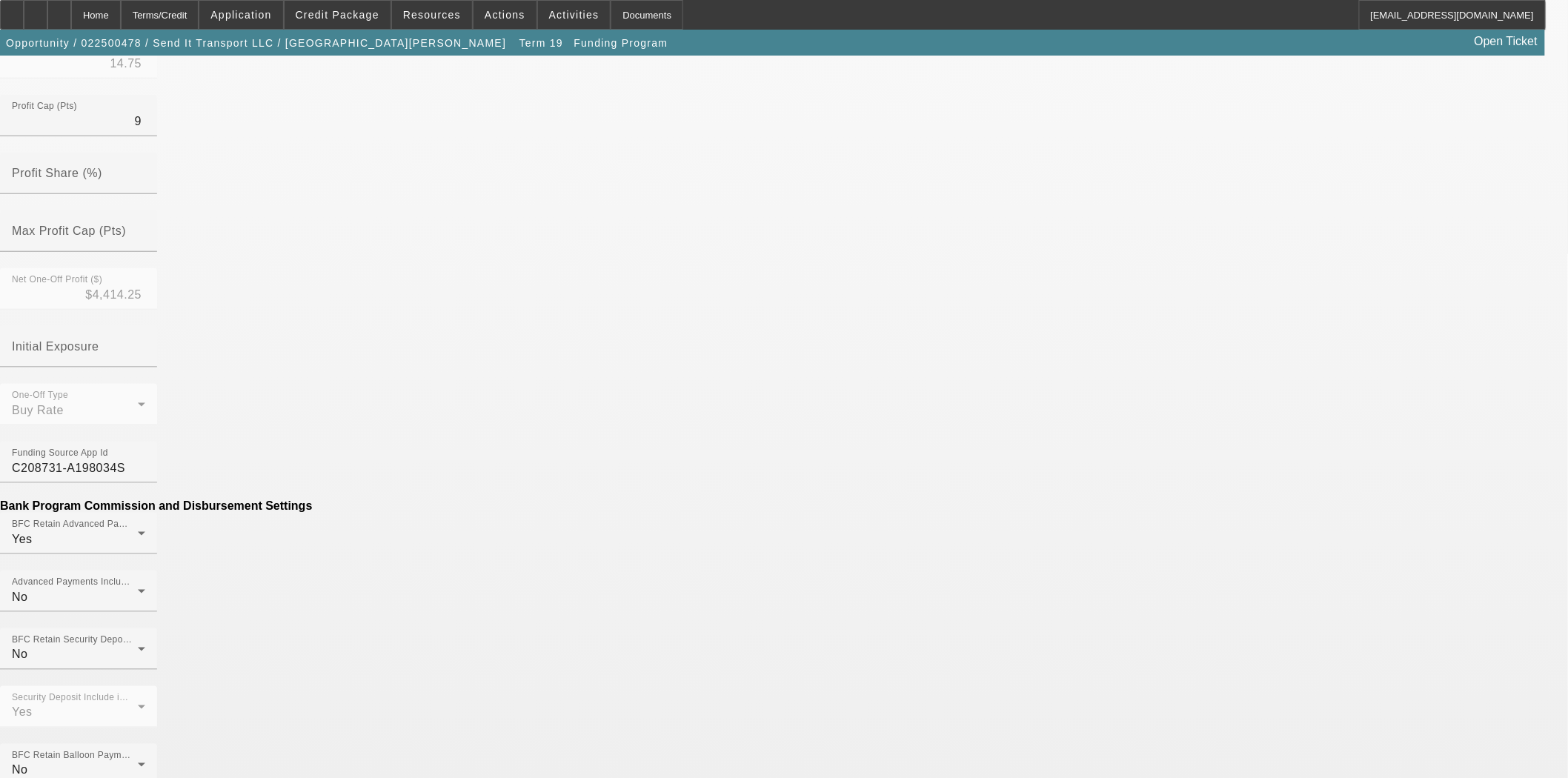
type input "$180.18"
type input "Per Diem"
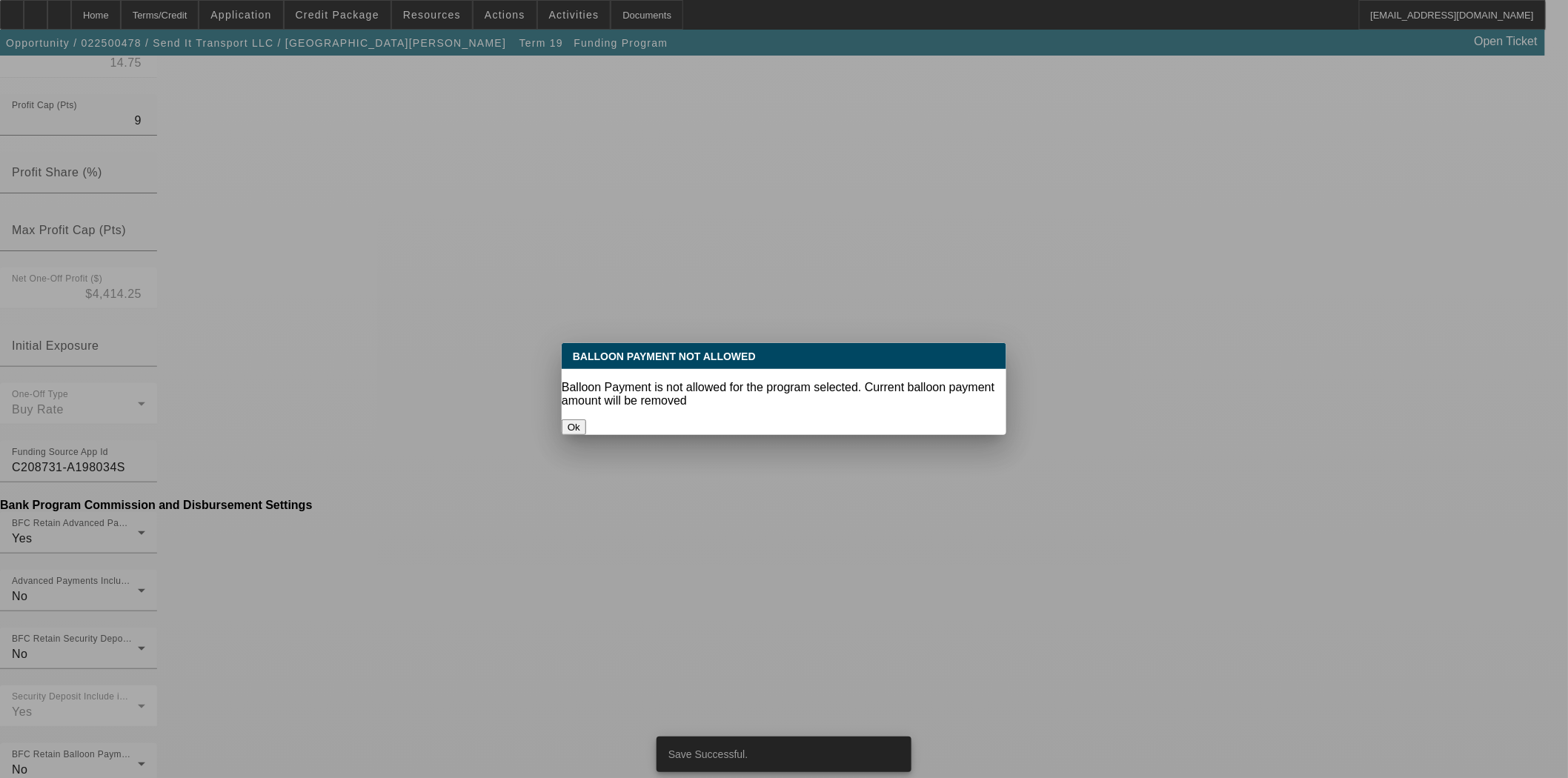
scroll to position [0, 0]
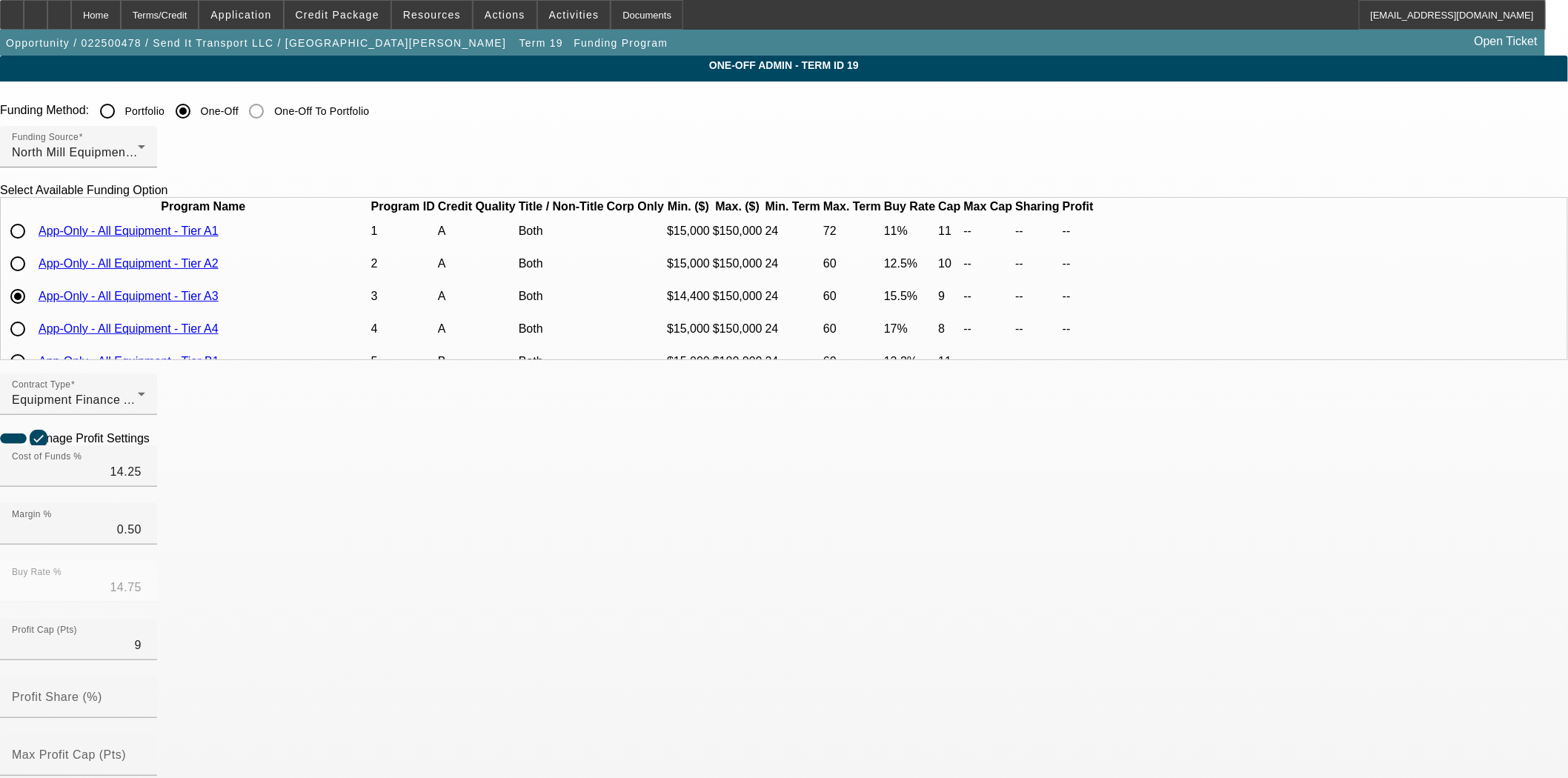
click at [1092, 612] on div at bounding box center [784, 389] width 1568 height 778
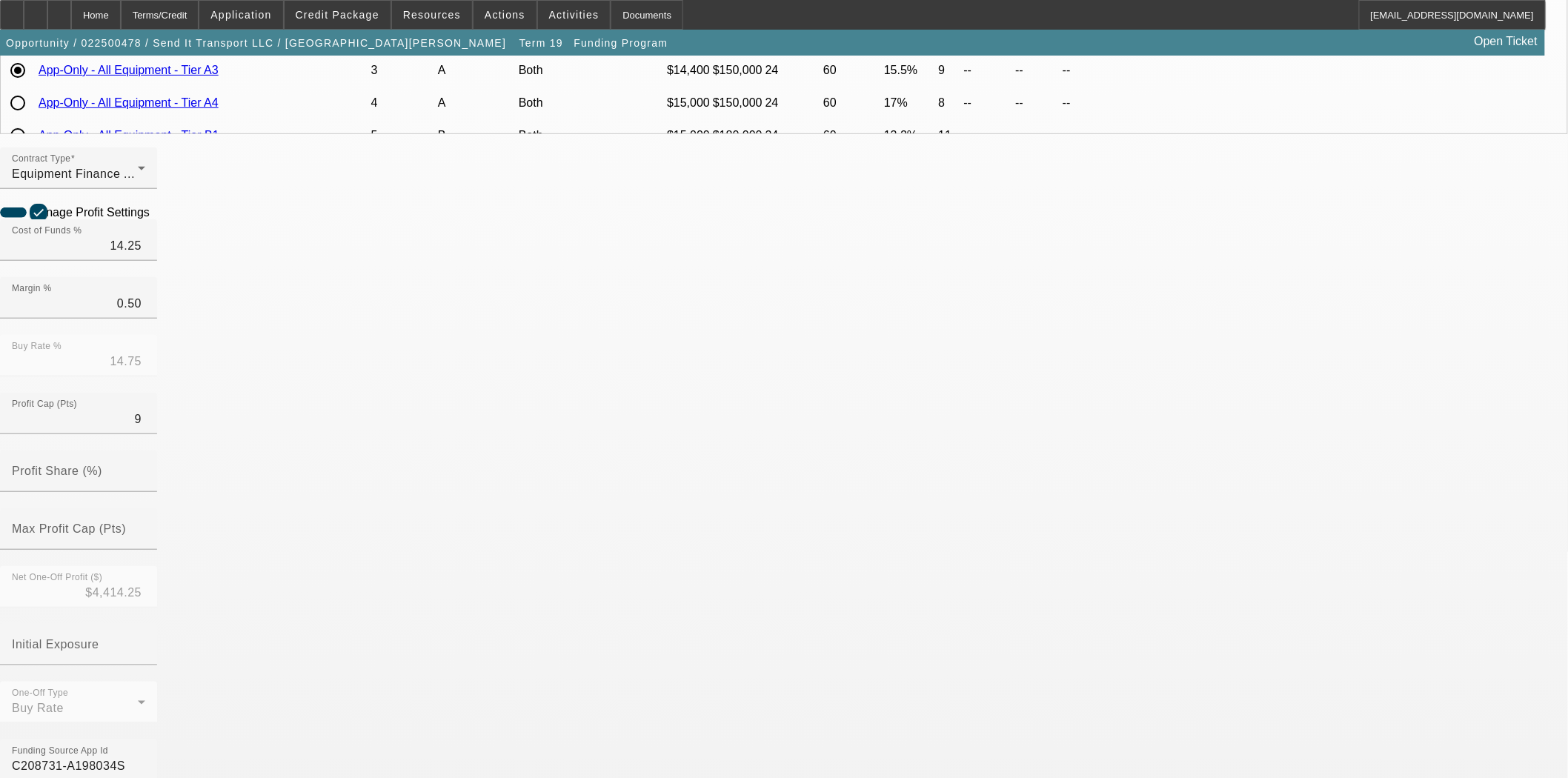
scroll to position [246, 0]
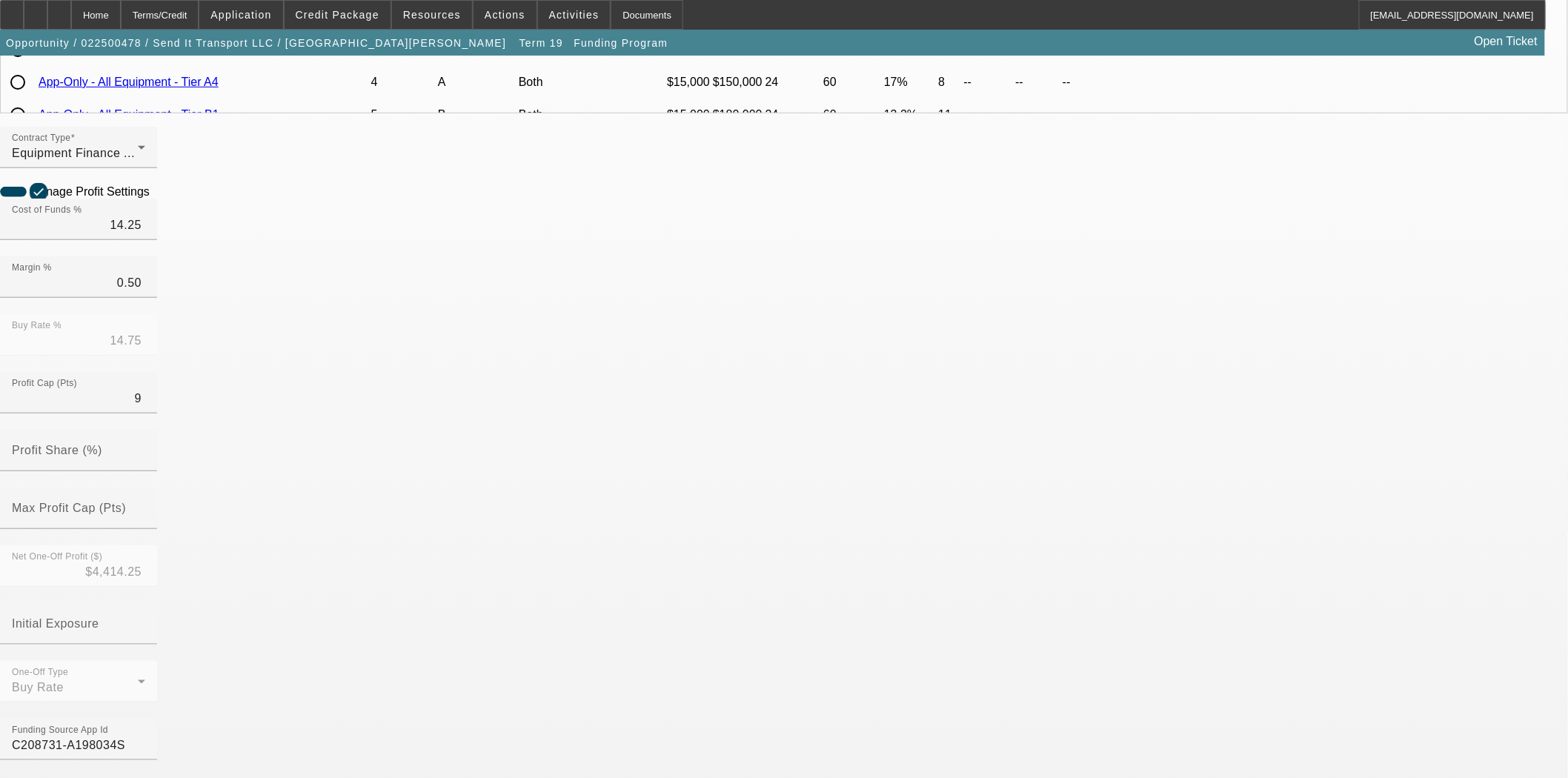
click at [620, 641] on mat-option "No" at bounding box center [676, 648] width 194 height 36
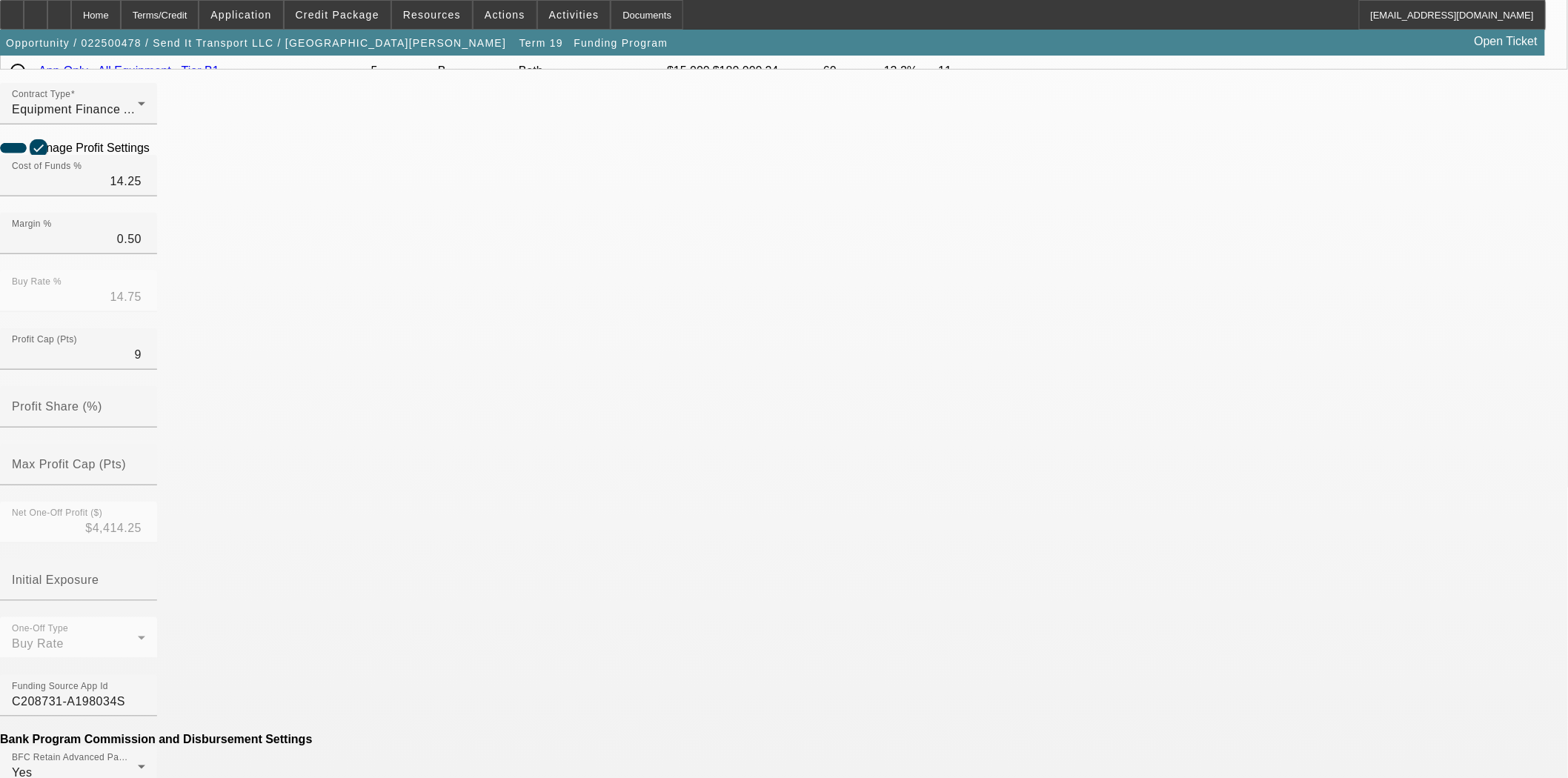
scroll to position [329, 0]
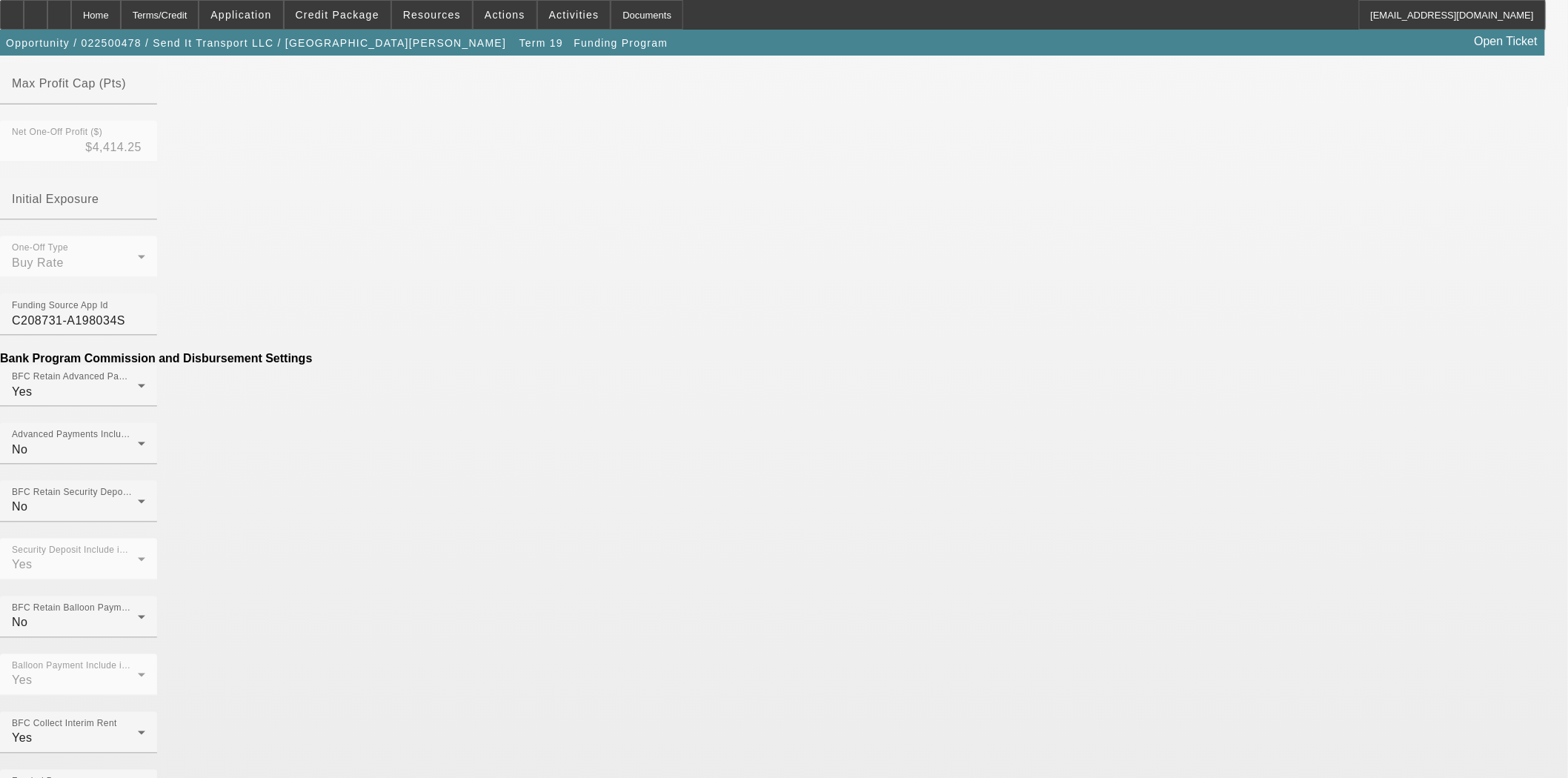
scroll to position [741, 0]
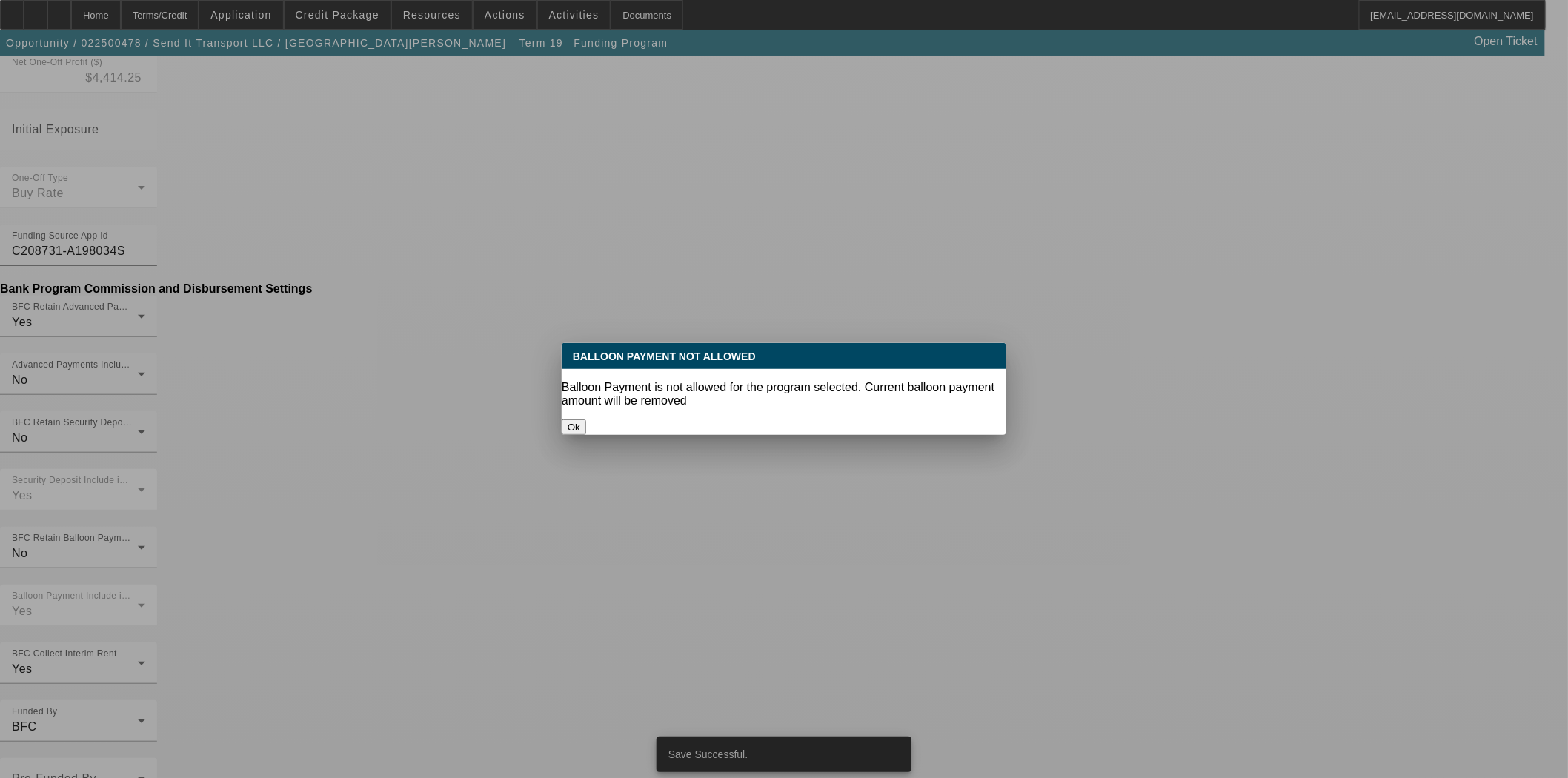
click at [586, 419] on button "Ok" at bounding box center [574, 427] width 24 height 16
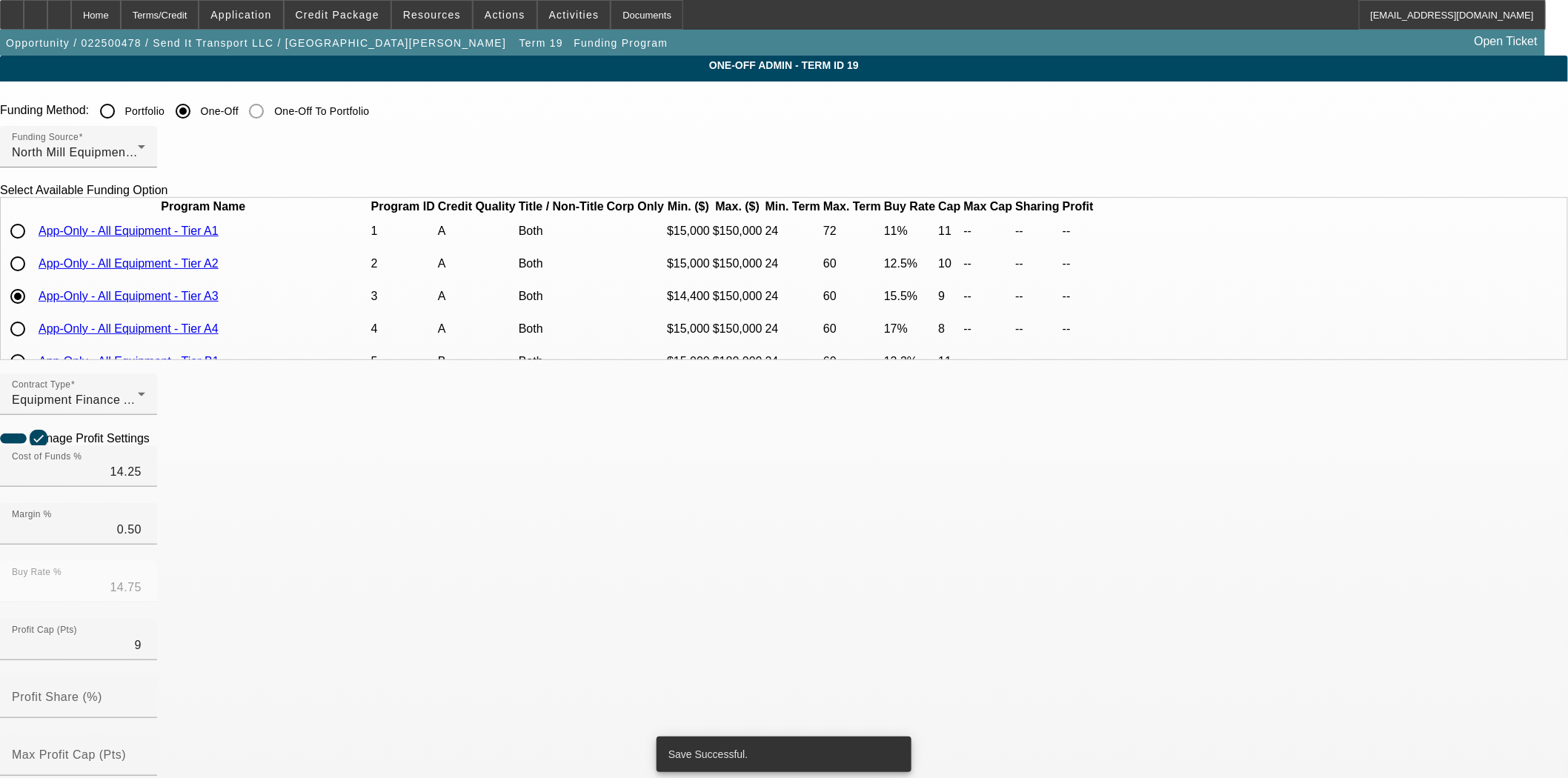
scroll to position [741, 0]
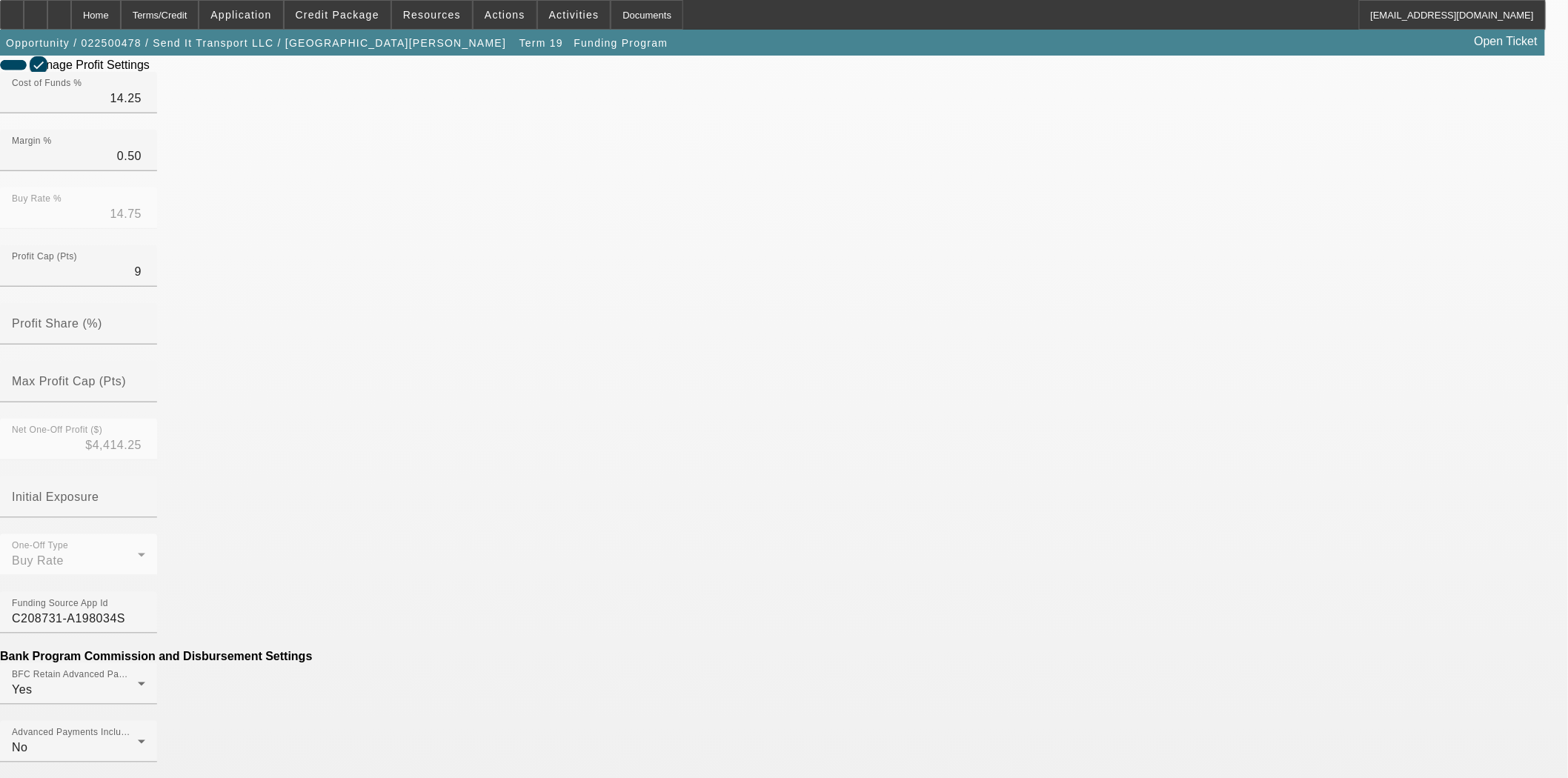
scroll to position [494, 0]
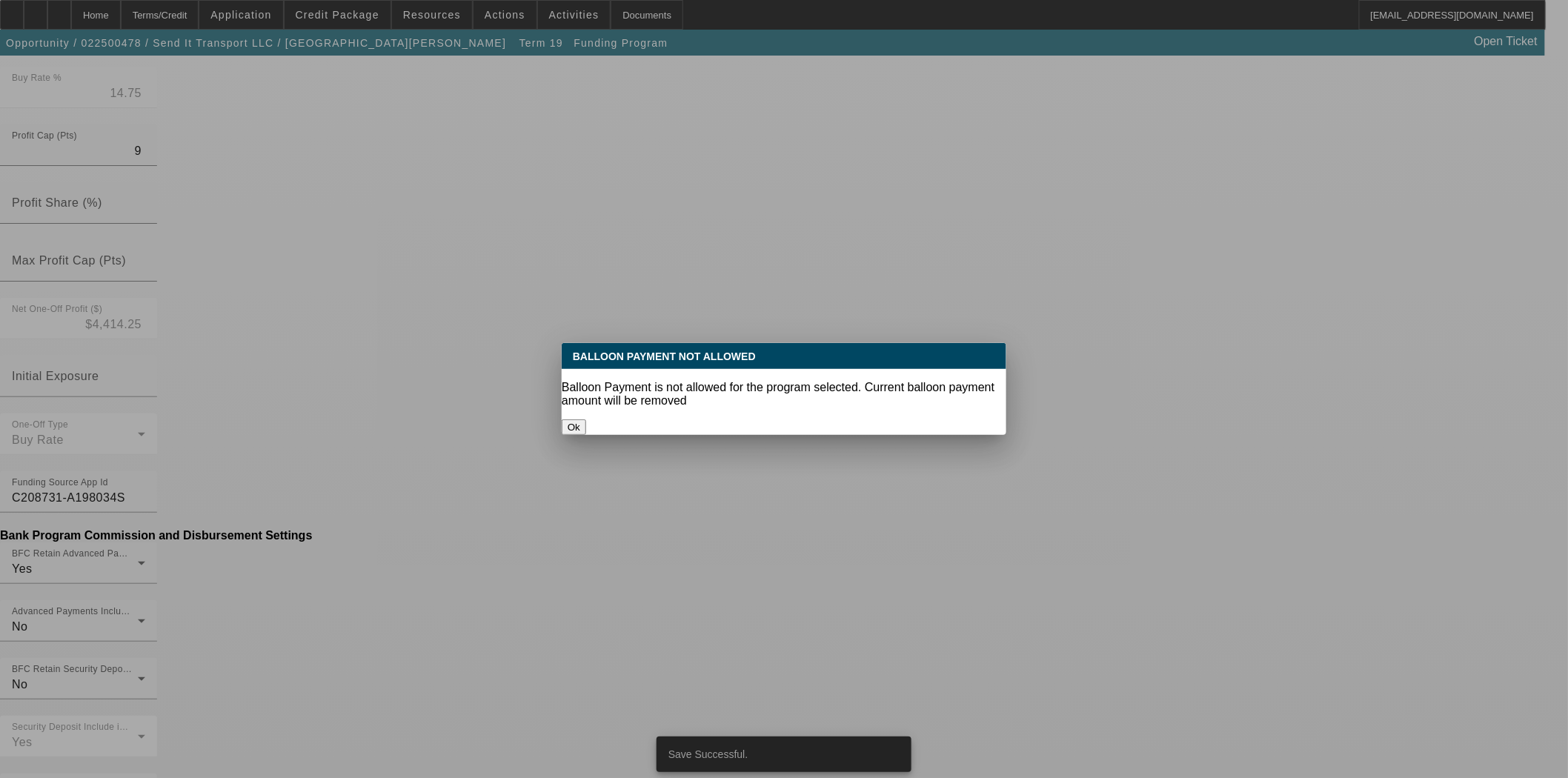
click at [586, 419] on button "Ok" at bounding box center [574, 427] width 24 height 16
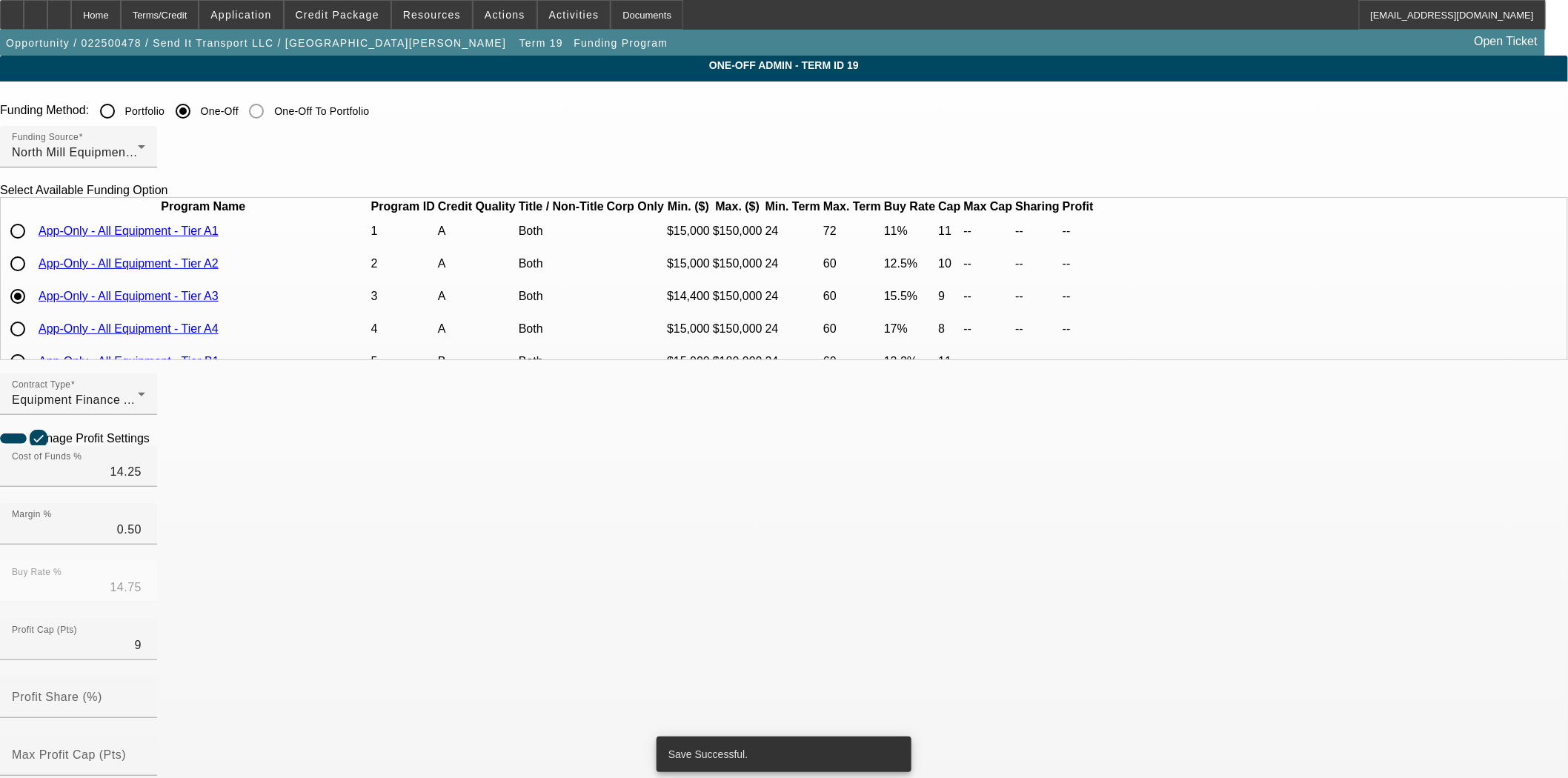
scroll to position [494, 0]
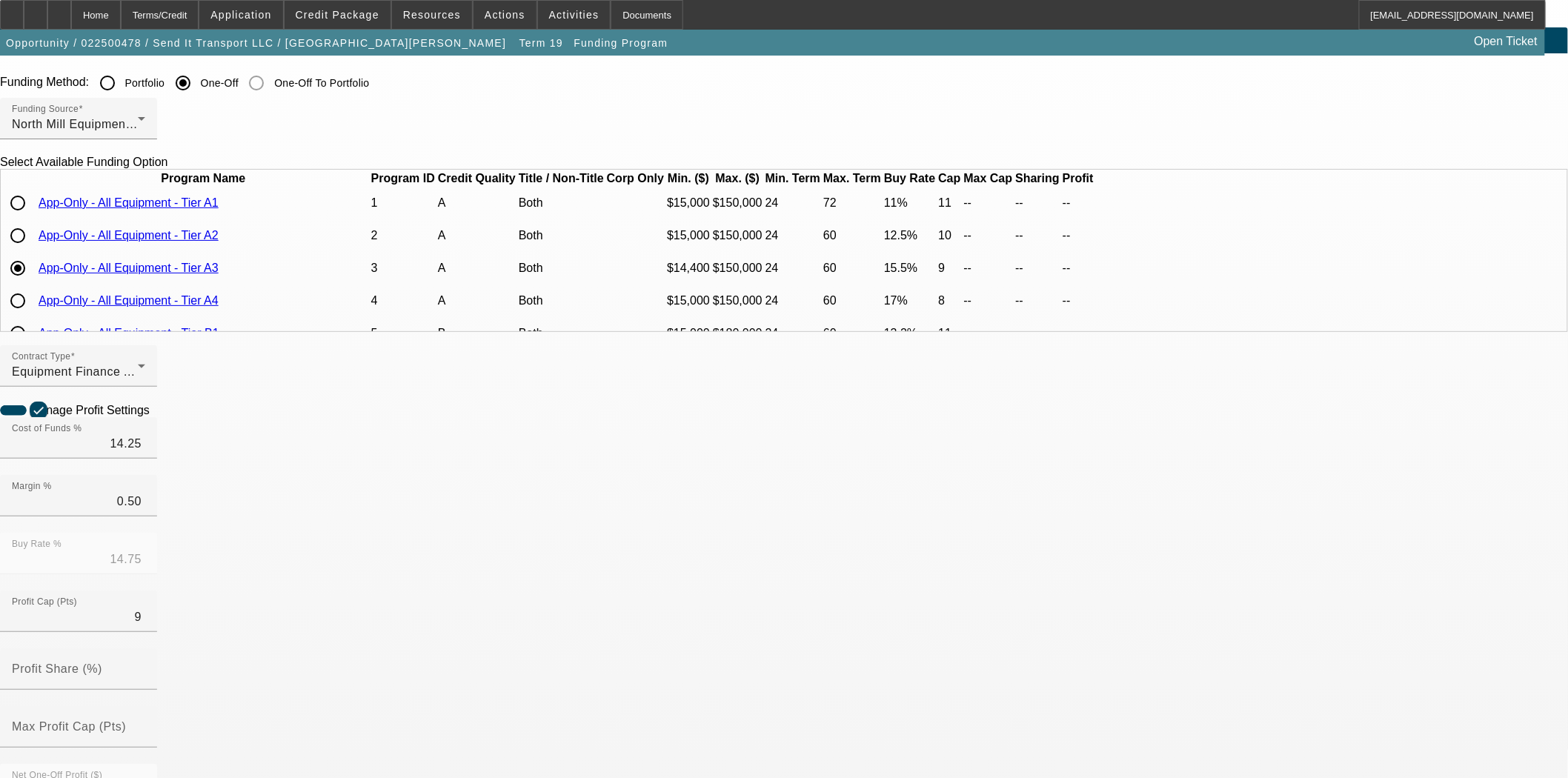
scroll to position [494, 0]
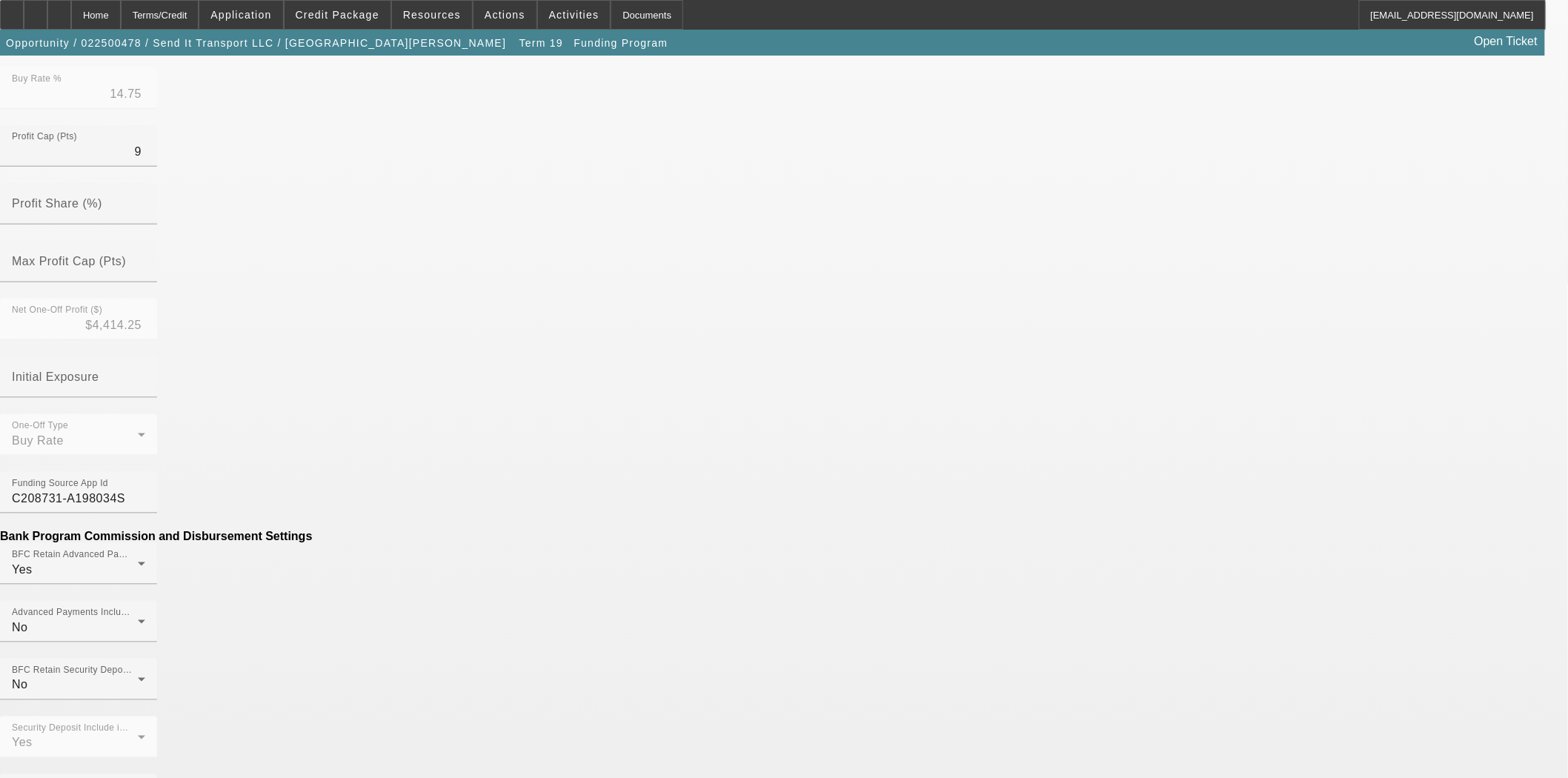
type input "$180.18"
type input "Per Diem"
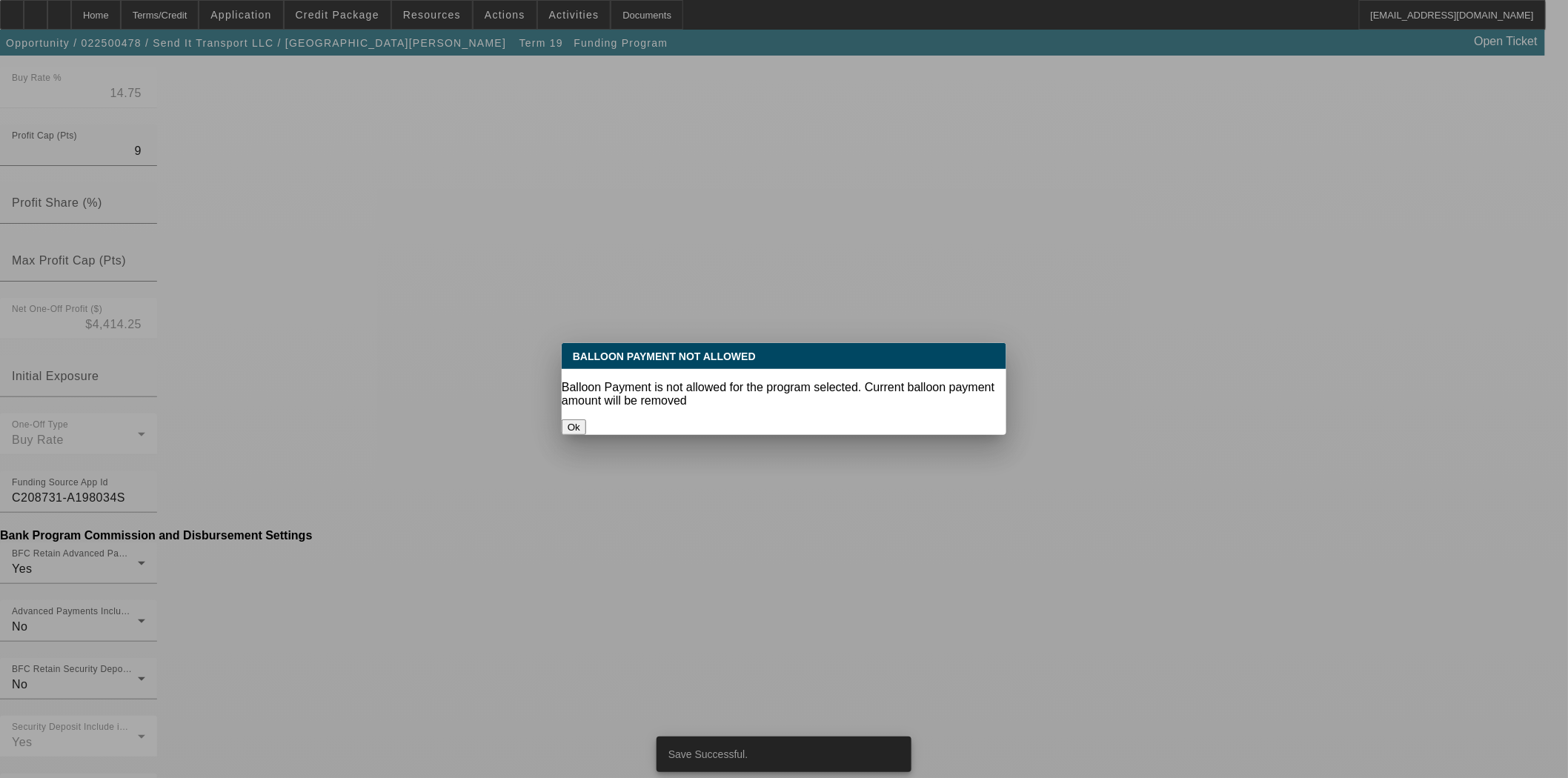
scroll to position [0, 0]
click at [586, 419] on button "Ok" at bounding box center [574, 427] width 24 height 16
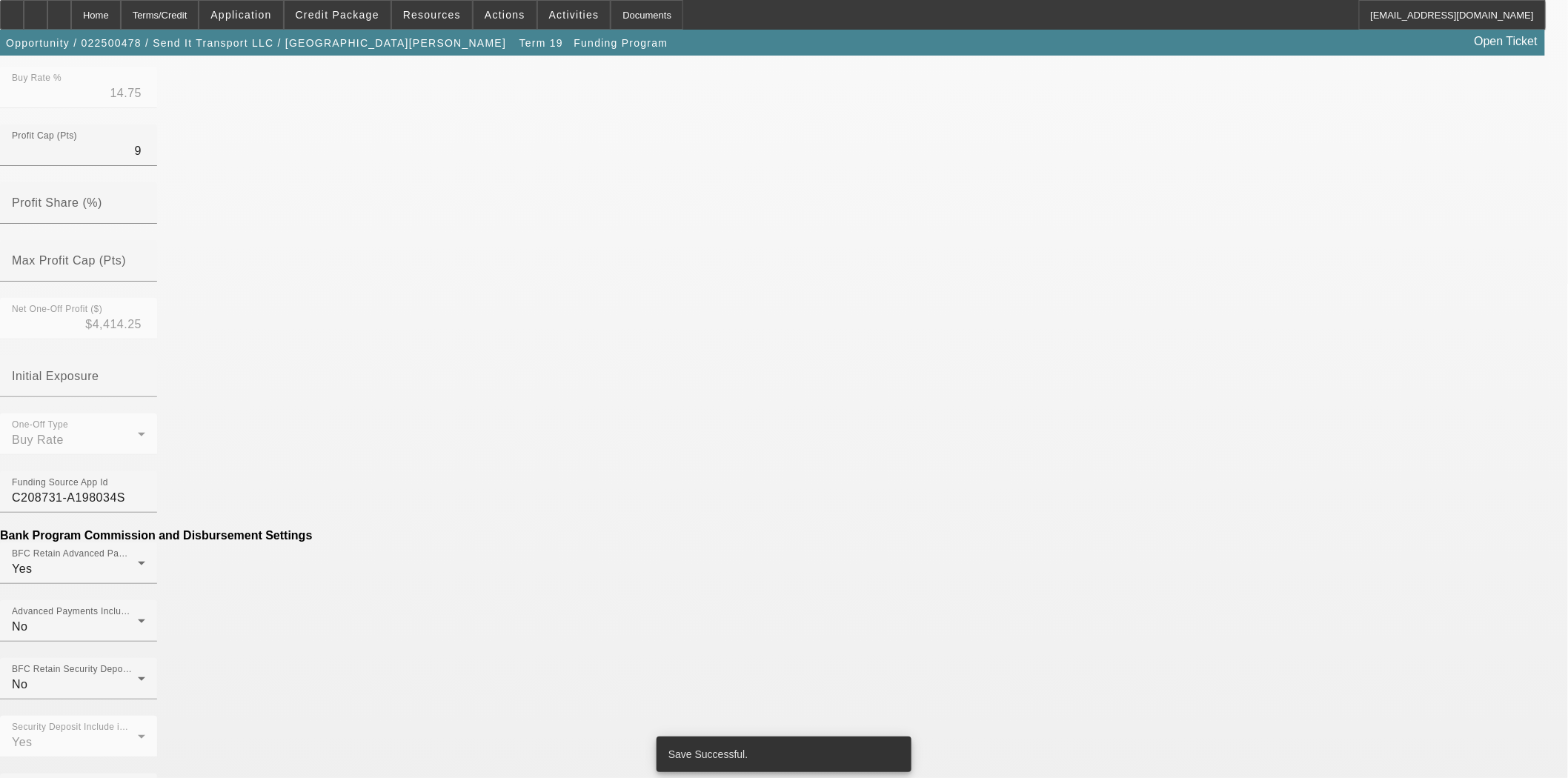
scroll to position [494, 0]
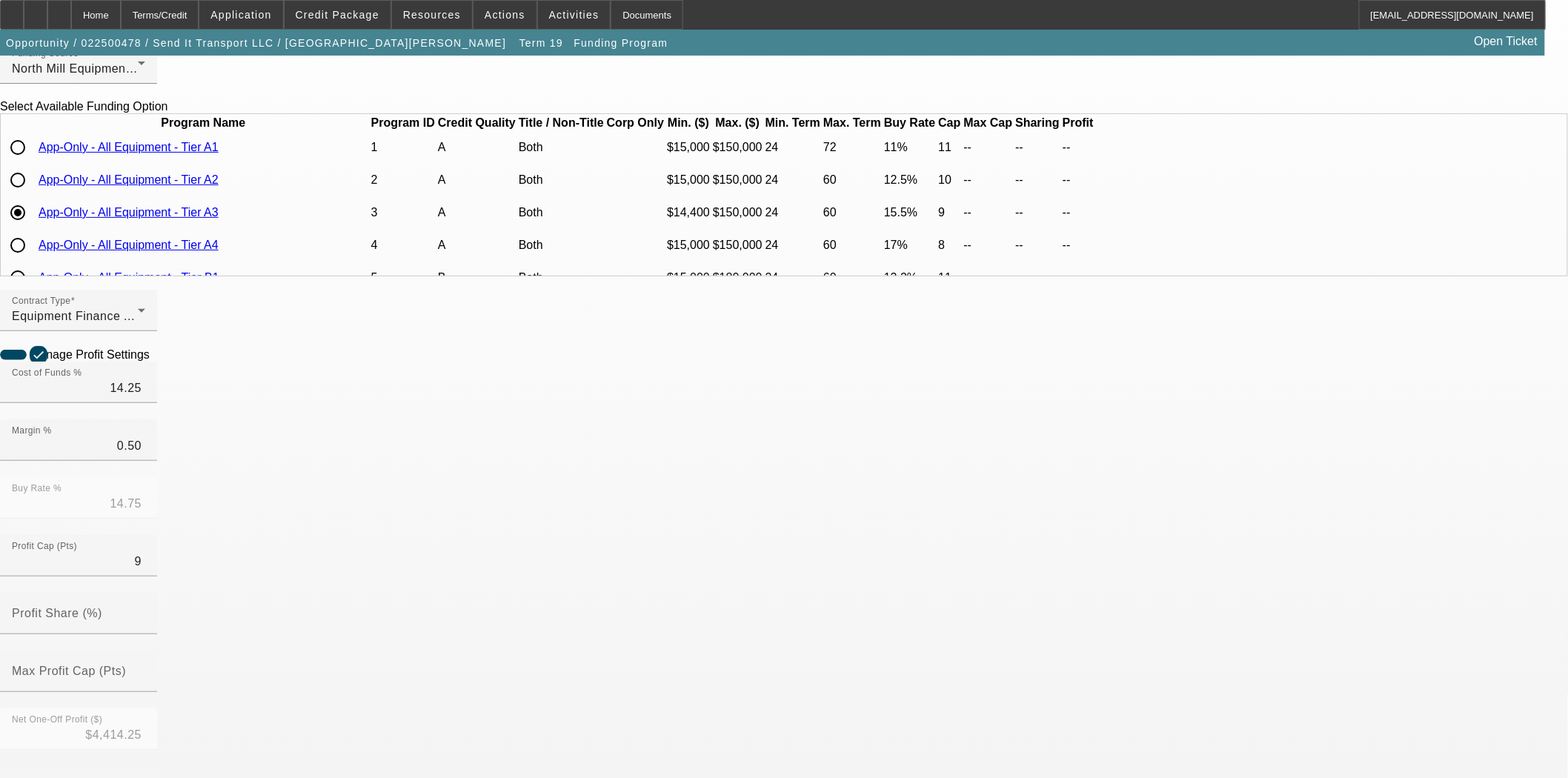
scroll to position [411, 0]
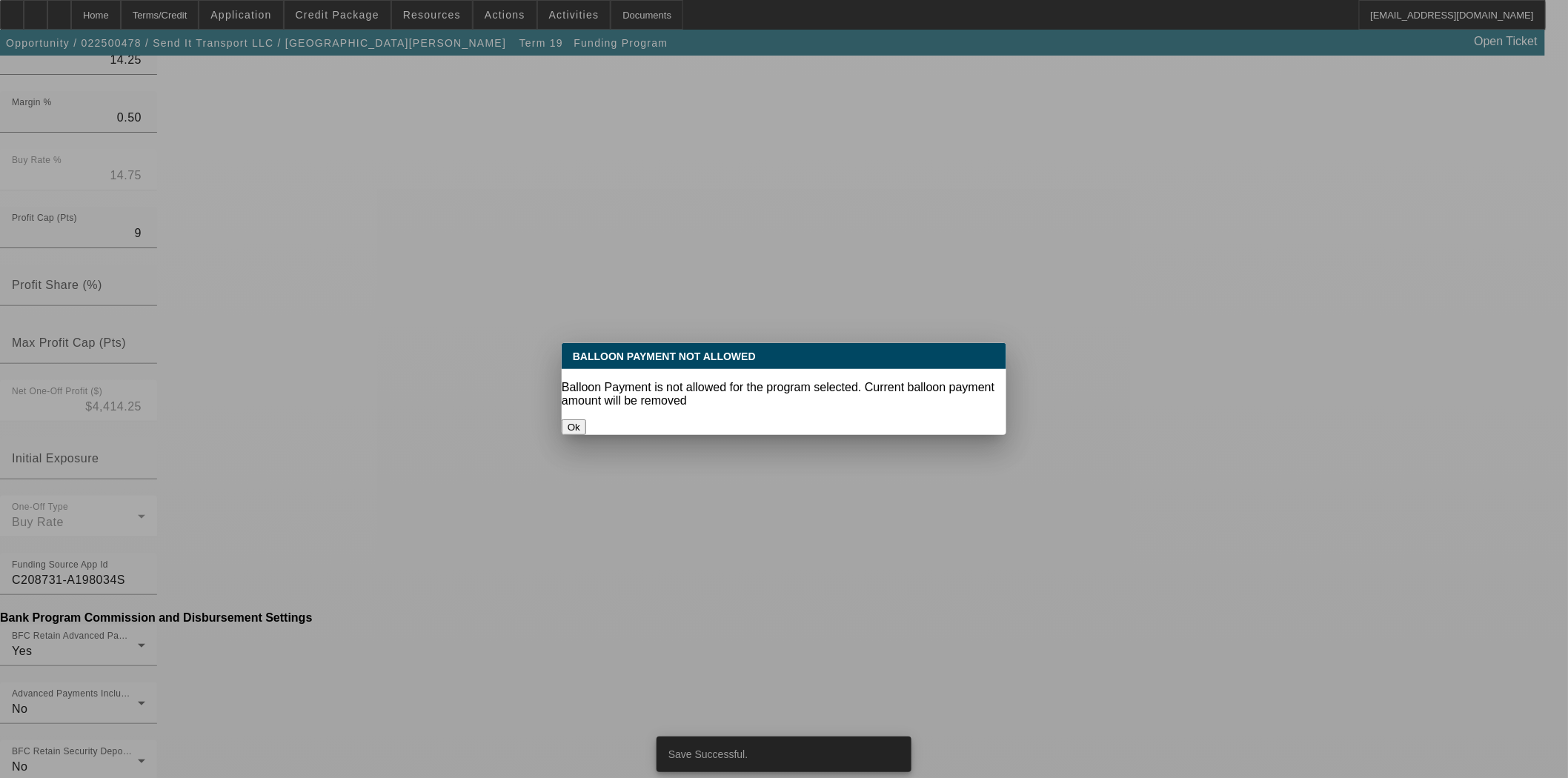
click at [586, 419] on button "Ok" at bounding box center [574, 427] width 24 height 16
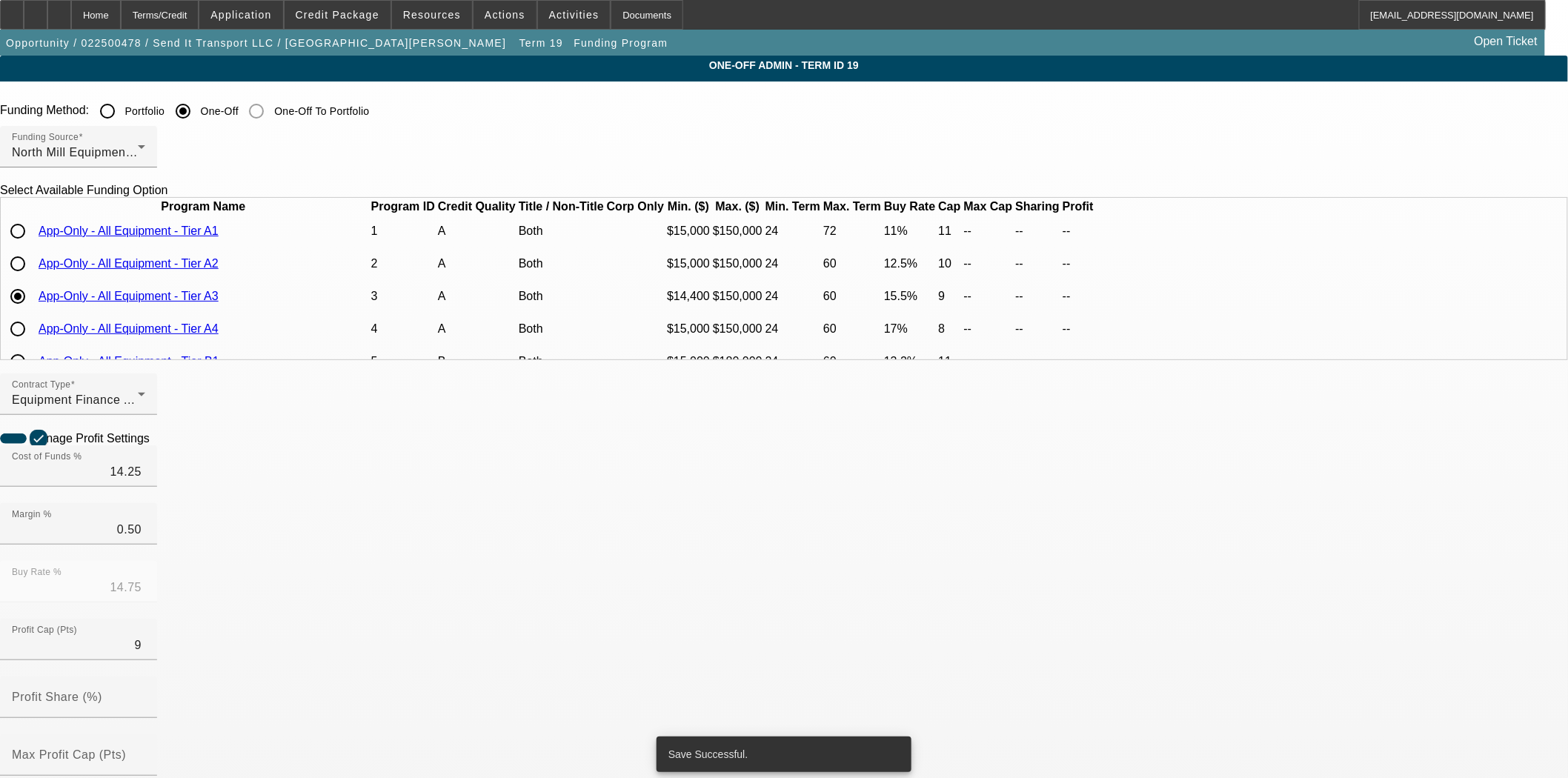
scroll to position [411, 0]
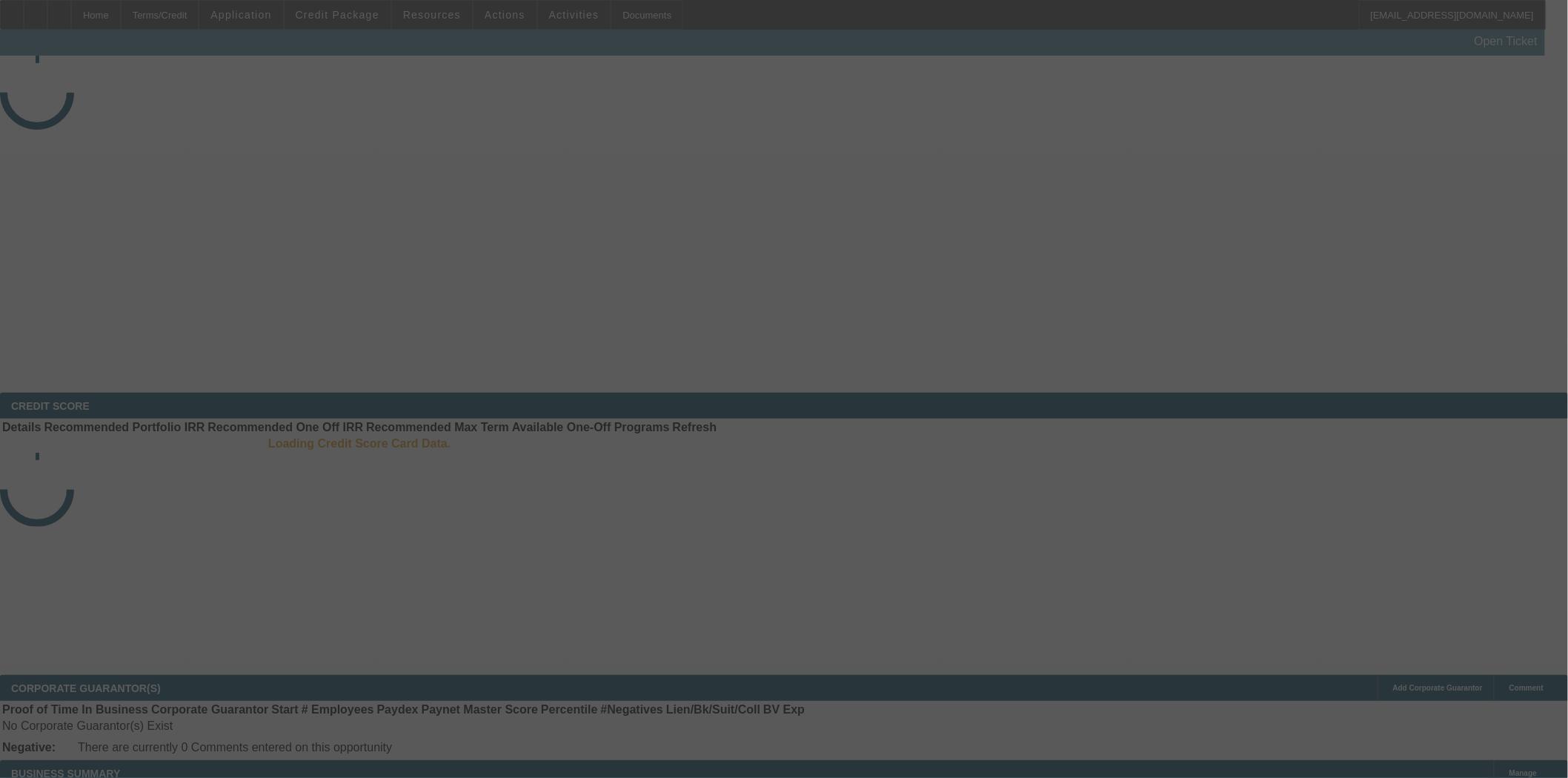
select select "4"
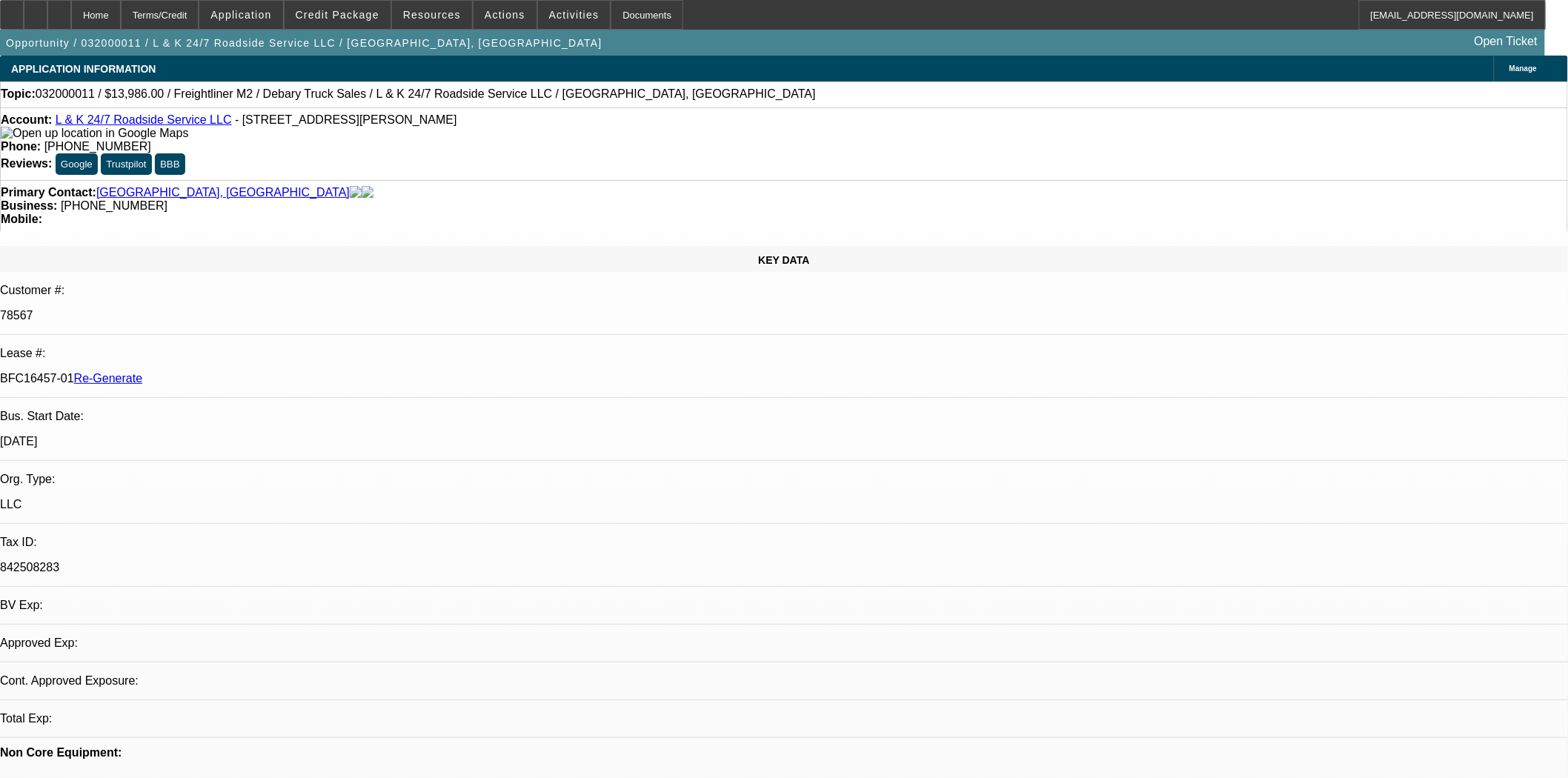
select select "0"
select select "2"
select select "0.1"
select select "4"
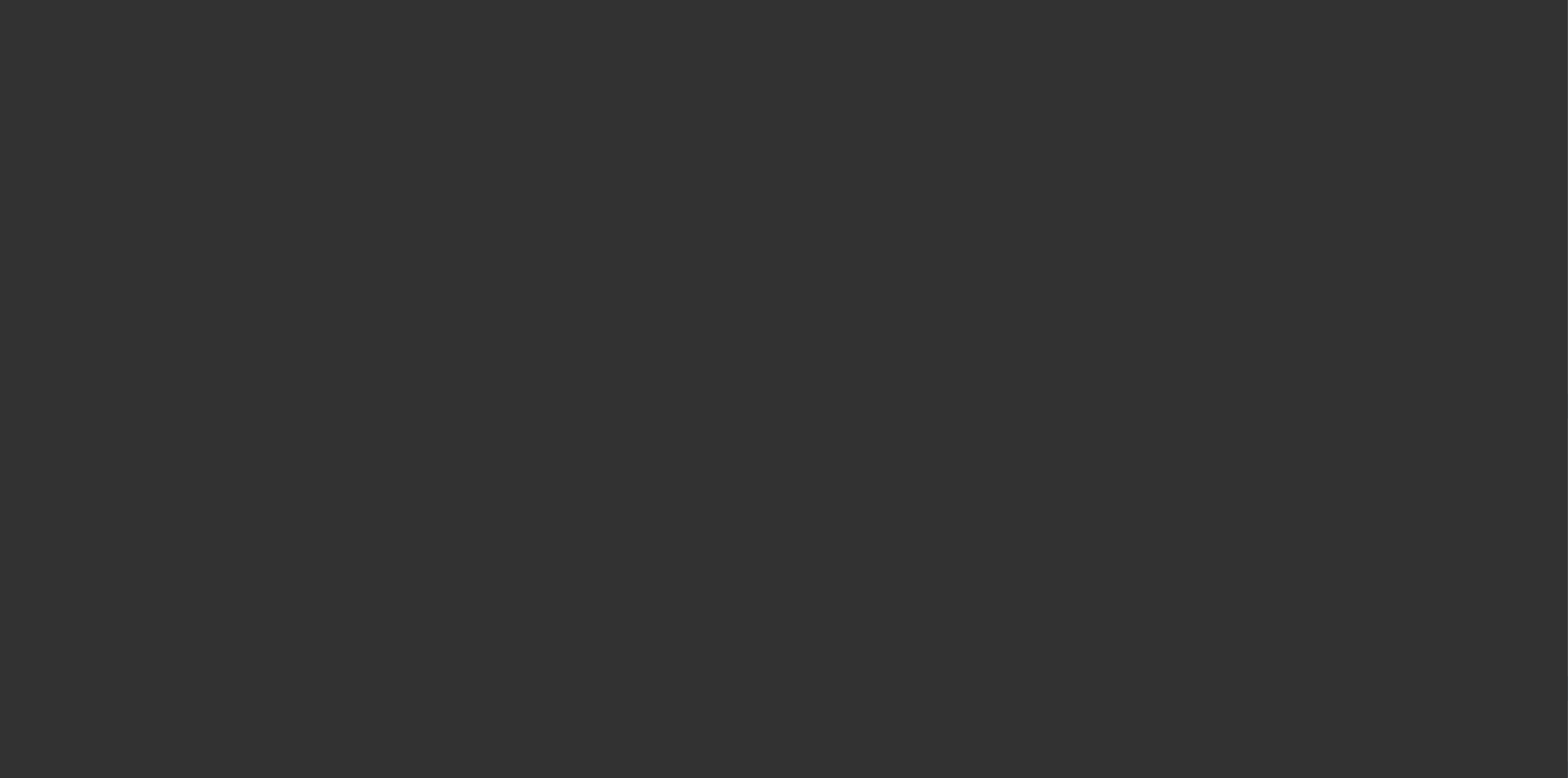
select select "3"
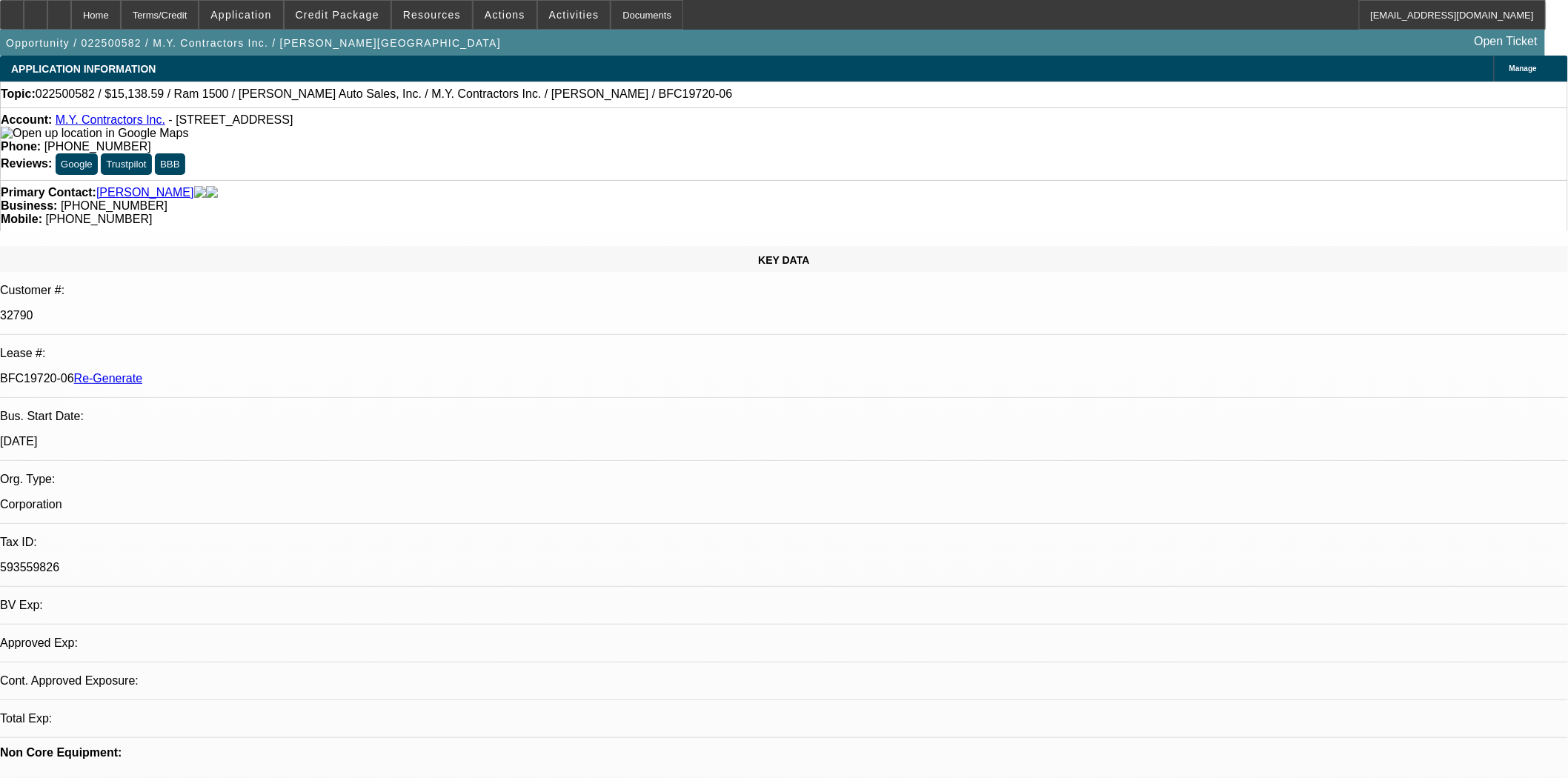
select select "0"
select select "6"
click at [82, 122] on link "M.Y. Contractors Inc." at bounding box center [111, 120] width 110 height 13
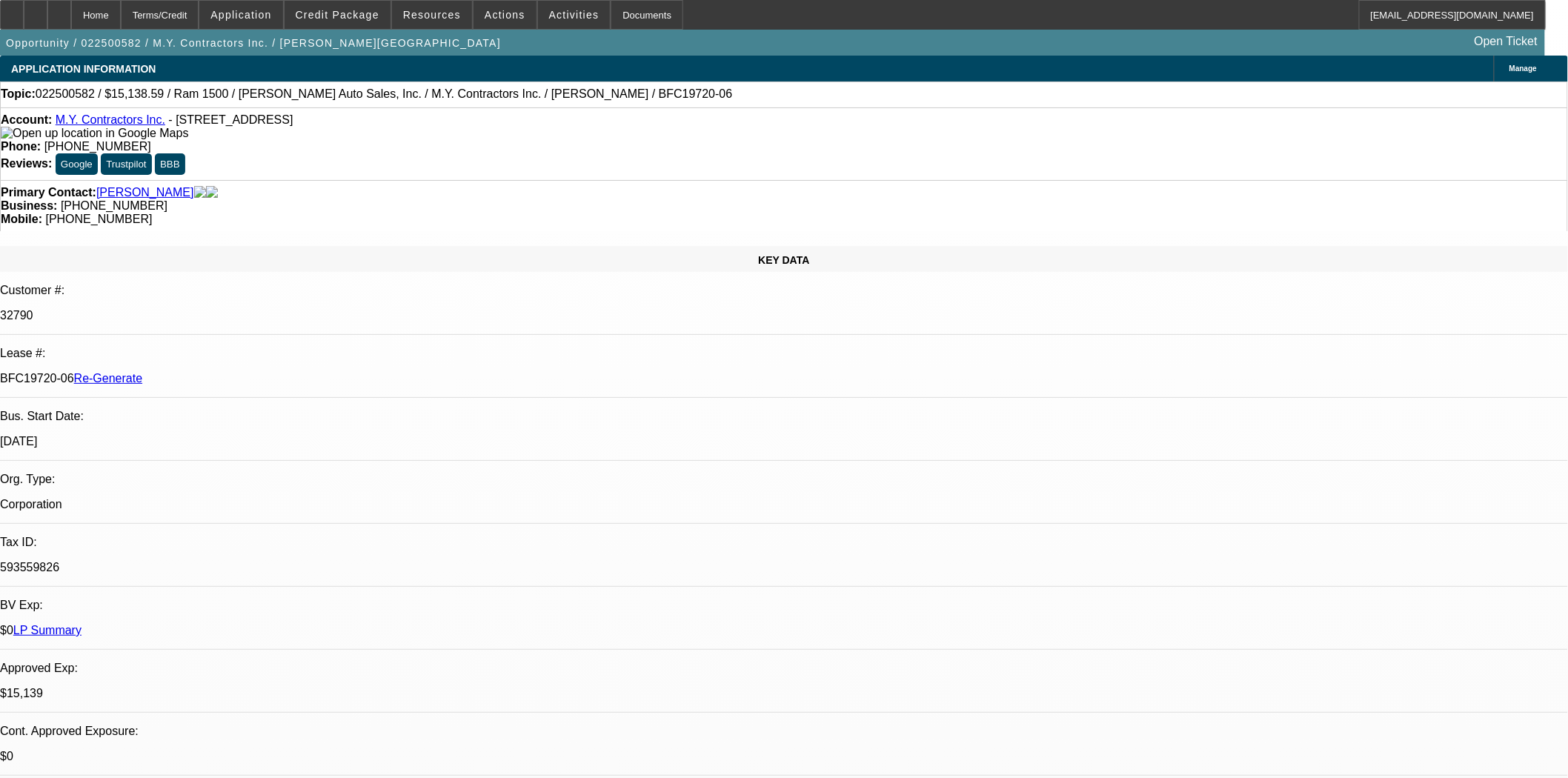
scroll to position [741, 0]
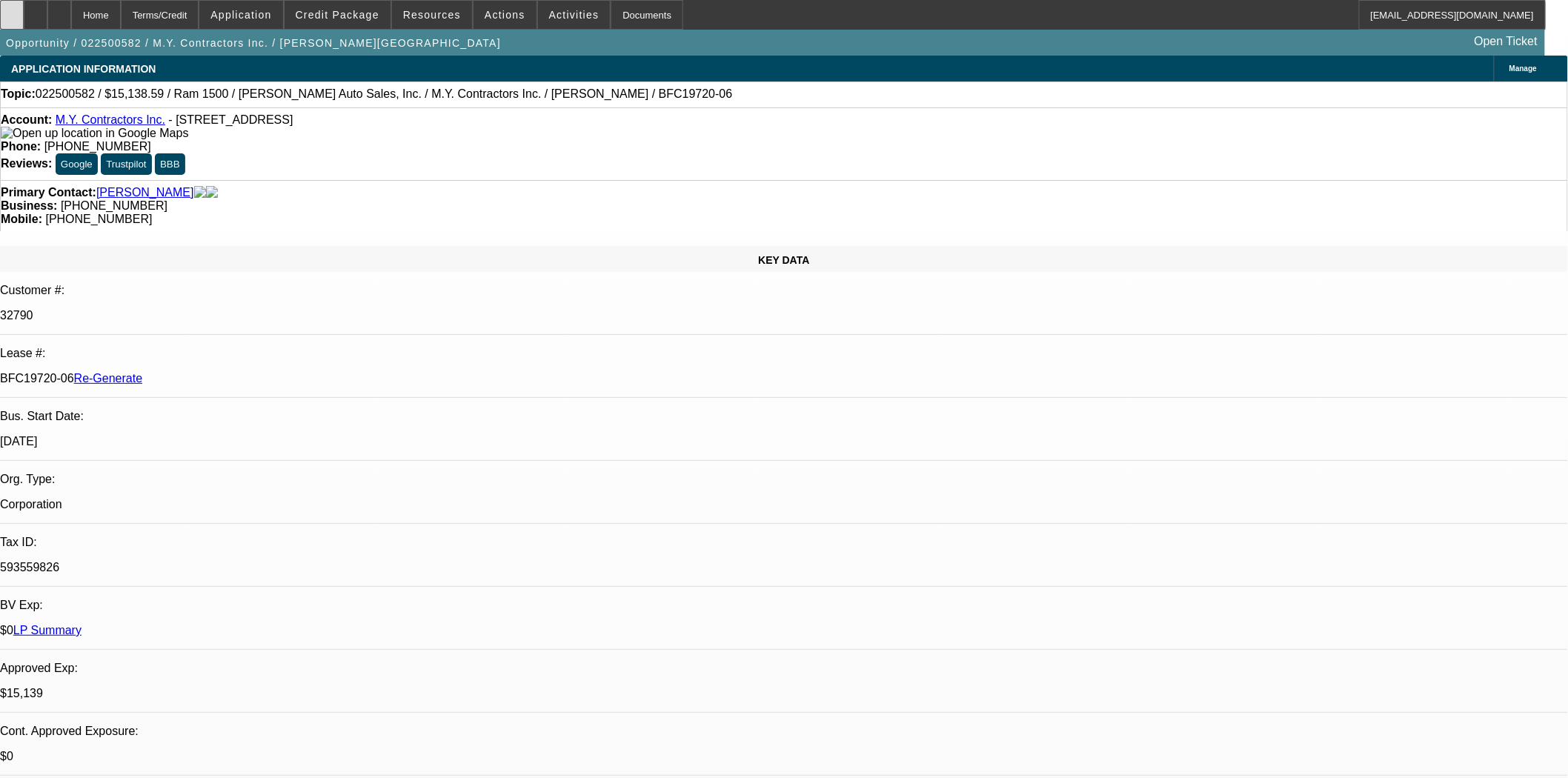
click at [12, 10] on icon at bounding box center [12, 10] width 0 height 0
